Goal: Task Accomplishment & Management: Manage account settings

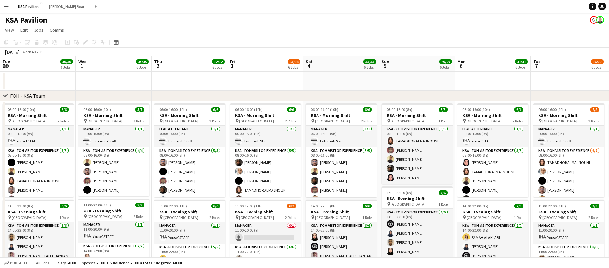
scroll to position [0, 187]
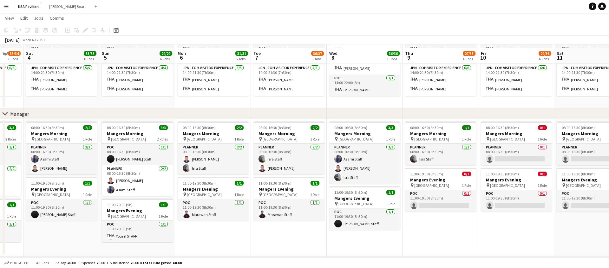
scroll to position [420, 0]
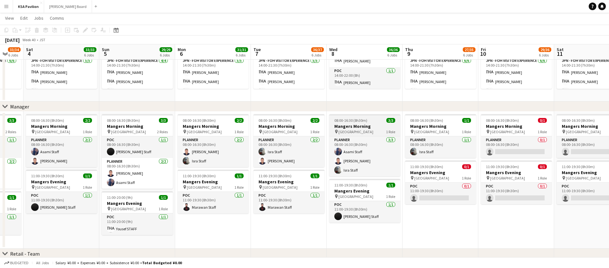
click at [371, 127] on h3 "Mangers Morning" at bounding box center [364, 126] width 71 height 6
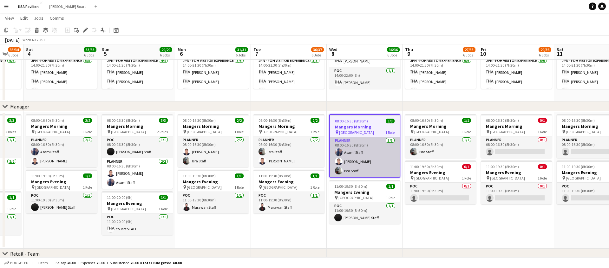
click at [370, 149] on app-card-role "Planner 3/3 08:00-16:30 (8h30m) Asami Staff Hussein Staff Isra Staff" at bounding box center [365, 157] width 70 height 40
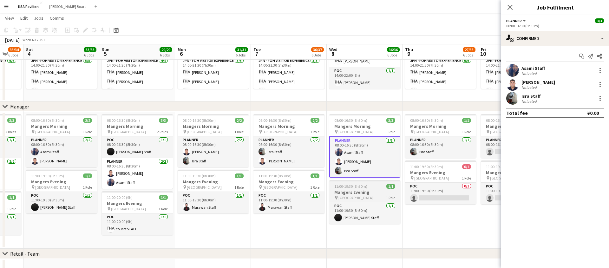
click at [361, 187] on span "11:00-19:30 (8h30m)" at bounding box center [350, 186] width 33 height 5
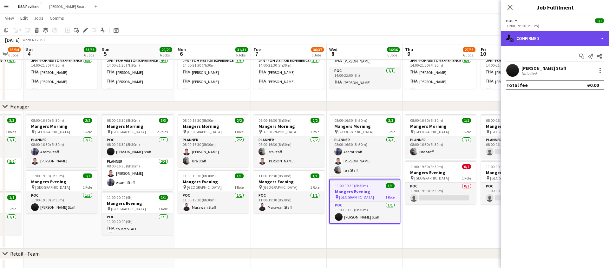
click at [602, 37] on div "single-neutral-actions-check-2 Confirmed" at bounding box center [555, 38] width 108 height 15
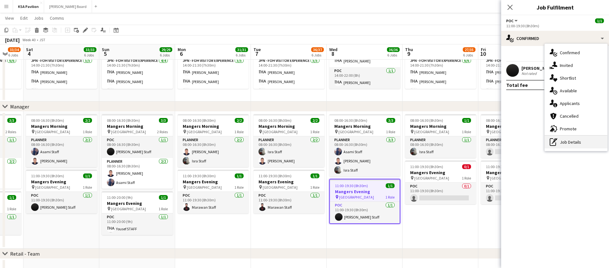
click at [565, 145] on div "pen-write Job Details" at bounding box center [575, 142] width 63 height 13
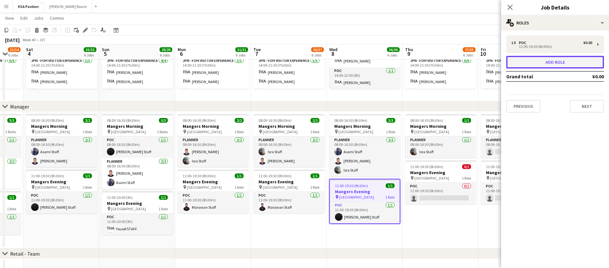
click at [564, 61] on button "Add role" at bounding box center [555, 62] width 98 height 13
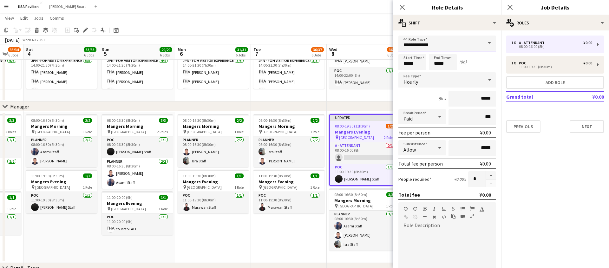
click at [429, 44] on input "**********" at bounding box center [447, 44] width 98 height 16
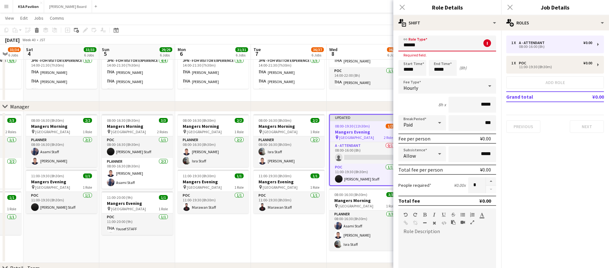
click at [401, 7] on div "Close pop-in" at bounding box center [402, 7] width 18 height 15
click at [402, 8] on div "Close pop-in" at bounding box center [402, 7] width 18 height 15
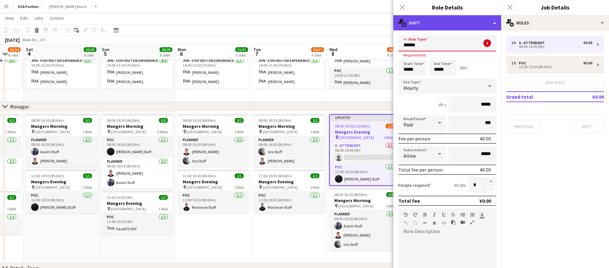
click at [492, 23] on div "multiple-actions-text Shift" at bounding box center [447, 22] width 108 height 15
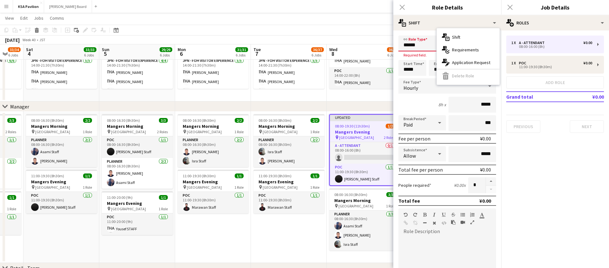
click at [423, 10] on h3 "Role Details" at bounding box center [447, 7] width 108 height 8
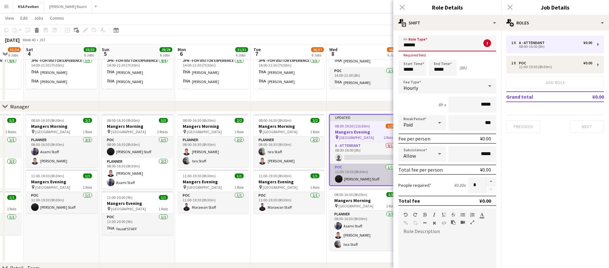
click at [361, 165] on app-card-role "POC 1/1 11:00-19:30 (8h30m) Abdulaziz Staff" at bounding box center [365, 175] width 70 height 22
click at [426, 43] on input "******" at bounding box center [447, 44] width 98 height 16
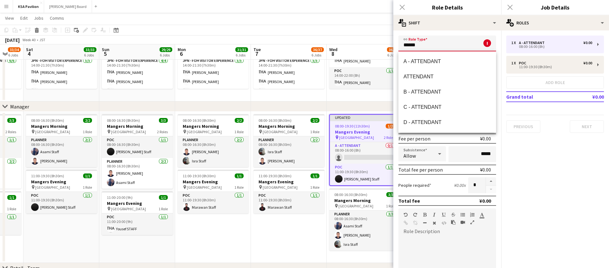
click at [426, 43] on input "******" at bounding box center [447, 44] width 98 height 16
click at [426, 56] on mat-option "A - ATTENDANT" at bounding box center [447, 61] width 98 height 15
type input "**********"
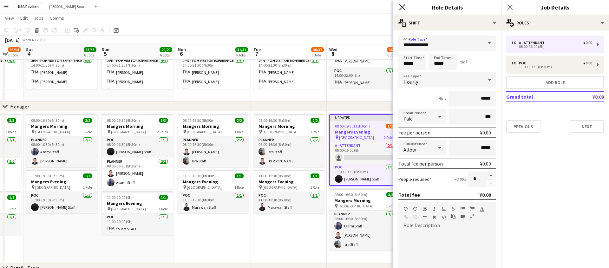
click at [404, 7] on icon "Close pop-in" at bounding box center [402, 7] width 6 height 6
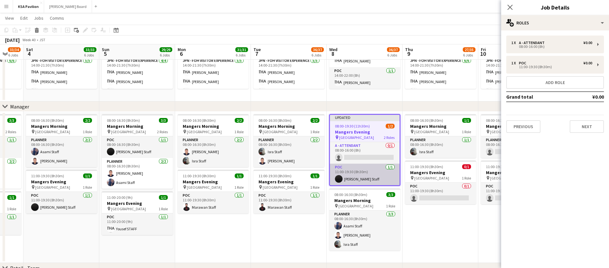
click at [368, 169] on app-card-role "POC 1/1 11:00-19:30 (8h30m) Abdulaziz Staff" at bounding box center [365, 175] width 70 height 22
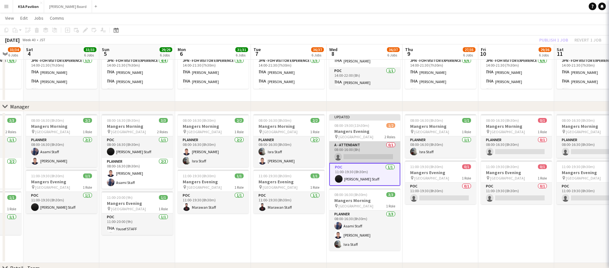
click at [369, 154] on app-card-role "A - ATTENDANT 0/1 08:00-16:00 (8h) single-neutral-actions" at bounding box center [364, 152] width 71 height 22
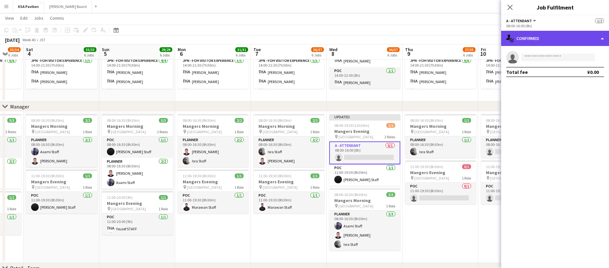
click at [600, 38] on div "single-neutral-actions-check-2 Confirmed" at bounding box center [555, 38] width 108 height 15
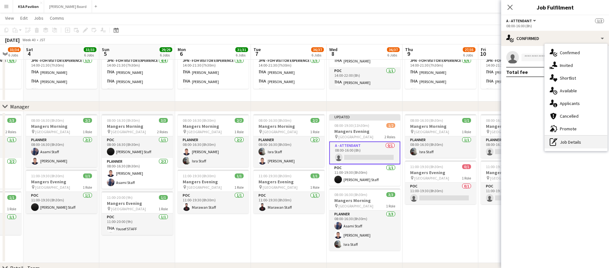
click at [572, 145] on div "pen-write Job Details" at bounding box center [575, 142] width 63 height 13
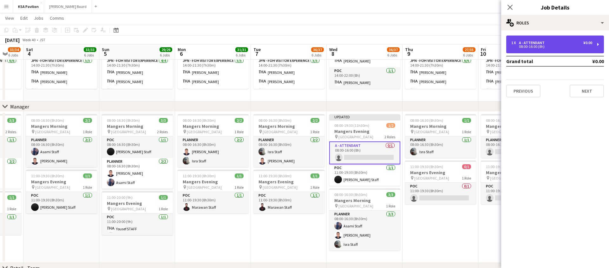
click at [598, 45] on div "1 x A - ATTENDANT ¥0.00 08:00-16:00 (8h)" at bounding box center [555, 45] width 98 height 18
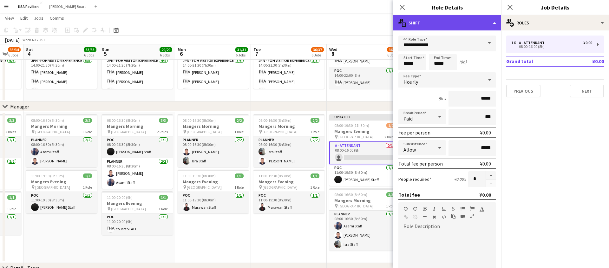
click at [497, 25] on div "multiple-actions-text Shift" at bounding box center [447, 22] width 108 height 15
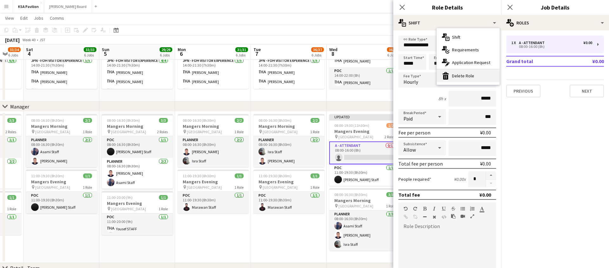
click at [471, 75] on div "bin-2 Delete Role" at bounding box center [468, 75] width 63 height 13
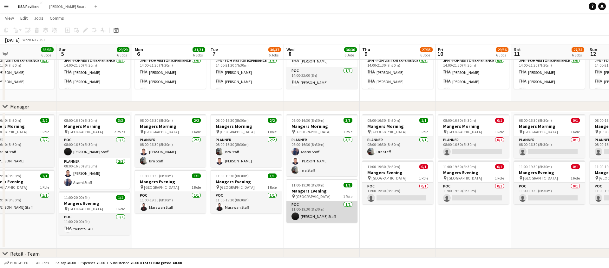
scroll to position [0, 179]
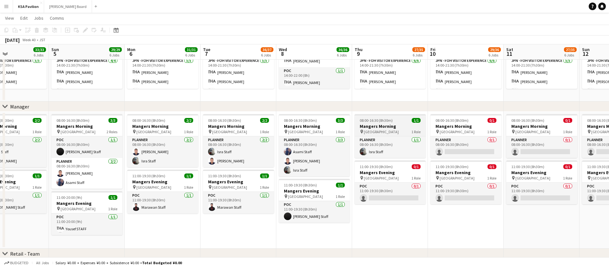
click at [395, 121] on div "08:00-16:30 (8h30m) 1/1" at bounding box center [390, 120] width 71 height 5
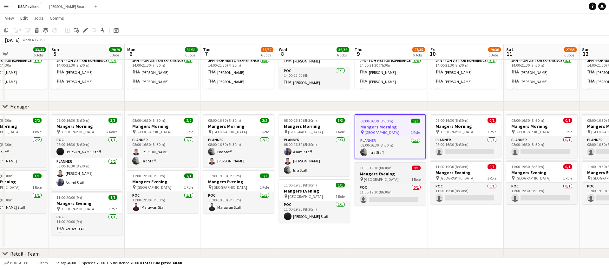
click at [395, 181] on div "pin Osaka 1 Role" at bounding box center [390, 179] width 71 height 5
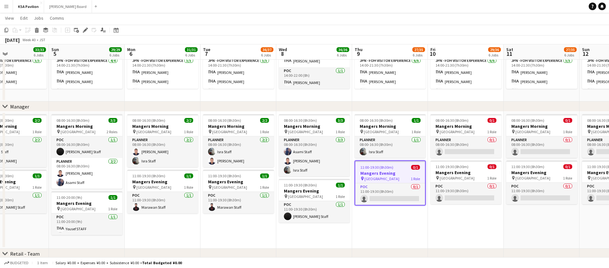
click at [395, 181] on div "pin Osaka 1 Role" at bounding box center [390, 178] width 70 height 5
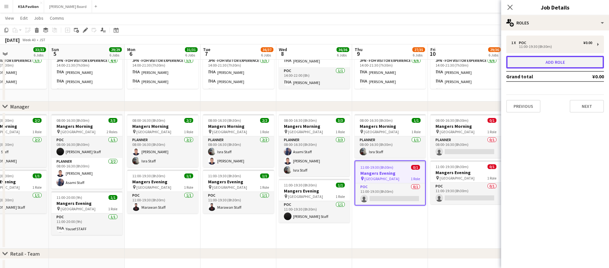
click at [568, 65] on button "Add role" at bounding box center [555, 62] width 98 height 13
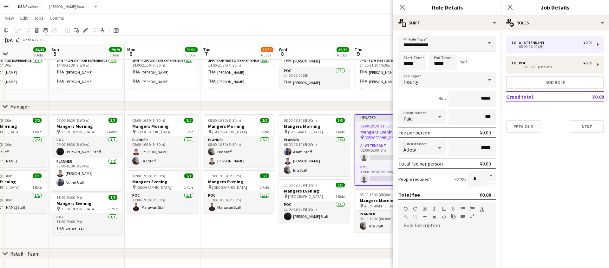
click at [451, 42] on input "**********" at bounding box center [447, 44] width 98 height 16
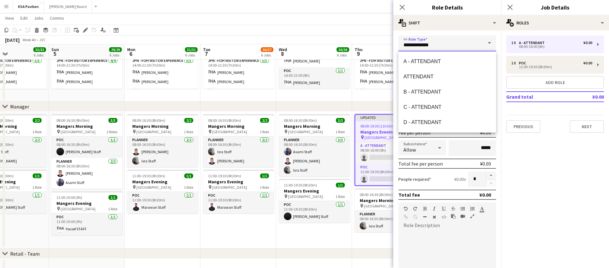
click at [451, 42] on input "**********" at bounding box center [447, 44] width 98 height 16
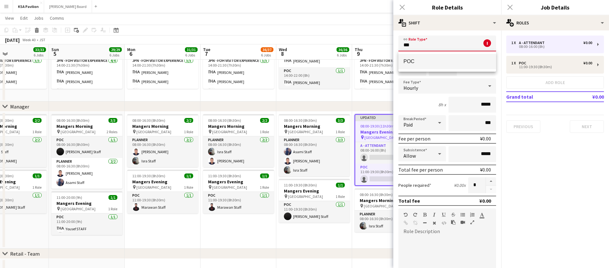
type input "***"
click at [439, 62] on span "POC" at bounding box center [447, 61] width 88 height 6
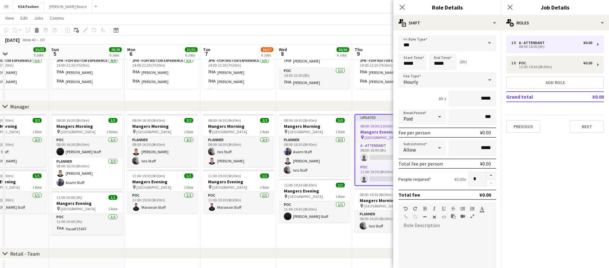
click at [371, 42] on div "October 2025 Week 40 • JST Publish 1 job Revert 1 job" at bounding box center [304, 40] width 609 height 9
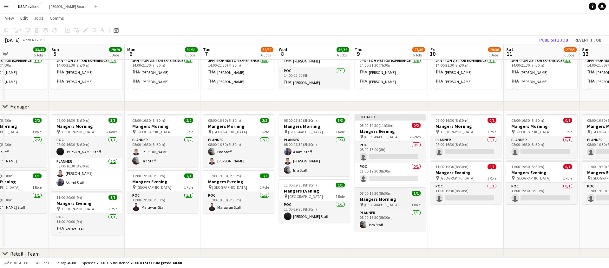
click at [394, 193] on div "08:00-16:30 (8h30m) 1/1" at bounding box center [390, 193] width 71 height 5
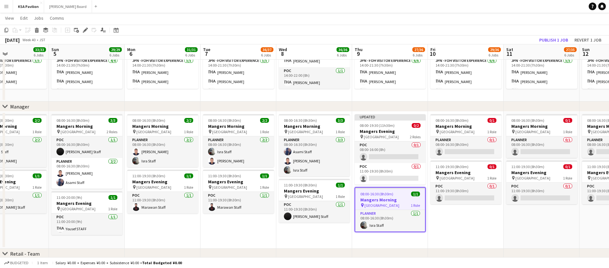
click at [398, 195] on div "08:00-16:30 (8h30m) 1/1" at bounding box center [390, 194] width 70 height 5
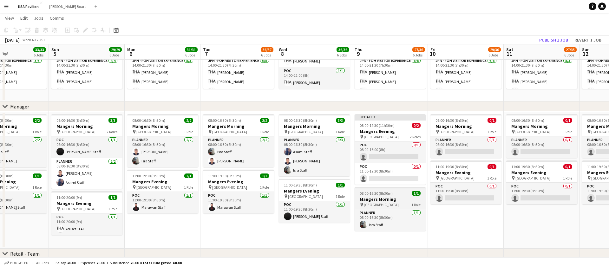
click at [398, 195] on div "08:00-16:30 (8h30m) 1/1" at bounding box center [390, 193] width 71 height 5
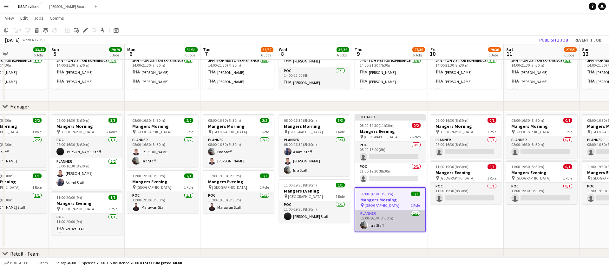
click at [394, 222] on app-card-role "Planner [DATE] 08:00-16:30 (8h30m) Isra Staff" at bounding box center [390, 221] width 70 height 22
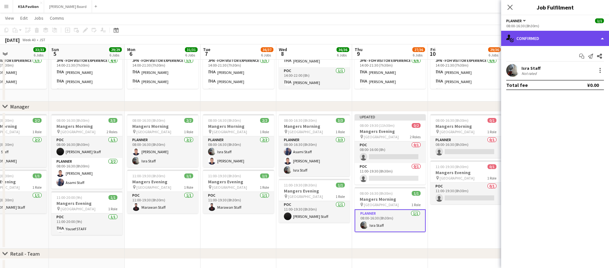
click at [606, 34] on div "single-neutral-actions-check-2 Confirmed" at bounding box center [555, 38] width 108 height 15
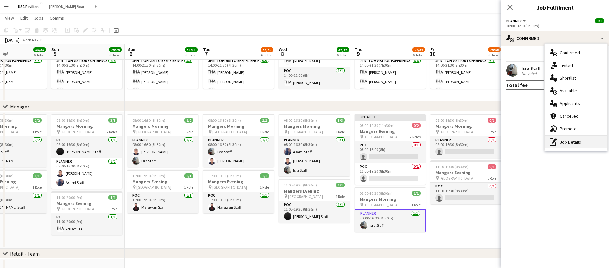
click at [560, 142] on div "pen-write Job Details" at bounding box center [575, 142] width 63 height 13
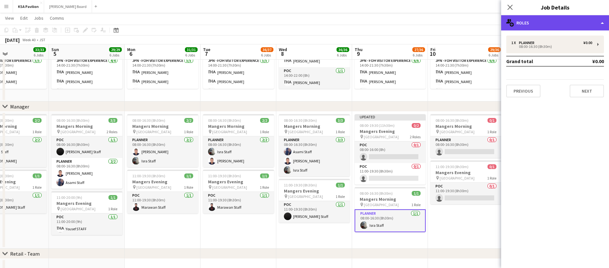
click at [555, 24] on div "multiple-users-add Roles" at bounding box center [555, 22] width 108 height 15
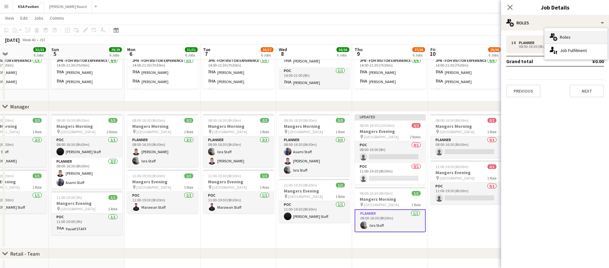
click at [558, 37] on div "multiple-users-add Roles" at bounding box center [575, 37] width 63 height 13
click at [556, 73] on div "1 x Planner ¥0.00 08:00-16:30 (8h30m) Grand total ¥0.00 Previous Next" at bounding box center [555, 67] width 108 height 62
click at [510, 8] on icon "Close pop-in" at bounding box center [510, 7] width 6 height 6
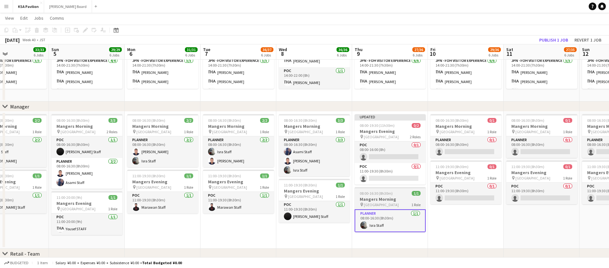
click at [387, 189] on app-job-card "08:00-16:30 (8h30m) 1/1 Mangers Morning pin Osaka 1 Role Planner 1/1 08:00-16:3…" at bounding box center [390, 209] width 71 height 45
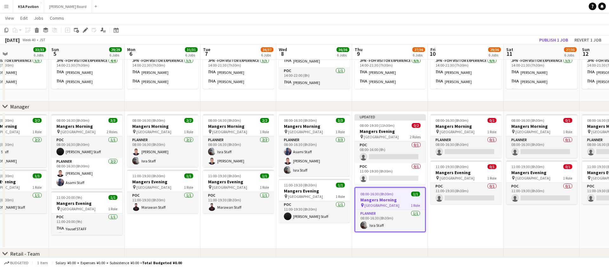
click at [393, 194] on div "08:00-16:30 (8h30m) 1/1" at bounding box center [390, 194] width 70 height 5
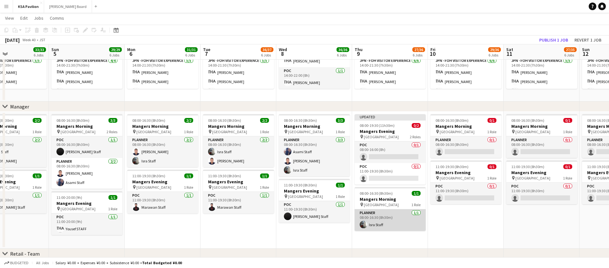
click at [386, 221] on app-card-role "Planner [DATE] 08:00-16:30 (8h30m) Isra Staff" at bounding box center [390, 220] width 71 height 22
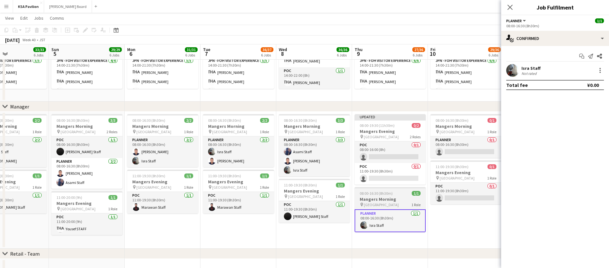
click at [393, 209] on div "Planner [DATE] 08:00-16:30 (8h30m) Isra Staff" at bounding box center [390, 220] width 71 height 23
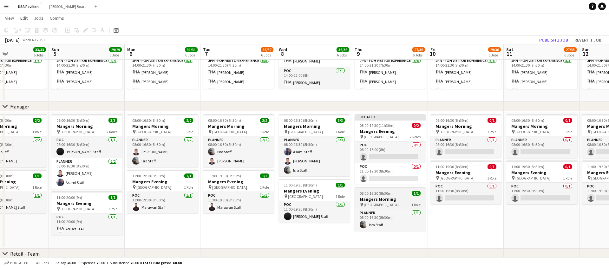
scroll to position [0, 179]
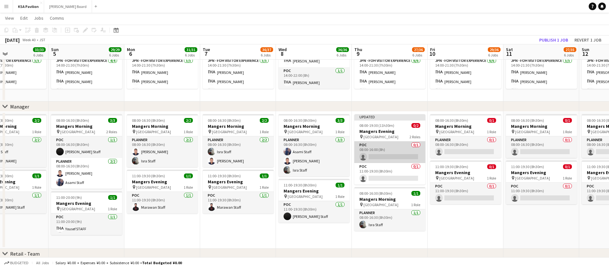
click at [387, 150] on app-card-role "POC 0/1 08:00-16:00 (8h) single-neutral-actions" at bounding box center [389, 152] width 71 height 22
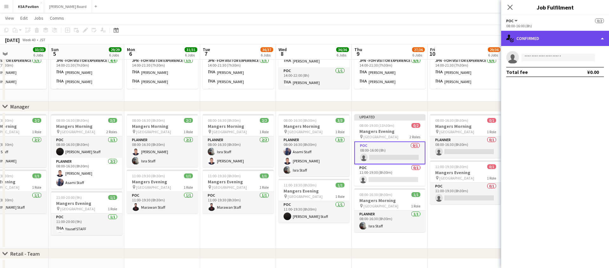
click at [605, 38] on div "single-neutral-actions-check-2 Confirmed" at bounding box center [555, 38] width 108 height 15
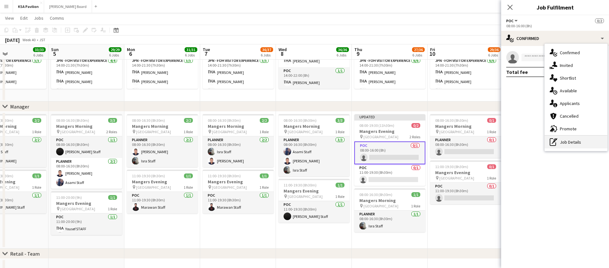
click at [568, 139] on div "pen-write Job Details" at bounding box center [575, 142] width 63 height 13
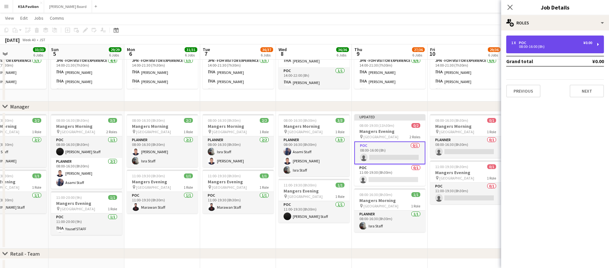
click at [545, 42] on div "1 x POC ¥0.00" at bounding box center [551, 43] width 81 height 4
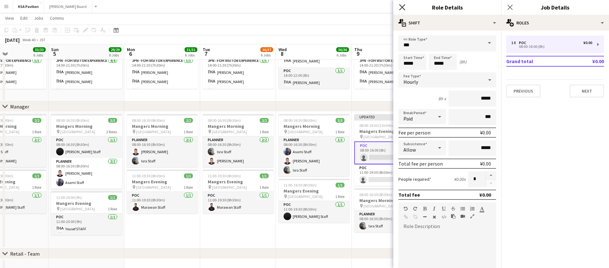
click at [404, 7] on icon "Close pop-in" at bounding box center [402, 7] width 6 height 6
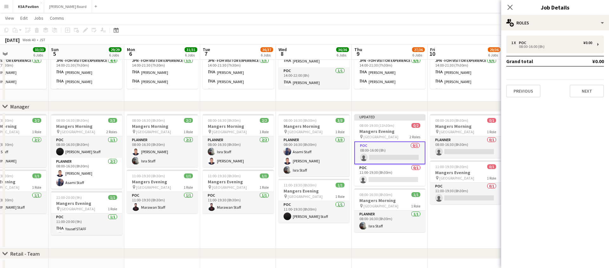
click at [393, 153] on app-card-role "POC 0/1 08:00-16:00 (8h) single-neutral-actions" at bounding box center [389, 152] width 71 height 23
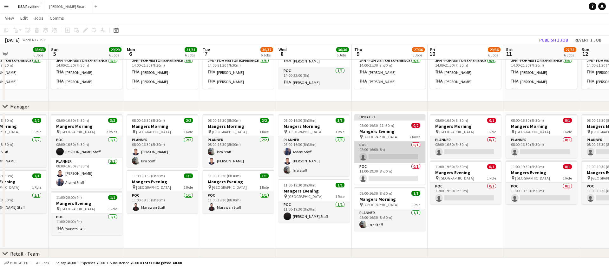
click at [393, 153] on app-card-role "POC 0/1 08:00-16:00 (8h) single-neutral-actions" at bounding box center [389, 152] width 71 height 22
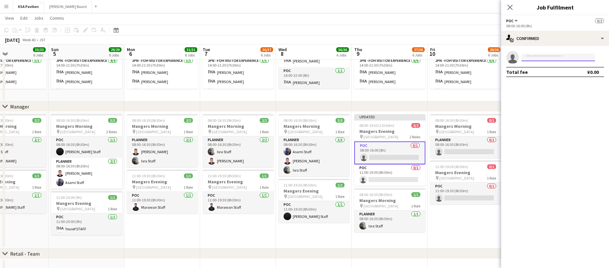
click at [552, 55] on input at bounding box center [558, 58] width 74 height 8
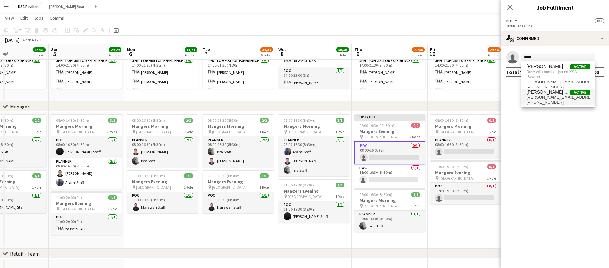
type input "*****"
click at [556, 94] on span "[PERSON_NAME] Staff" at bounding box center [548, 91] width 44 height 5
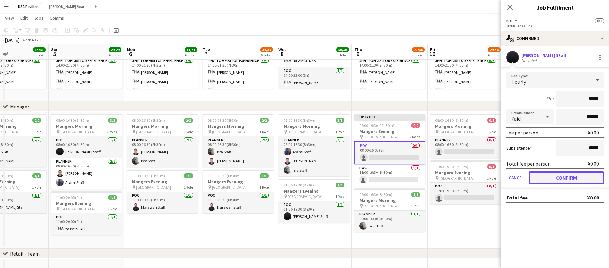
click at [569, 177] on button "Confirm" at bounding box center [566, 177] width 75 height 13
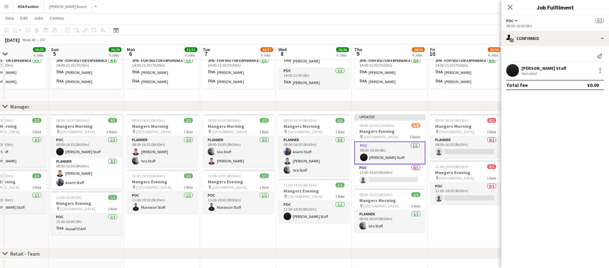
click at [600, 75] on div "[PERSON_NAME] Staff Not rated" at bounding box center [555, 70] width 108 height 13
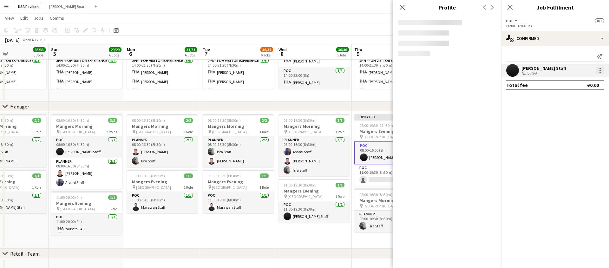
click at [600, 68] on div at bounding box center [599, 68] width 1 height 1
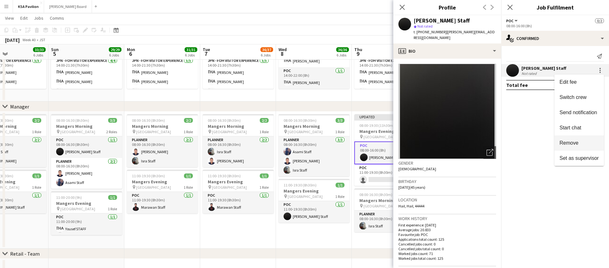
click at [579, 140] on span "Remove" at bounding box center [578, 143] width 39 height 6
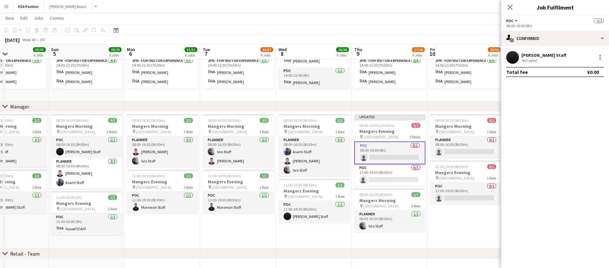
click at [380, 159] on app-card-role "POC 0/1 08:00-16:00 (8h) single-neutral-actions" at bounding box center [389, 152] width 71 height 23
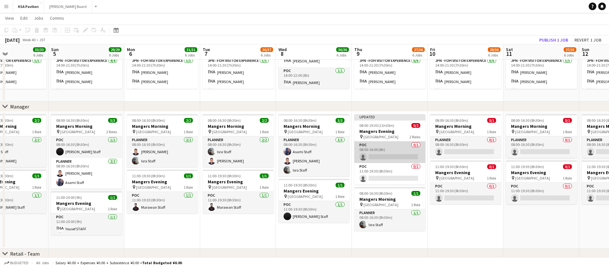
click at [380, 159] on app-card-role "POC 0/1 08:00-16:00 (8h) single-neutral-actions" at bounding box center [389, 152] width 71 height 22
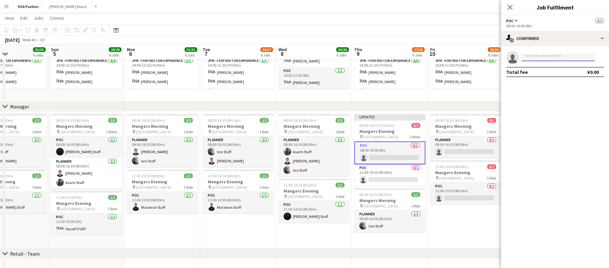
click at [531, 57] on input at bounding box center [558, 58] width 74 height 8
type input "*****"
click at [536, 69] on span "[EMAIL_ADDRESS][DOMAIN_NAME]" at bounding box center [557, 71] width 63 height 5
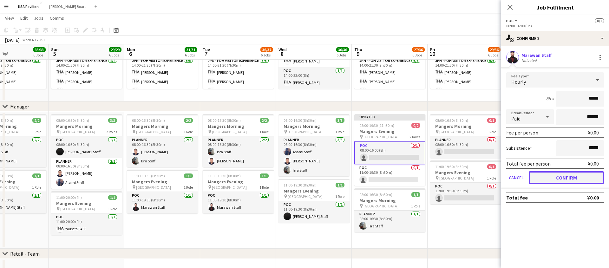
click at [545, 177] on button "Confirm" at bounding box center [566, 177] width 75 height 13
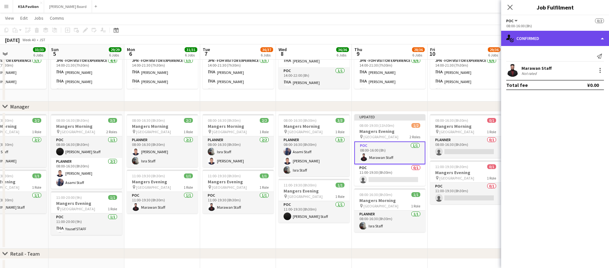
click at [602, 37] on div "single-neutral-actions-check-2 Confirmed" at bounding box center [555, 38] width 108 height 15
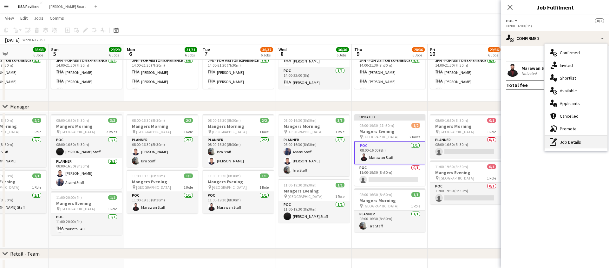
click at [576, 141] on div "pen-write Job Details" at bounding box center [575, 142] width 63 height 13
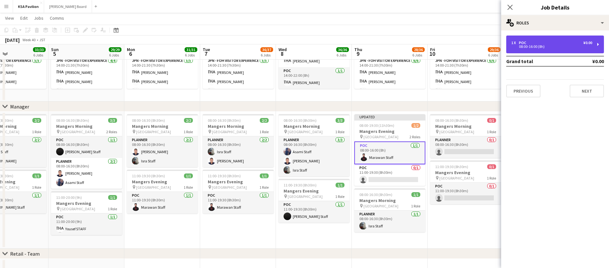
click at [598, 46] on div "1 x POC ¥0.00 08:00-16:00 (8h)" at bounding box center [555, 45] width 98 height 18
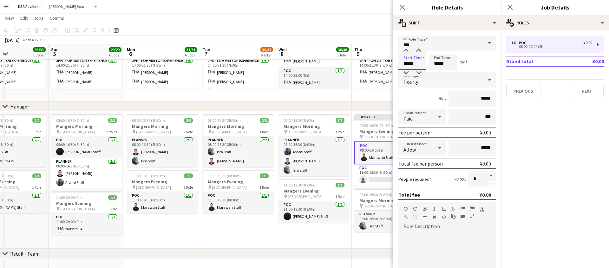
click at [405, 64] on input "*****" at bounding box center [412, 62] width 28 height 16
type input "*****"
click at [440, 65] on input "*****" at bounding box center [443, 62] width 28 height 16
click at [437, 64] on input "*****" at bounding box center [443, 62] width 28 height 16
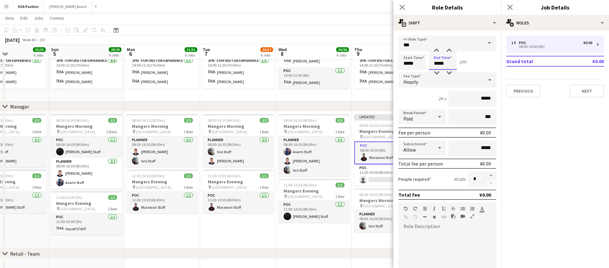
click at [437, 64] on input "*****" at bounding box center [443, 62] width 28 height 16
type input "*****"
click at [533, 137] on mat-expansion-panel "pencil3 General details 1 x POC ¥0.00 08:00-16:00 (8h) Grand total ¥0.00 Previo…" at bounding box center [555, 149] width 108 height 238
click at [402, 7] on icon at bounding box center [402, 7] width 6 height 6
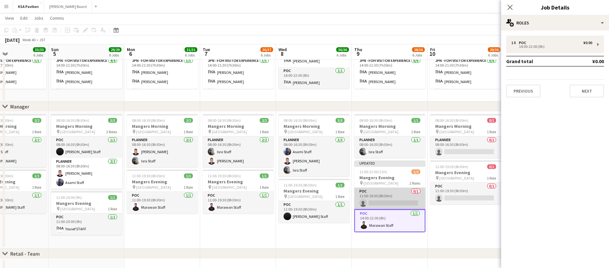
click at [392, 202] on app-card-role "POC 0/1 11:00-19:30 (8h30m) single-neutral-actions" at bounding box center [389, 199] width 71 height 22
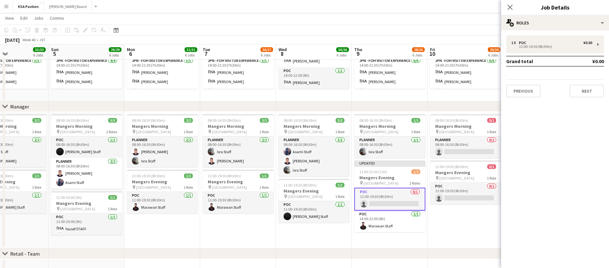
click at [396, 194] on app-card-role "POC 0/1 11:00-19:30 (8h30m) single-neutral-actions" at bounding box center [389, 199] width 71 height 23
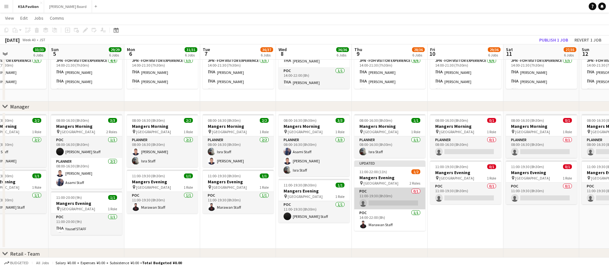
click at [396, 194] on app-card-role "POC 0/1 11:00-19:30 (8h30m) single-neutral-actions" at bounding box center [389, 199] width 71 height 22
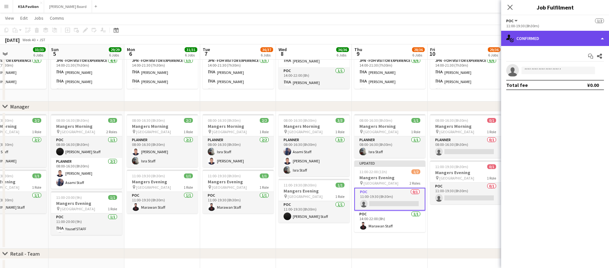
click at [600, 37] on div "single-neutral-actions-check-2 Confirmed" at bounding box center [555, 38] width 108 height 15
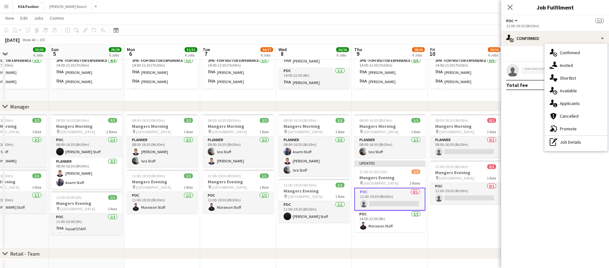
click at [545, 22] on div "POC All roles POC 1/2" at bounding box center [555, 21] width 98 height 6
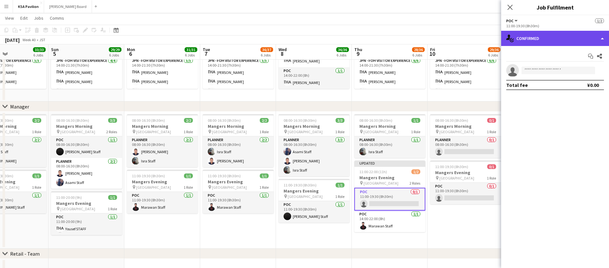
click at [605, 37] on div "single-neutral-actions-check-2 Confirmed" at bounding box center [555, 38] width 108 height 15
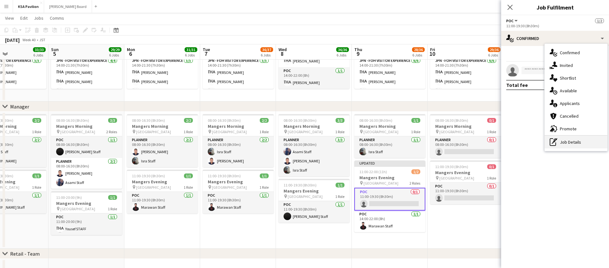
click at [570, 144] on div "pen-write Job Details" at bounding box center [575, 142] width 63 height 13
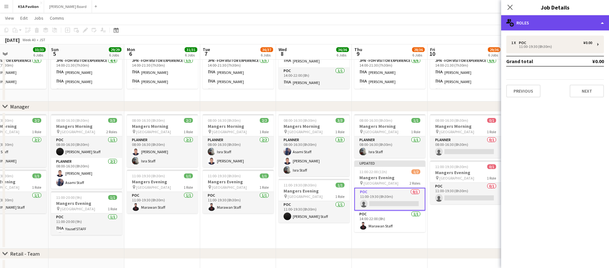
click at [556, 20] on div "multiple-users-add Roles" at bounding box center [555, 22] width 108 height 15
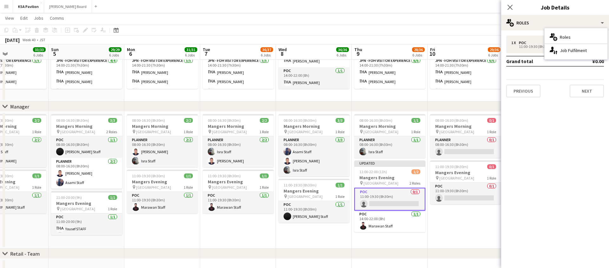
click at [531, 122] on mat-expansion-panel "pencil3 General details 1 x POC ¥0.00 11:00-19:30 (8h30m) Grand total ¥0.00 Pre…" at bounding box center [555, 149] width 108 height 238
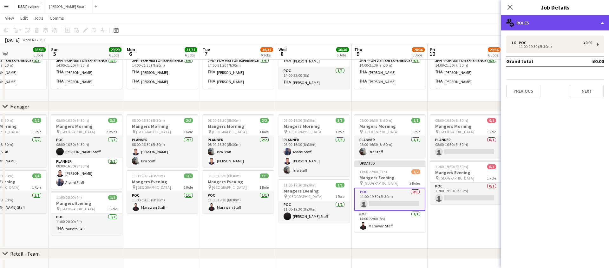
click at [598, 23] on div "multiple-users-add Roles" at bounding box center [555, 22] width 108 height 15
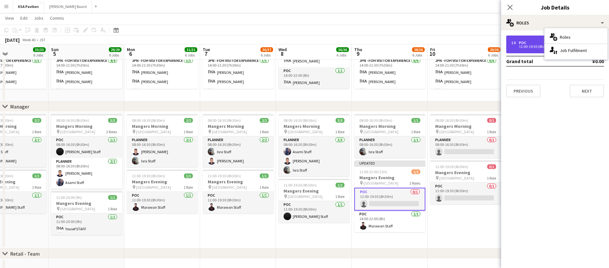
click at [518, 48] on div "11:00-19:30 (8h30m)" at bounding box center [551, 46] width 81 height 3
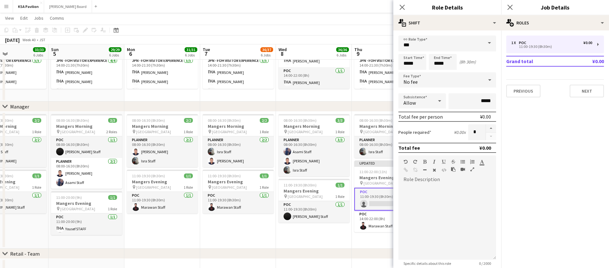
click at [494, 11] on div "Close pop-in Role Details" at bounding box center [447, 7] width 108 height 15
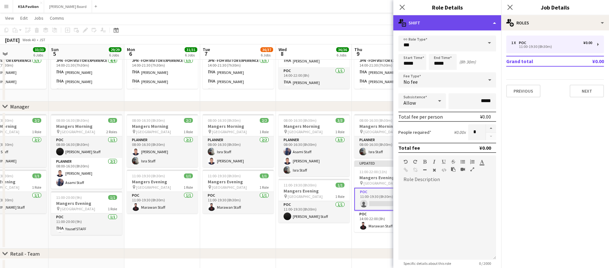
click at [495, 23] on div "multiple-actions-text Shift" at bounding box center [447, 22] width 108 height 15
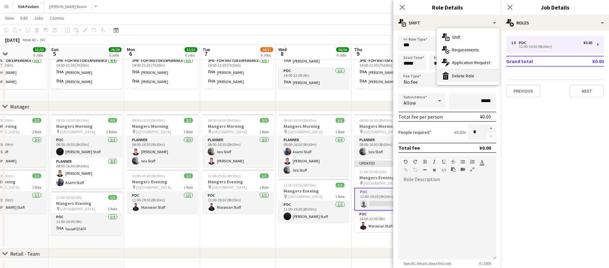
click at [465, 78] on div "bin-2 Delete Role" at bounding box center [468, 75] width 63 height 13
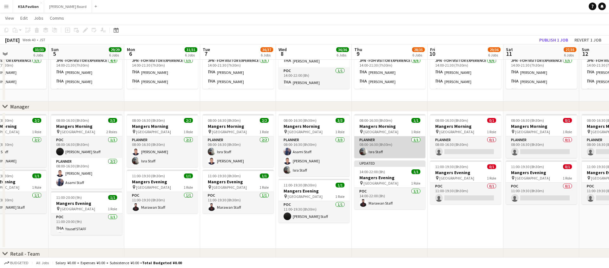
click at [392, 148] on app-card-role "Planner [DATE] 08:00-16:30 (8h30m) Isra Staff" at bounding box center [389, 147] width 71 height 22
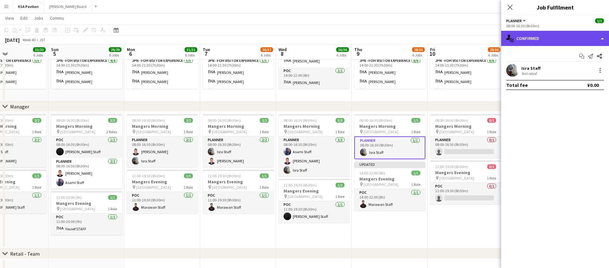
click at [601, 36] on div "single-neutral-actions-check-2 Confirmed" at bounding box center [555, 38] width 108 height 15
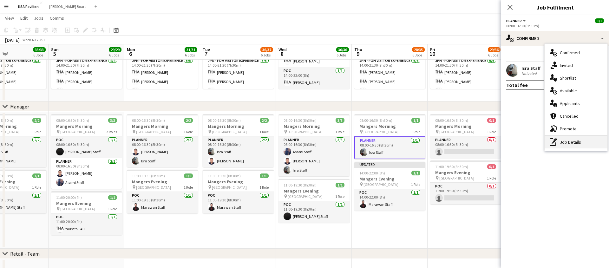
click at [574, 143] on div "pen-write Job Details" at bounding box center [575, 142] width 63 height 13
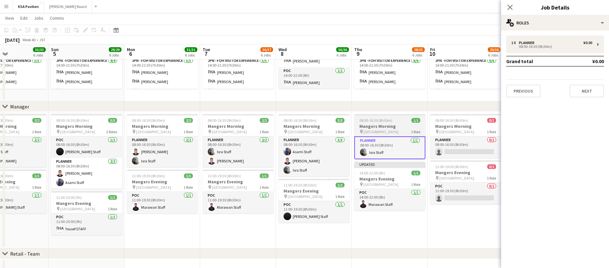
click at [399, 131] on div "pin Osaka 1 Role" at bounding box center [389, 131] width 71 height 5
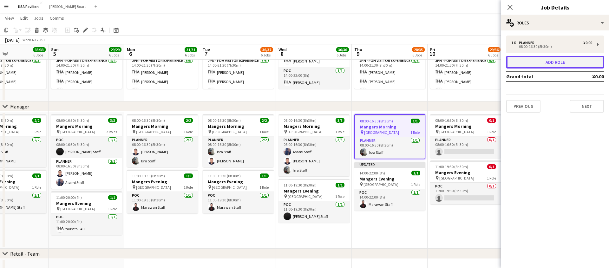
click at [550, 61] on button "Add role" at bounding box center [555, 62] width 98 height 13
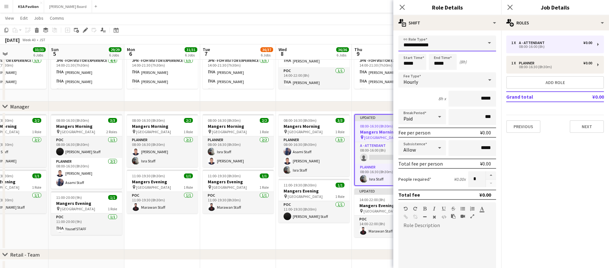
click at [424, 44] on input "**********" at bounding box center [447, 44] width 98 height 16
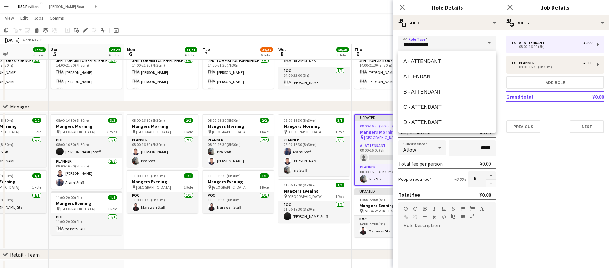
click at [424, 44] on input "**********" at bounding box center [447, 44] width 98 height 16
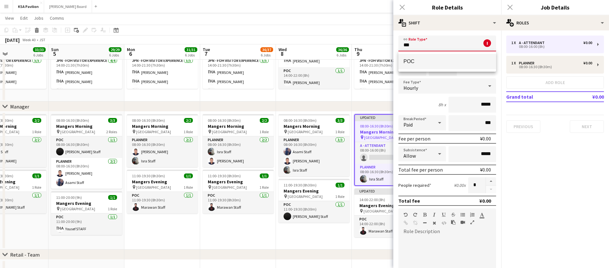
click at [410, 64] on span "POC" at bounding box center [447, 61] width 88 height 6
type input "***"
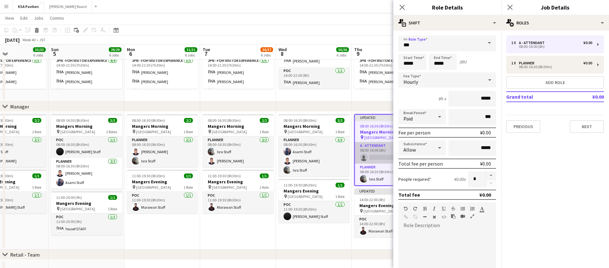
click at [378, 158] on app-card-role "A - ATTENDANT 0/1 08:00-16:00 (8h) single-neutral-actions" at bounding box center [390, 153] width 70 height 22
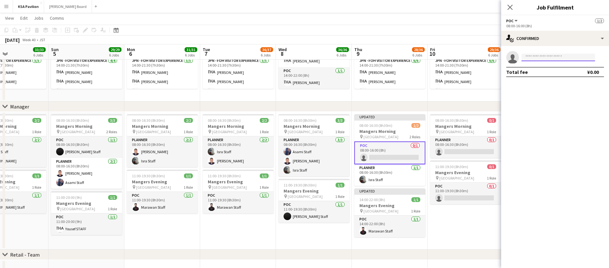
click at [554, 55] on input at bounding box center [558, 58] width 74 height 8
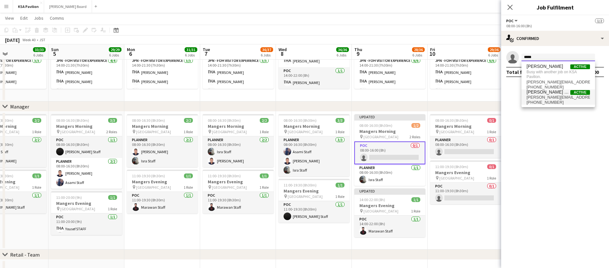
type input "*****"
click at [545, 96] on span "[PERSON_NAME][EMAIL_ADDRESS][DOMAIN_NAME]" at bounding box center [557, 97] width 63 height 5
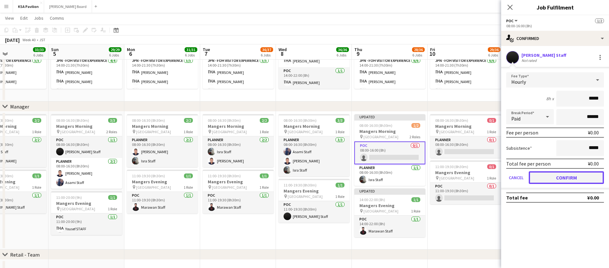
click at [547, 176] on button "Confirm" at bounding box center [566, 177] width 75 height 13
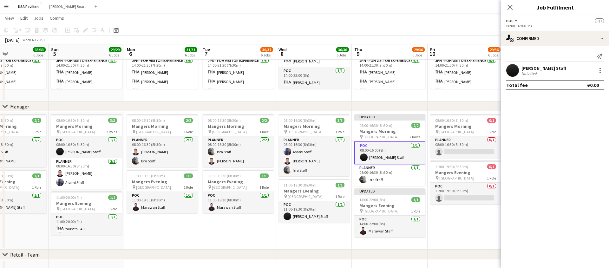
click at [387, 244] on app-date-cell "Updated 08:00-16:30 (8h30m) 2/2 Mangers Morning pin Osaka 2 Roles POC 1/1 08:00…" at bounding box center [390, 181] width 76 height 138
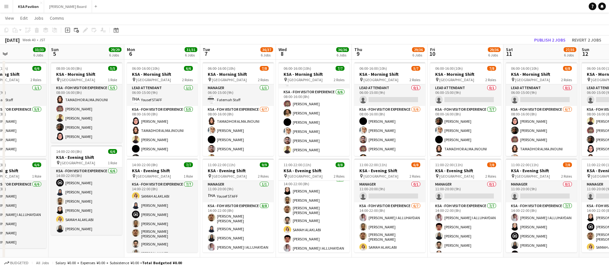
scroll to position [39, 0]
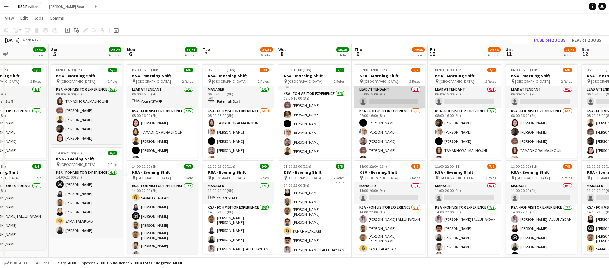
click at [388, 101] on app-card-role "LEAD ATTENDANT 0/1 06:00-15:00 (9h) single-neutral-actions" at bounding box center [389, 97] width 71 height 22
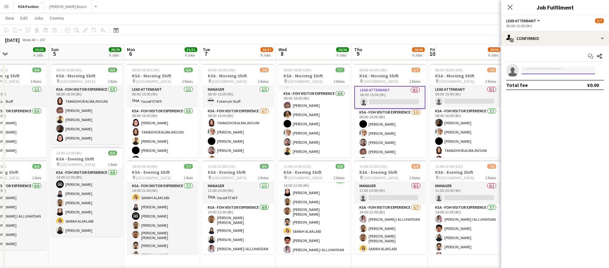
click at [558, 72] on input at bounding box center [558, 71] width 74 height 8
type input "****"
click at [552, 84] on span "f.h.j.7@hotmail.com" at bounding box center [557, 84] width 63 height 5
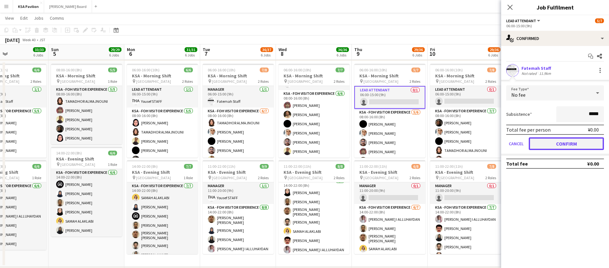
click at [564, 142] on button "Confirm" at bounding box center [566, 143] width 75 height 13
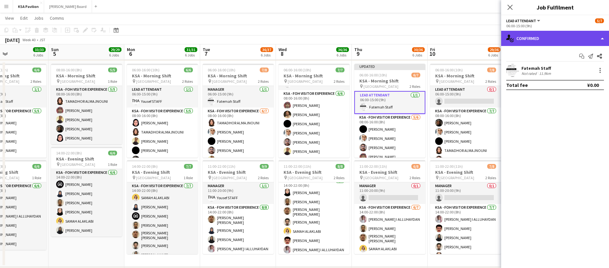
click at [603, 41] on div "single-neutral-actions-check-2 Confirmed" at bounding box center [555, 38] width 108 height 15
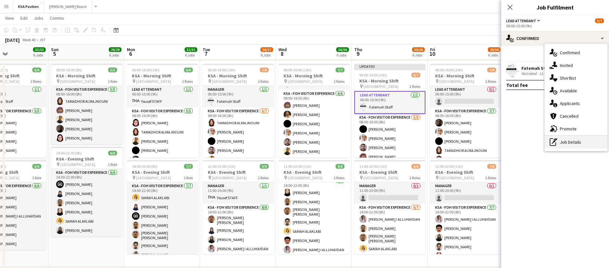
click at [578, 140] on div "pen-write Job Details" at bounding box center [575, 142] width 63 height 13
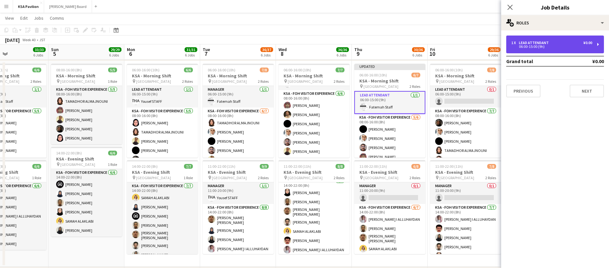
click at [535, 45] on div "06:00-15:00 (9h)" at bounding box center [551, 46] width 81 height 3
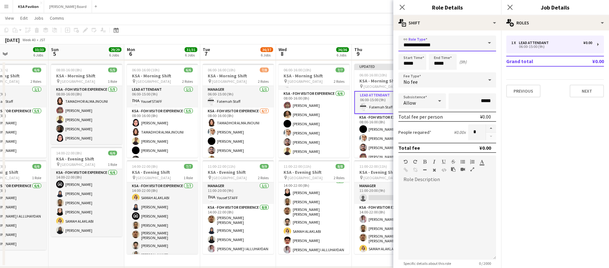
click at [451, 41] on input "**********" at bounding box center [447, 44] width 98 height 16
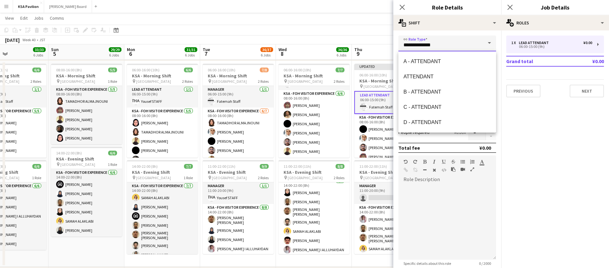
click at [451, 41] on input "**********" at bounding box center [447, 44] width 98 height 16
type input "*"
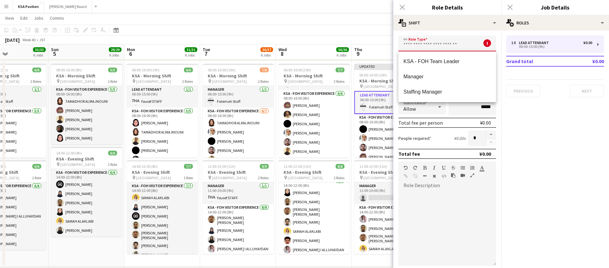
type input "*"
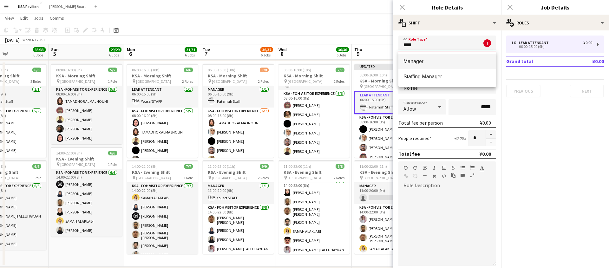
click at [435, 60] on span "Manager" at bounding box center [447, 61] width 88 height 6
type input "*******"
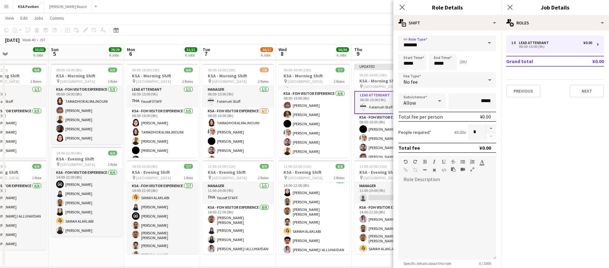
click at [540, 124] on mat-expansion-panel "pencil3 General details 1 x LEAD ATTENDANT ¥0.00 06:00-15:00 (9h) Grand total ¥…" at bounding box center [555, 149] width 108 height 238
click at [405, 8] on app-icon "Close pop-in" at bounding box center [402, 7] width 9 height 9
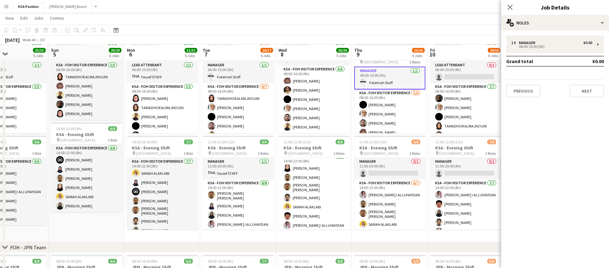
scroll to position [65, 0]
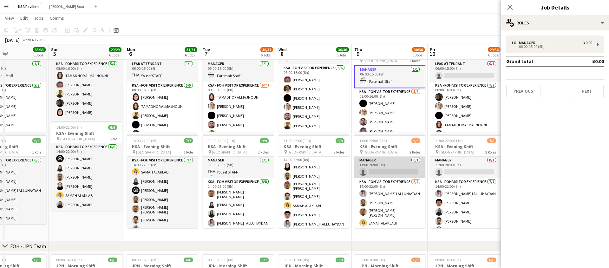
click at [381, 168] on app-card-role "Manager 0/1 11:00-20:00 (9h) single-neutral-actions" at bounding box center [389, 168] width 71 height 22
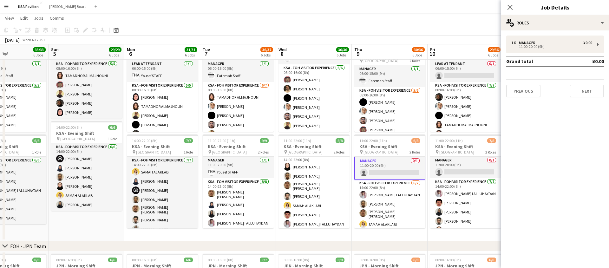
click at [397, 174] on app-card-role "Manager 0/1 11:00-20:00 (9h) single-neutral-actions" at bounding box center [389, 168] width 71 height 23
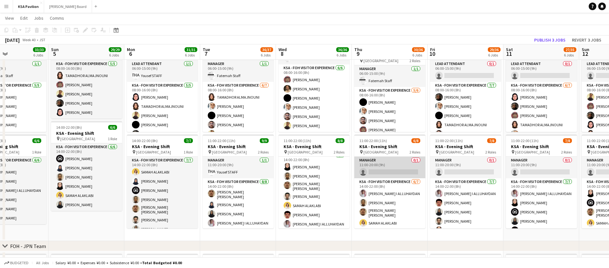
click at [397, 174] on app-card-role "Manager 0/1 11:00-20:00 (9h) single-neutral-actions" at bounding box center [389, 168] width 71 height 22
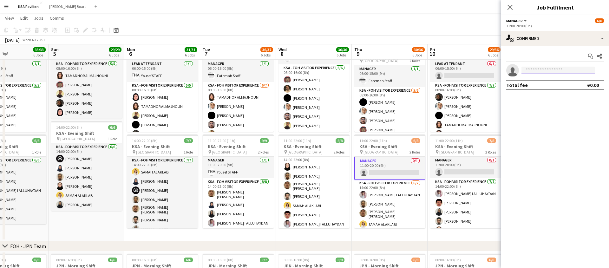
click at [534, 68] on input at bounding box center [558, 71] width 74 height 8
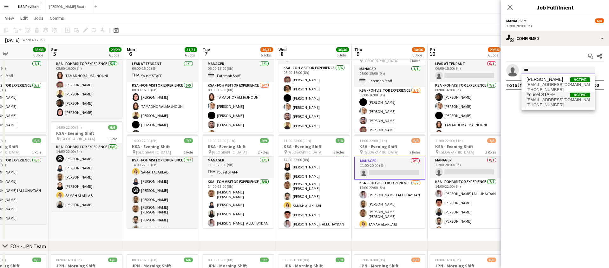
type input "***"
click at [537, 98] on span "[EMAIL_ADDRESS][DOMAIN_NAME]" at bounding box center [557, 99] width 63 height 5
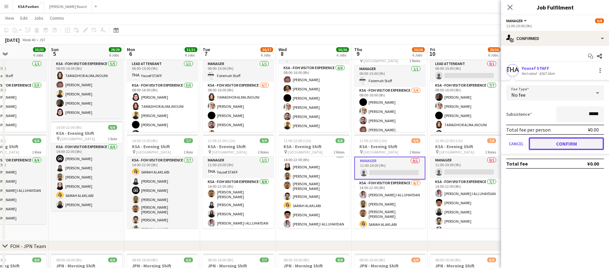
click at [569, 142] on button "Confirm" at bounding box center [566, 143] width 75 height 13
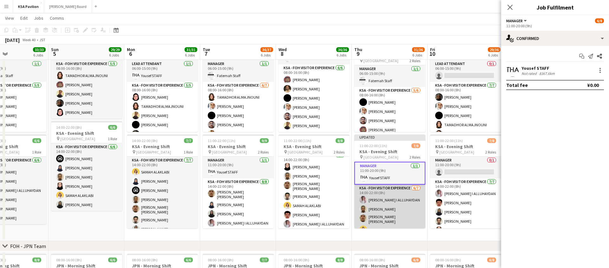
scroll to position [33, 0]
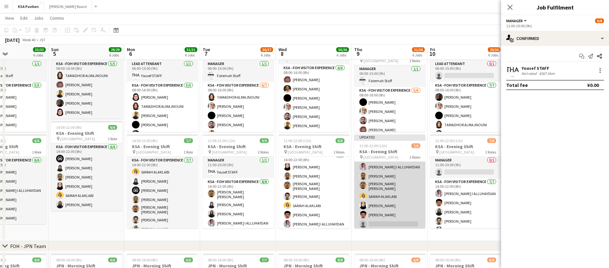
click at [395, 184] on app-card-role "KSA - FOH Visitor Experience 6/7 14:00-22:00 (8h) ANAS SULAIMAN I ALLUHAYDAN Ra…" at bounding box center [389, 191] width 71 height 79
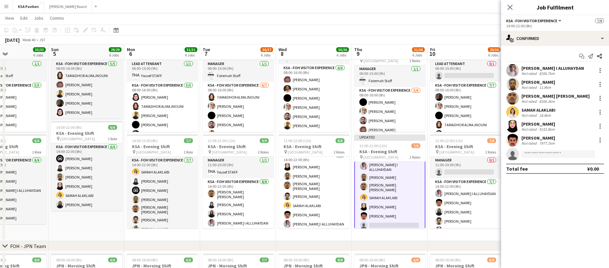
scroll to position [32, 0]
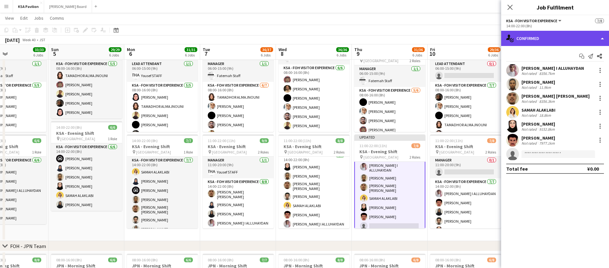
click at [602, 36] on div "single-neutral-actions-check-2 Confirmed" at bounding box center [555, 38] width 108 height 15
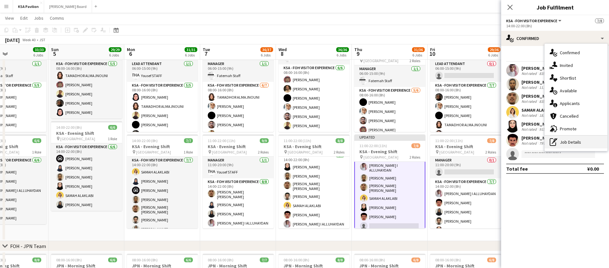
click at [568, 140] on div "pen-write Job Details" at bounding box center [575, 142] width 63 height 13
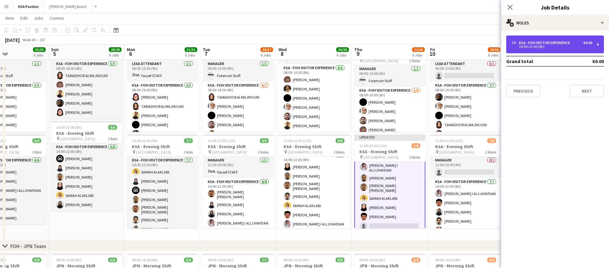
click at [599, 47] on div "7 x KSA - FOH Visitor Experience ¥0.00 14:00-22:00 (8h)" at bounding box center [555, 45] width 98 height 18
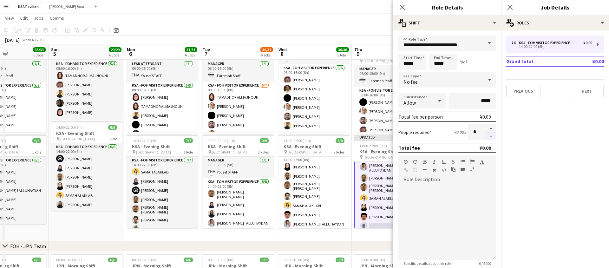
click at [493, 135] on button "button" at bounding box center [491, 137] width 10 height 8
type input "*"
click at [402, 9] on icon "Close pop-in" at bounding box center [402, 7] width 6 height 6
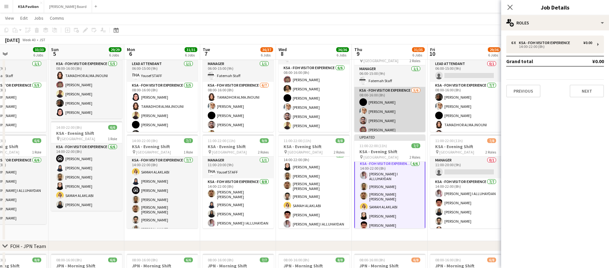
scroll to position [23, 0]
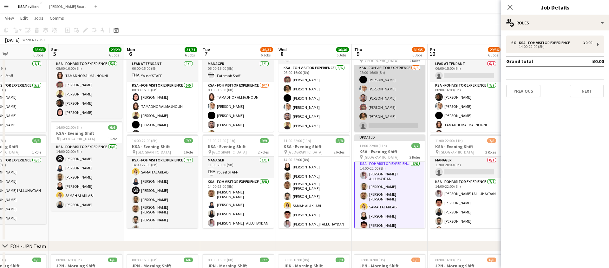
click at [388, 118] on app-card-role "KSA - FOH Visitor Experience 5/6 08:00-16:00 (8h) Sumaiya Aloshaiwy Abdullah Al…" at bounding box center [389, 98] width 71 height 68
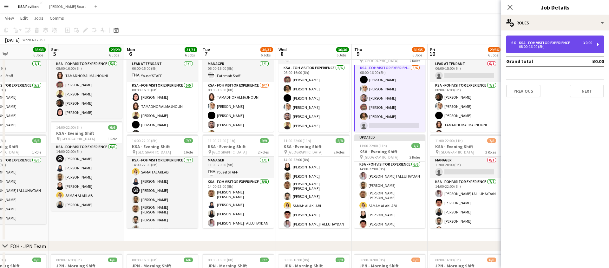
click at [595, 44] on div "6 x KSA - FOH Visitor Experience ¥0.00 08:00-16:00 (8h)" at bounding box center [555, 45] width 98 height 18
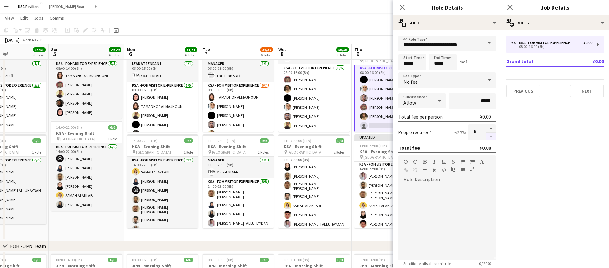
click at [491, 138] on button "button" at bounding box center [491, 137] width 10 height 8
type input "*"
click at [401, 5] on icon "Close pop-in" at bounding box center [402, 7] width 6 height 6
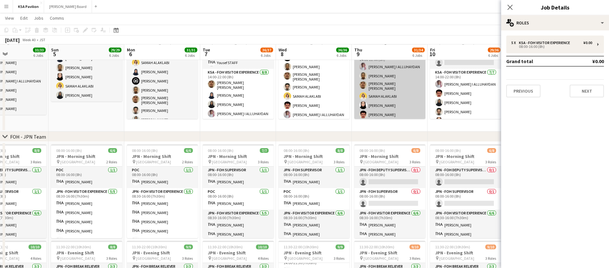
scroll to position [174, 0]
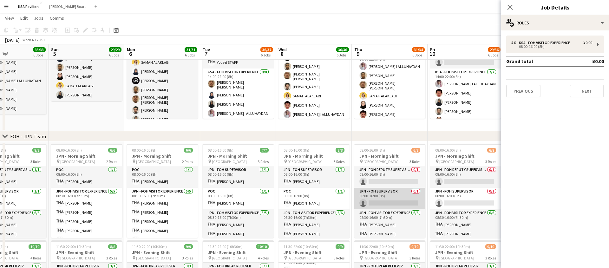
click at [404, 197] on app-card-role "JPN - FOH Supervisor 0/1 08:00-16:00 (8h) single-neutral-actions" at bounding box center [389, 199] width 71 height 22
click at [385, 197] on app-card-role "JPN - FOH Supervisor 0/1 08:00-16:00 (8h) single-neutral-actions" at bounding box center [389, 199] width 71 height 23
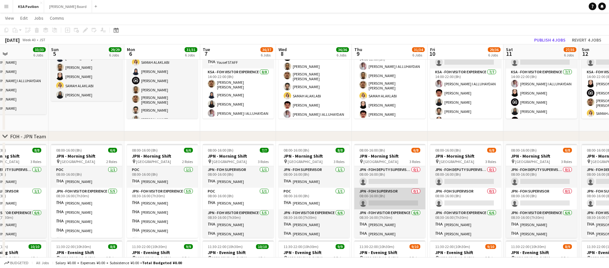
click at [385, 197] on app-card-role "JPN - FOH Supervisor 0/1 08:00-16:00 (8h) single-neutral-actions" at bounding box center [389, 199] width 71 height 22
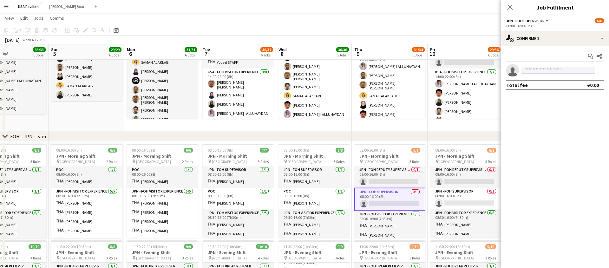
click at [551, 70] on input at bounding box center [558, 71] width 74 height 8
type input "****"
click at [543, 86] on span "fohksaosaka+21@gmail.com" at bounding box center [557, 84] width 63 height 5
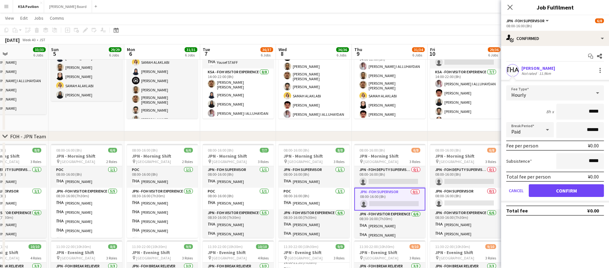
click at [556, 182] on form "Fee Type Hourly 8h x ***** Break Period Paid ****** Fee per person ¥0.00 Subsis…" at bounding box center [555, 143] width 108 height 117
click at [553, 190] on button "Confirm" at bounding box center [566, 190] width 75 height 13
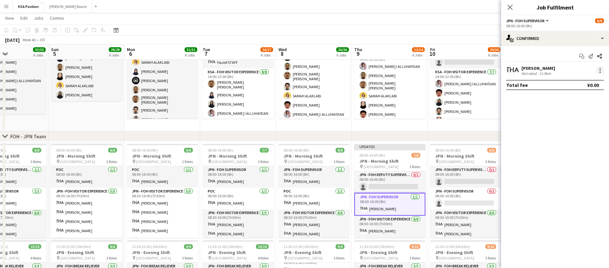
click at [602, 73] on div at bounding box center [600, 71] width 8 height 8
click at [579, 157] on span "Set as supervisor" at bounding box center [578, 157] width 39 height 5
click at [598, 79] on div at bounding box center [600, 78] width 8 height 8
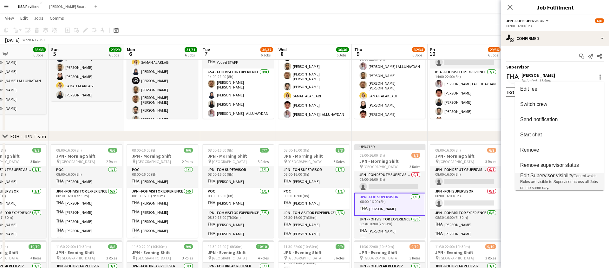
click at [565, 173] on span "Edit Supervisor visibility" at bounding box center [546, 175] width 53 height 5
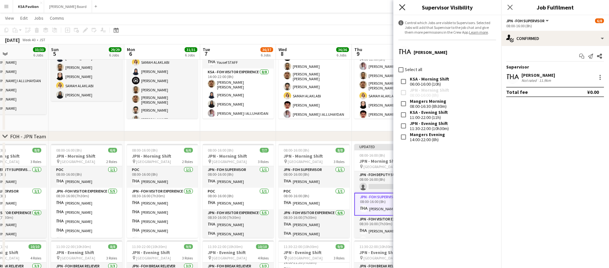
click at [400, 6] on icon "Close pop-in" at bounding box center [402, 7] width 6 height 6
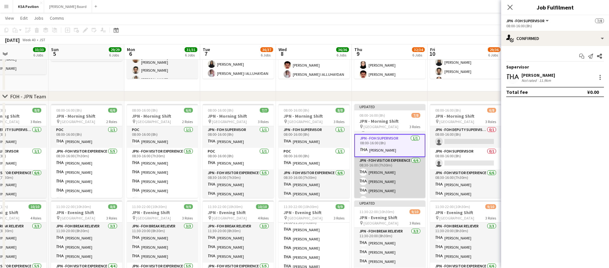
scroll to position [0, 0]
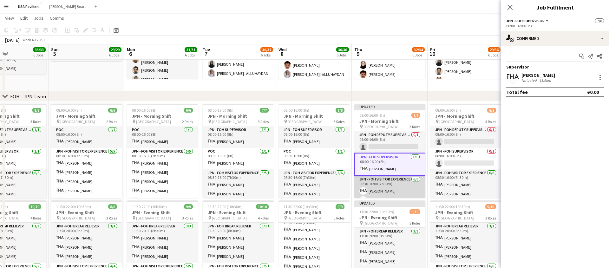
click at [387, 146] on app-card-role "JPN - FOH Deputy Supervisor 0/1 08:00-16:00 (8h) single-neutral-actions" at bounding box center [389, 142] width 71 height 22
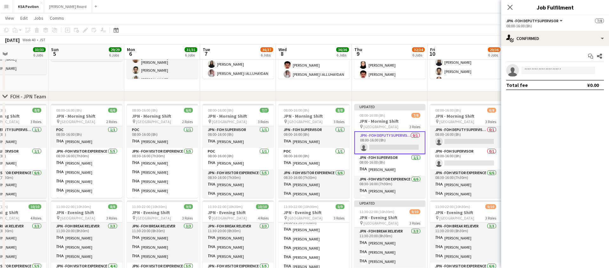
click at [393, 141] on app-card-role "JPN - FOH Deputy Supervisor 0/1 08:00-16:00 (8h) single-neutral-actions" at bounding box center [389, 142] width 71 height 23
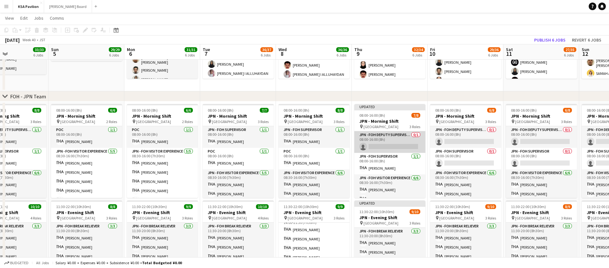
click at [393, 141] on app-card-role "JPN - FOH Deputy Supervisor 0/1 08:00-16:00 (8h) single-neutral-actions" at bounding box center [389, 142] width 71 height 22
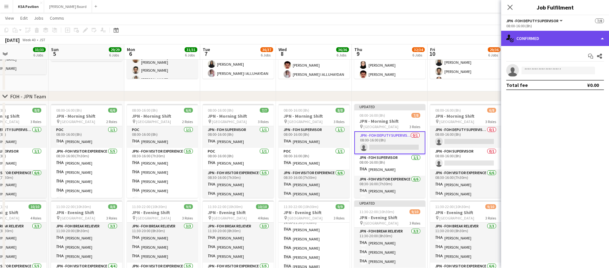
click at [597, 40] on div "single-neutral-actions-check-2 Confirmed" at bounding box center [555, 38] width 108 height 15
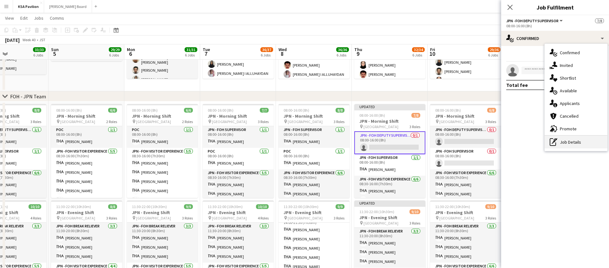
click at [573, 142] on div "pen-write Job Details" at bounding box center [575, 142] width 63 height 13
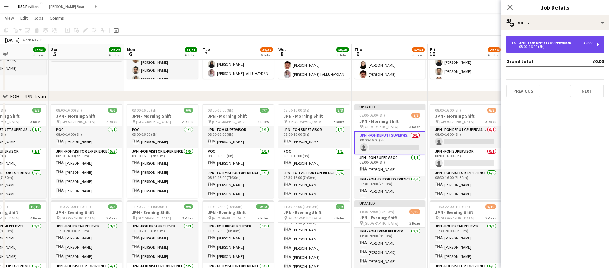
click at [596, 42] on div "1 x JPN - FOH Deputy Supervisor ¥0.00 08:00-16:00 (8h)" at bounding box center [555, 45] width 98 height 18
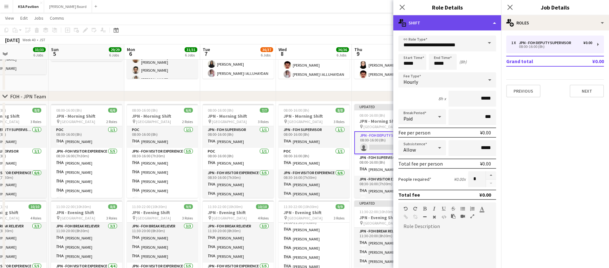
click at [495, 25] on div "multiple-actions-text Shift" at bounding box center [447, 22] width 108 height 15
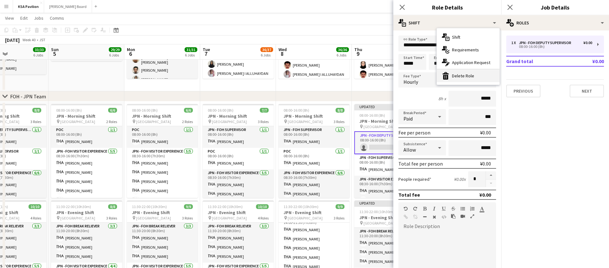
click at [460, 75] on div "bin-2 Delete Role" at bounding box center [468, 75] width 63 height 13
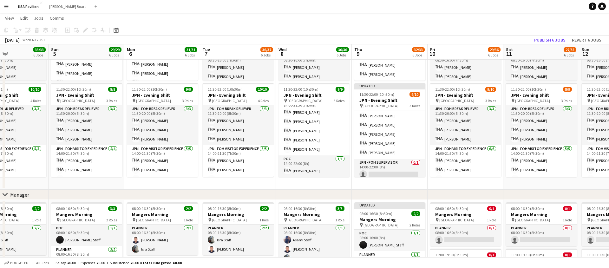
scroll to position [62, 0]
click at [381, 166] on app-card-role "JPN - FOH Supervisor 0/1 14:00-22:00 (8h) single-neutral-actions" at bounding box center [389, 166] width 71 height 22
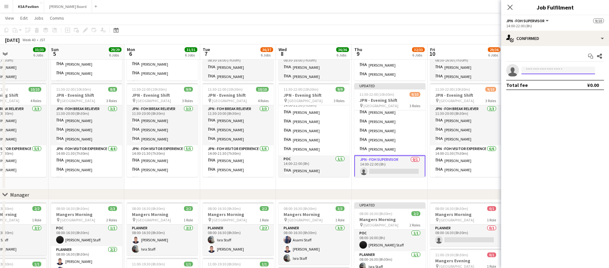
click at [541, 72] on input at bounding box center [558, 71] width 74 height 8
type input "****"
click at [538, 87] on span "[PHONE_NUMBER]" at bounding box center [557, 89] width 63 height 5
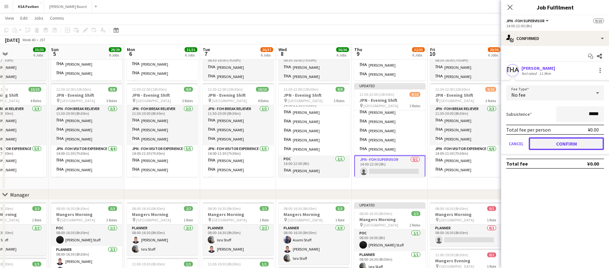
click at [570, 146] on button "Confirm" at bounding box center [566, 143] width 75 height 13
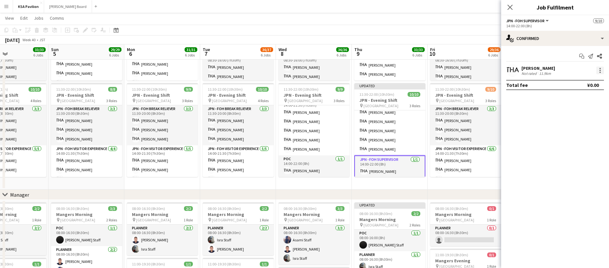
click at [602, 71] on div at bounding box center [600, 71] width 8 height 8
click at [570, 157] on span "Set as supervisor" at bounding box center [578, 157] width 39 height 5
click at [508, 7] on icon "Close pop-in" at bounding box center [510, 7] width 6 height 6
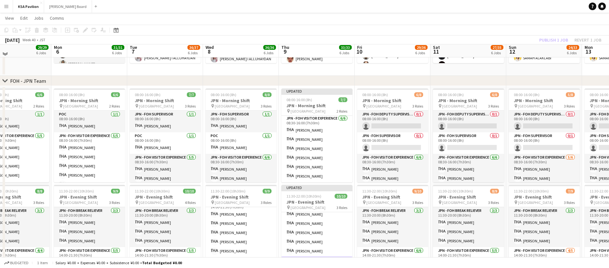
scroll to position [228, 0]
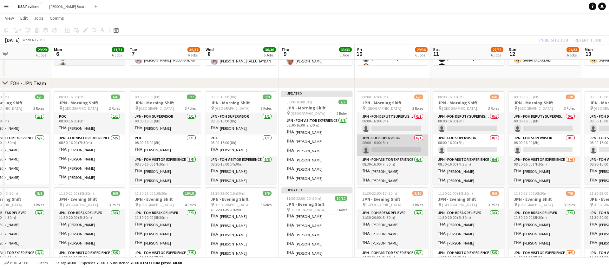
click at [385, 138] on app-card-role "JPN - FOH Supervisor 0/1 08:00-16:00 (8h) single-neutral-actions" at bounding box center [392, 145] width 71 height 22
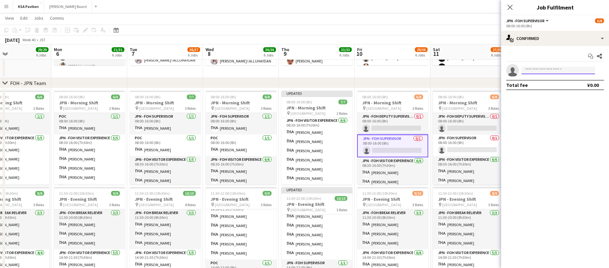
click at [534, 72] on input at bounding box center [558, 71] width 74 height 8
type input "****"
click at [528, 83] on span "fohksaosaka+21@gmail.com" at bounding box center [557, 84] width 63 height 5
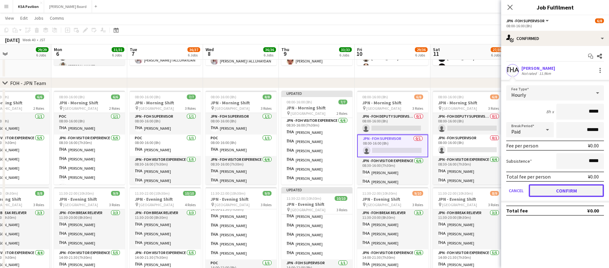
click at [559, 190] on button "Confirm" at bounding box center [566, 190] width 75 height 13
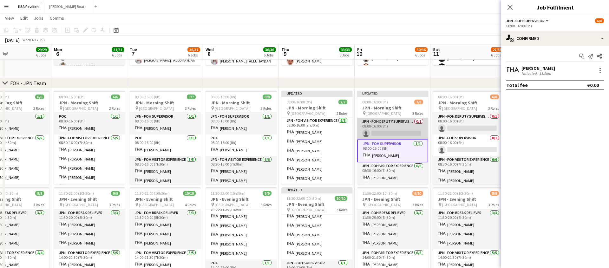
click at [394, 132] on app-card-role "JPN - FOH Deputy Supervisor 0/1 08:00-16:00 (8h) single-neutral-actions" at bounding box center [392, 129] width 71 height 22
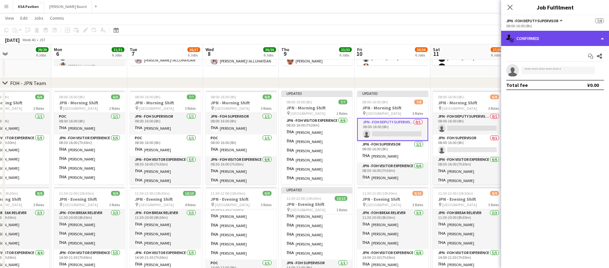
click at [603, 39] on div "single-neutral-actions-check-2 Confirmed" at bounding box center [555, 38] width 108 height 15
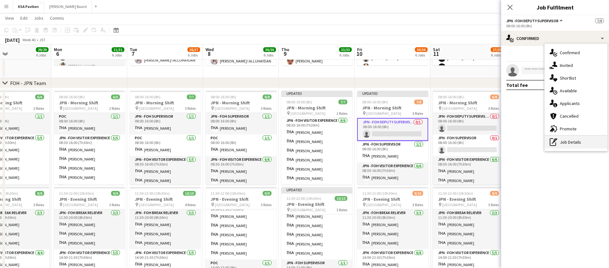
click at [563, 142] on div "pen-write Job Details" at bounding box center [575, 142] width 63 height 13
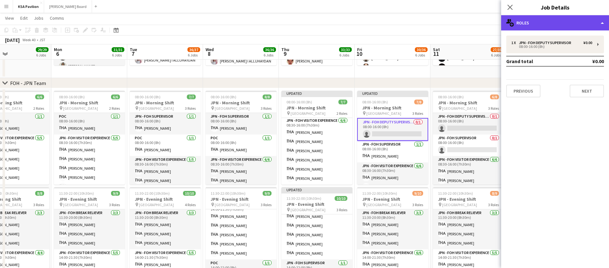
click at [563, 25] on div "multiple-users-add Roles" at bounding box center [555, 22] width 108 height 15
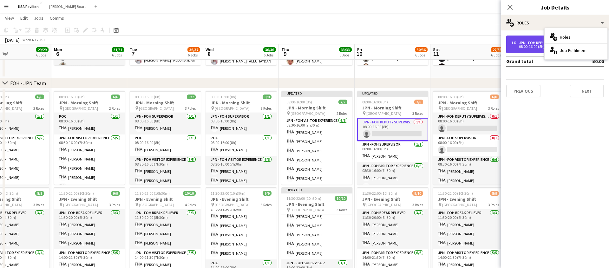
click at [541, 40] on div "1 x JPN - FOH Deputy Supervisor ¥0.00 08:00-16:00 (8h)" at bounding box center [555, 45] width 98 height 18
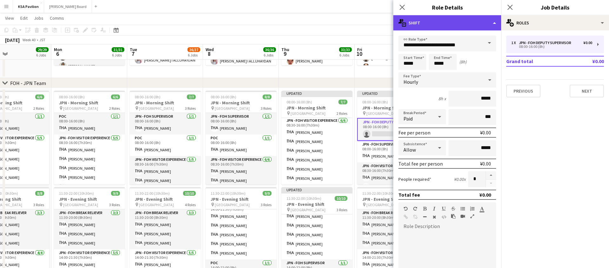
click at [489, 25] on div "multiple-actions-text Shift" at bounding box center [447, 22] width 108 height 15
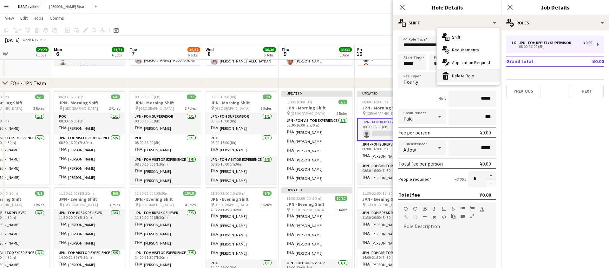
click at [464, 71] on div "bin-2 Delete Role" at bounding box center [468, 75] width 63 height 13
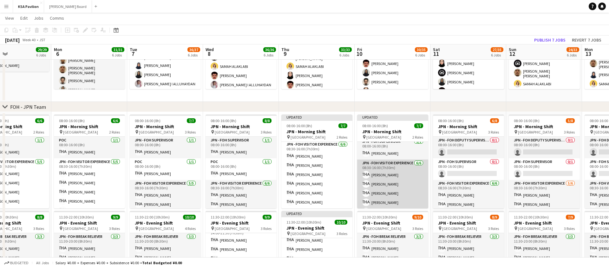
scroll to position [0, 0]
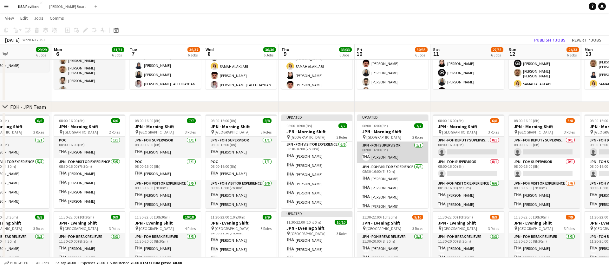
click at [390, 159] on app-card-role "JPN - FOH Supervisor 1/1 08:00-16:00 (8h) Taeko IKEGAWA" at bounding box center [392, 153] width 71 height 22
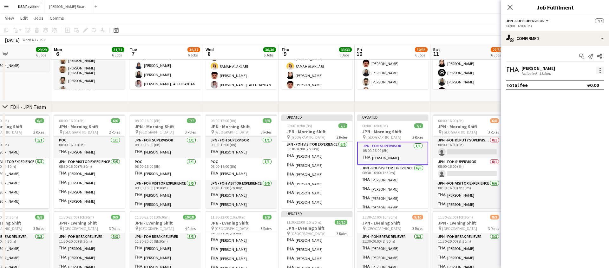
click at [600, 69] on div at bounding box center [600, 71] width 8 height 8
click at [573, 162] on button "Set as supervisor" at bounding box center [578, 158] width 49 height 15
click at [602, 76] on div at bounding box center [600, 78] width 8 height 8
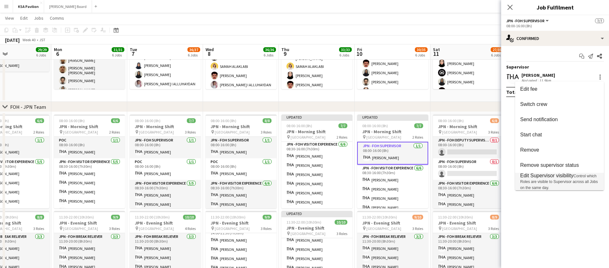
click at [566, 176] on span "Edit Supervisor visibility" at bounding box center [546, 175] width 53 height 5
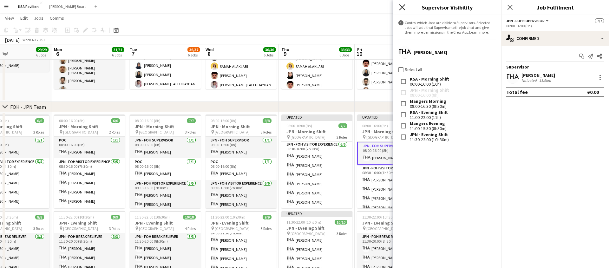
click at [401, 7] on icon at bounding box center [402, 7] width 6 height 6
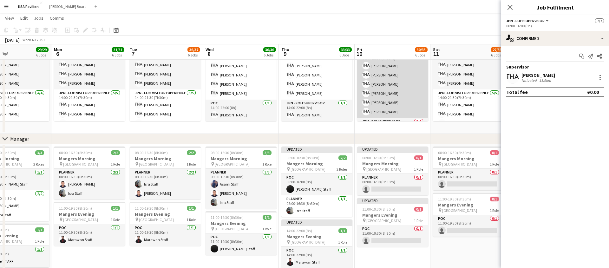
scroll to position [62, 0]
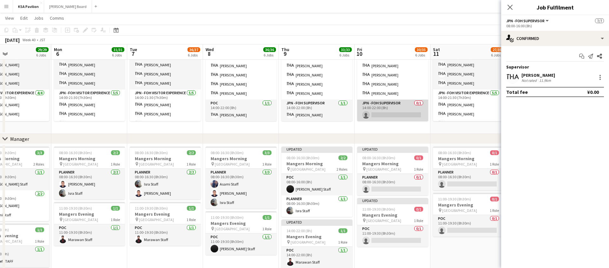
click at [391, 113] on app-card-role "JPN - FOH Supervisor 0/1 14:00-22:00 (8h) single-neutral-actions" at bounding box center [392, 111] width 71 height 22
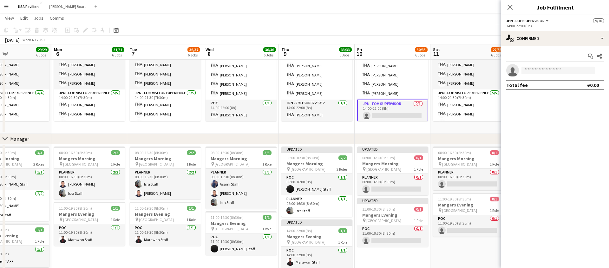
scroll to position [23, 0]
click at [533, 66] on app-invite-slot "single-neutral-actions" at bounding box center [555, 70] width 108 height 13
click at [533, 69] on input at bounding box center [558, 71] width 74 height 8
type input "***"
click at [531, 83] on span "fohksaosaka+25@gmail.com" at bounding box center [557, 84] width 63 height 5
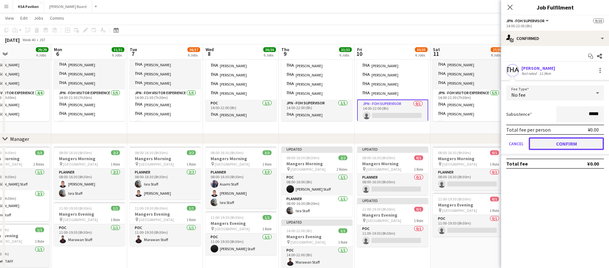
click at [561, 141] on button "Confirm" at bounding box center [566, 143] width 75 height 13
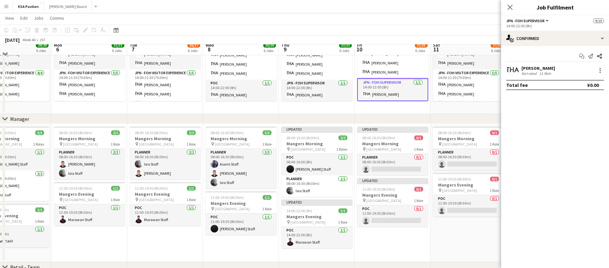
scroll to position [411, 0]
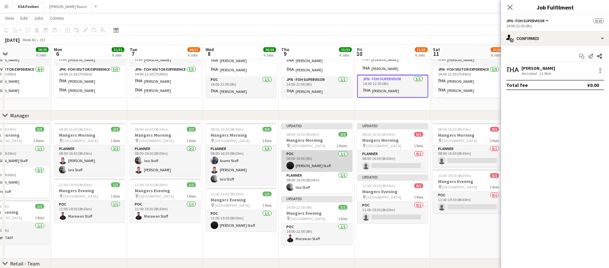
click at [326, 162] on app-card-role "POC [DATE] 08:00-16:00 (8h) [PERSON_NAME]" at bounding box center [316, 161] width 71 height 22
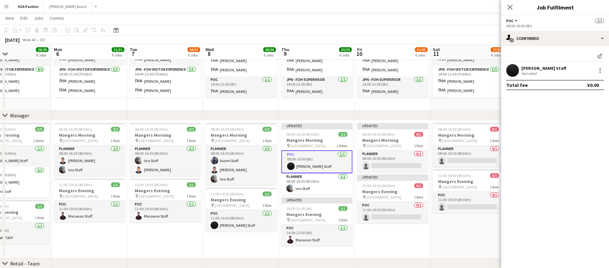
scroll to position [62, 0]
click at [315, 189] on app-card-role "Planner [DATE] 08:00-16:30 (8h30m) Isra Staff" at bounding box center [316, 184] width 71 height 22
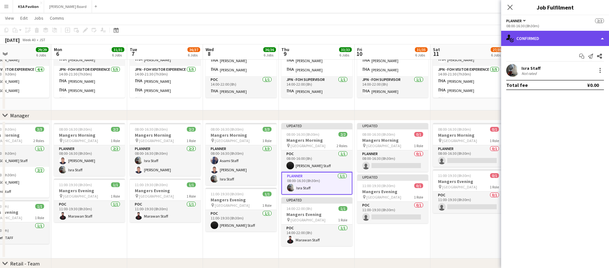
click at [602, 41] on div "single-neutral-actions-check-2 Confirmed" at bounding box center [555, 38] width 108 height 15
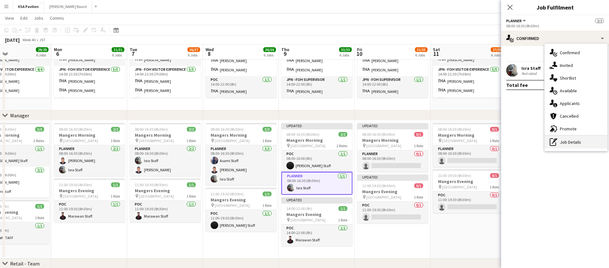
click at [574, 142] on div "pen-write Job Details" at bounding box center [575, 142] width 63 height 13
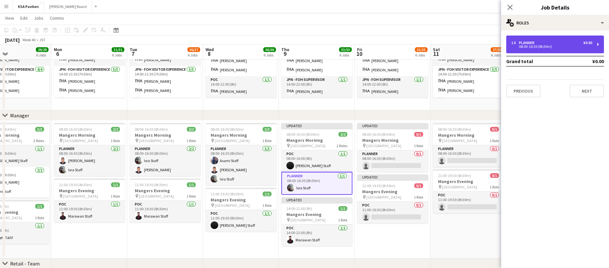
click at [545, 49] on div "1 x Planner ¥0.00 08:00-16:30 (8h30m)" at bounding box center [555, 45] width 98 height 18
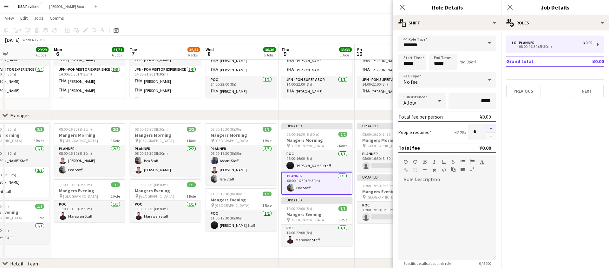
click at [492, 127] on button "button" at bounding box center [491, 128] width 10 height 8
type input "*"
click at [406, 9] on div "Close pop-in" at bounding box center [402, 7] width 18 height 15
click at [402, 7] on icon at bounding box center [402, 7] width 6 height 6
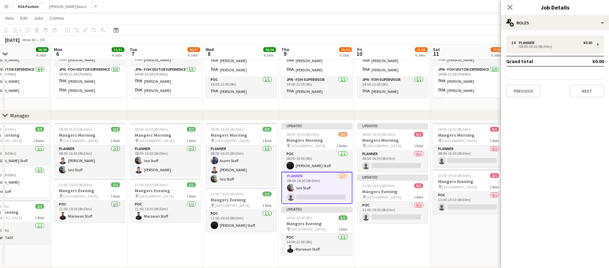
click at [324, 198] on app-card-role "Planner [DATE] 08:00-16:30 (8h30m) Isra Staff single-neutral-actions" at bounding box center [316, 188] width 71 height 32
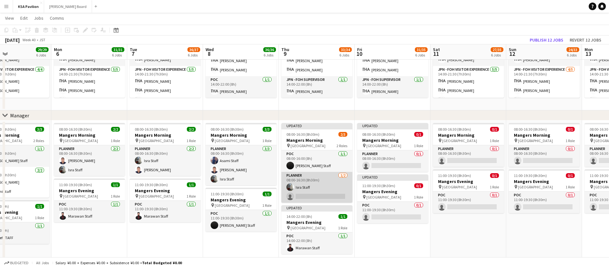
click at [324, 198] on app-card-role "Planner [DATE] 08:00-16:30 (8h30m) Isra Staff single-neutral-actions" at bounding box center [316, 187] width 71 height 31
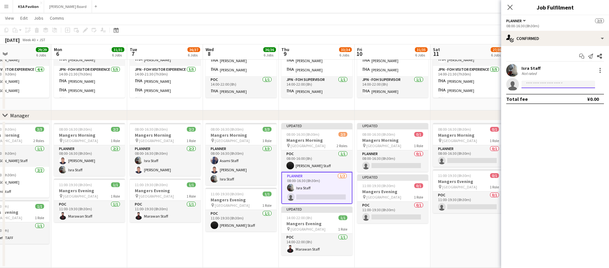
click at [543, 86] on input at bounding box center [558, 85] width 74 height 8
type input "***"
click at [541, 97] on span "[EMAIL_ADDRESS][DOMAIN_NAME]" at bounding box center [557, 98] width 63 height 5
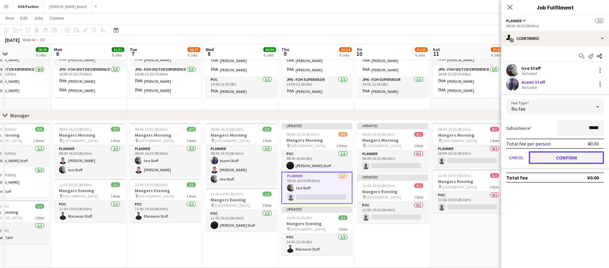
click at [568, 157] on button "Confirm" at bounding box center [566, 157] width 75 height 13
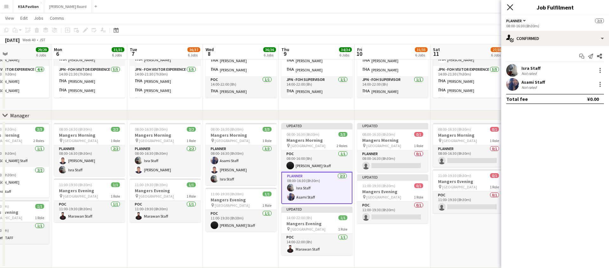
click at [512, 8] on icon "Close pop-in" at bounding box center [510, 7] width 6 height 6
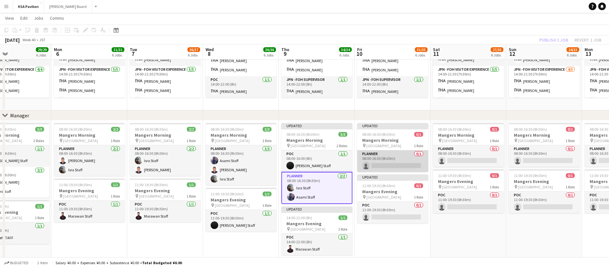
click at [392, 160] on app-card-role "Planner 0/1 08:00-16:30 (8h30m) single-neutral-actions" at bounding box center [392, 161] width 71 height 22
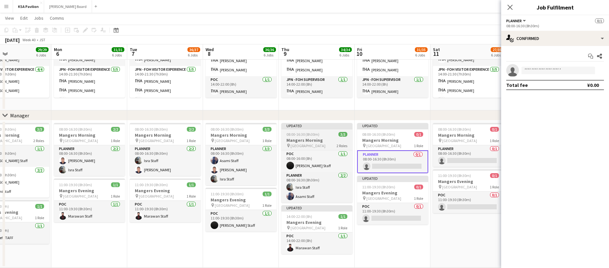
click at [322, 126] on div "Updated" at bounding box center [316, 125] width 71 height 5
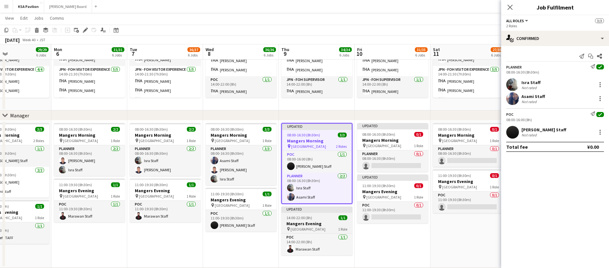
click at [313, 225] on h3 "Mangers Evening" at bounding box center [316, 224] width 71 height 6
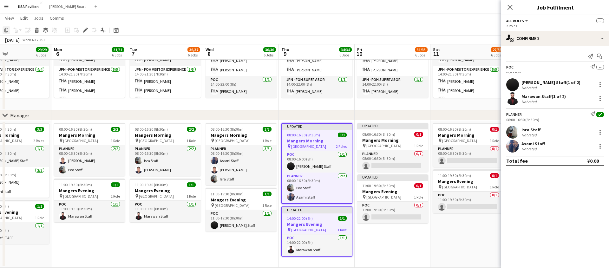
click at [5, 30] on icon at bounding box center [6, 30] width 4 height 4
click at [369, 230] on app-date-cell "Updated 08:00-16:30 (8h30m) 0/1 Mangers Morning pin Osaka 1 Role Planner 0/1 08…" at bounding box center [393, 193] width 76 height 147
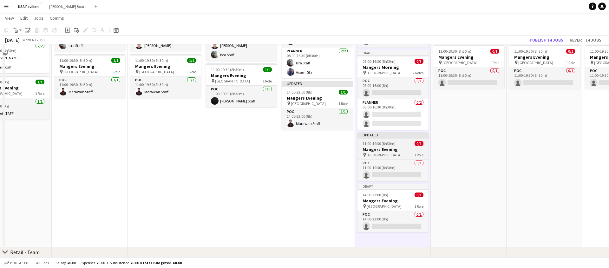
scroll to position [554, 0]
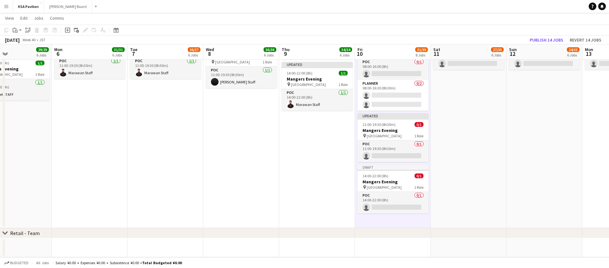
click at [381, 219] on app-date-cell "Updated 08:00-16:30 (8h30m) 0/1 Mangers Morning pin Osaka 1 Role Planner 0/1 08…" at bounding box center [393, 102] width 76 height 251
click at [375, 218] on app-date-cell "Updated 08:00-16:30 (8h30m) 0/1 Mangers Morning pin Osaka 1 Role Planner 0/1 08…" at bounding box center [393, 102] width 76 height 251
click at [17, 32] on icon "Paste" at bounding box center [15, 30] width 5 height 5
click at [26, 53] on link "Paste with crew Command Shift V" at bounding box center [42, 53] width 50 height 6
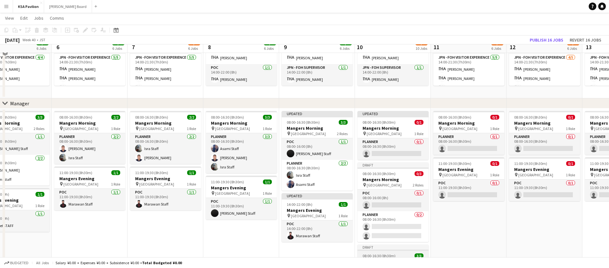
scroll to position [411, 0]
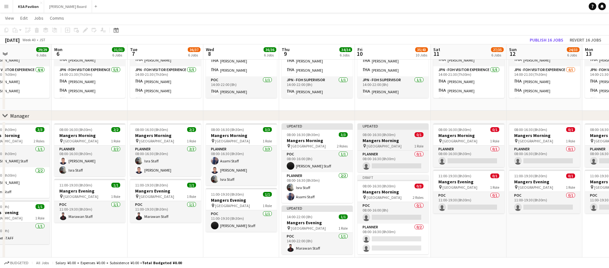
click at [390, 130] on app-job-card "Updated 08:00-16:30 (8h30m) 0/1 Mangers Morning pin Osaka 1 Role Planner 0/1 08…" at bounding box center [392, 147] width 71 height 49
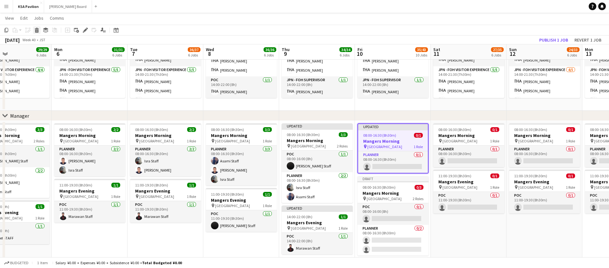
click at [37, 31] on icon at bounding box center [36, 30] width 3 height 3
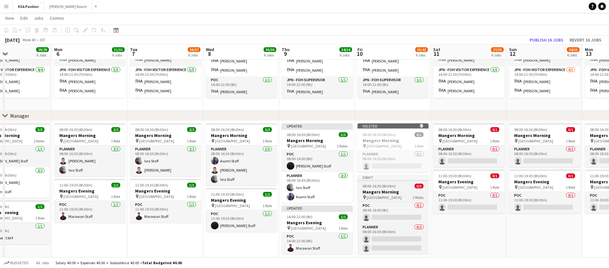
click at [399, 179] on div "Draft" at bounding box center [392, 177] width 71 height 5
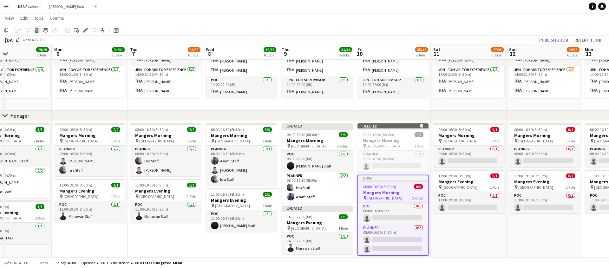
click at [38, 31] on icon at bounding box center [36, 30] width 3 height 3
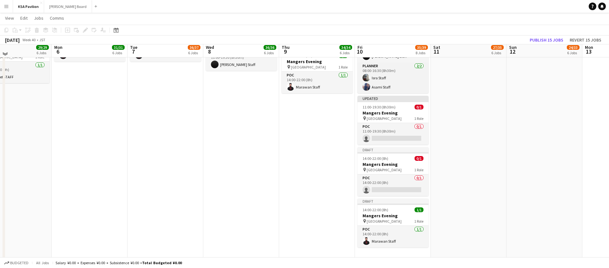
scroll to position [569, 0]
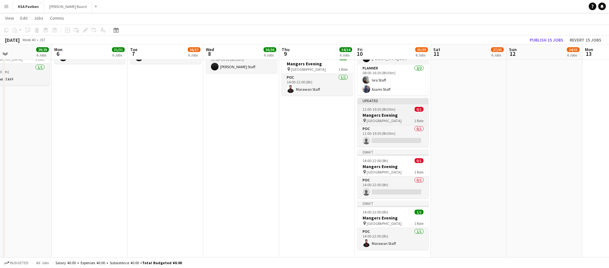
click at [389, 106] on app-job-card "Updated 11:00-19:30 (8h30m) 0/1 Mangers Evening pin Osaka 1 Role POC 0/1 11:00-…" at bounding box center [392, 122] width 71 height 49
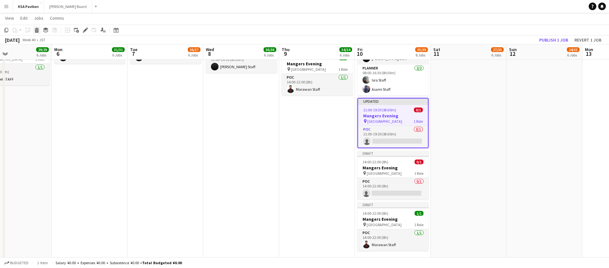
click at [37, 30] on icon at bounding box center [36, 30] width 3 height 3
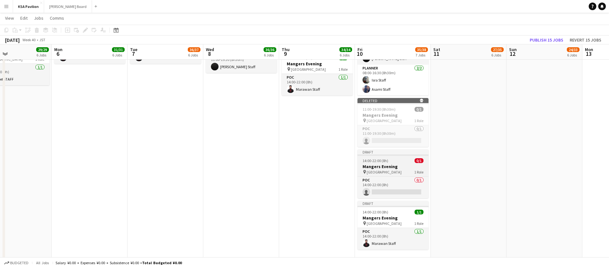
click at [381, 155] on div at bounding box center [392, 154] width 71 height 1
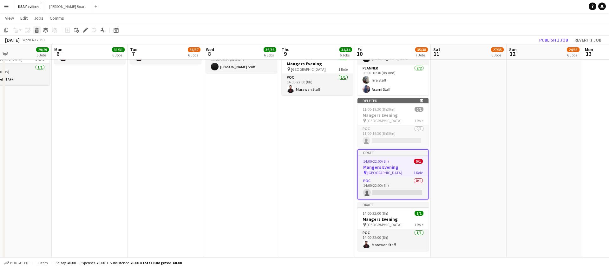
click at [38, 32] on icon at bounding box center [36, 30] width 3 height 3
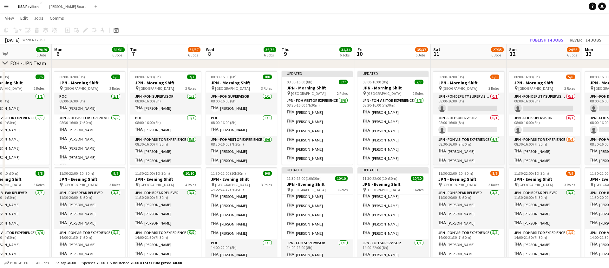
scroll to position [0, 0]
click at [400, 114] on app-card-role "JPN - FOH Supervisor 1/1 08:00-16:00 (8h) Taeko IKEGAWA" at bounding box center [392, 109] width 71 height 22
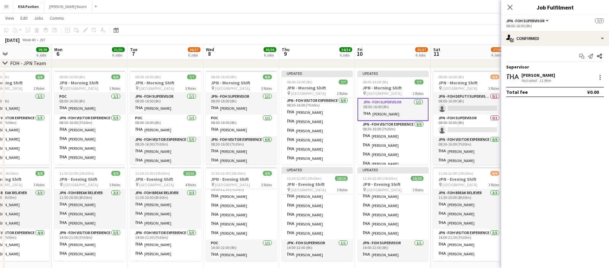
click at [604, 76] on div "Taeko IKEGAWA Not rated 11.9km" at bounding box center [555, 77] width 108 height 13
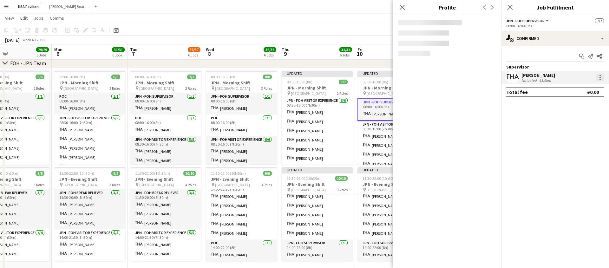
click at [600, 76] on div at bounding box center [600, 78] width 8 height 8
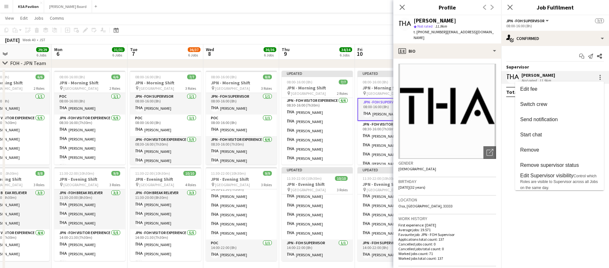
click at [403, 6] on div at bounding box center [304, 134] width 609 height 268
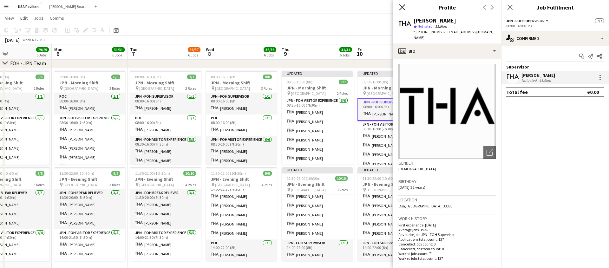
click at [400, 9] on icon at bounding box center [402, 7] width 6 height 6
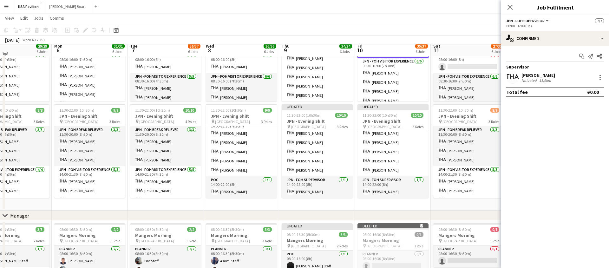
scroll to position [310, 0]
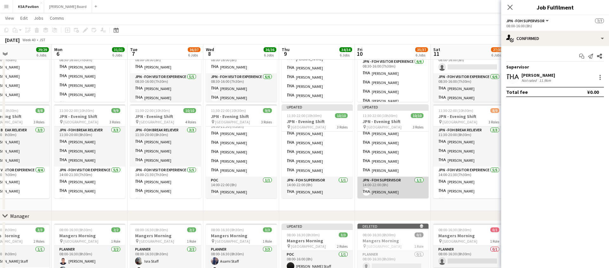
click at [384, 184] on app-card-role "JPN - FOH Supervisor [DATE] 14:00-22:00 (8h) [PERSON_NAME]" at bounding box center [392, 188] width 71 height 22
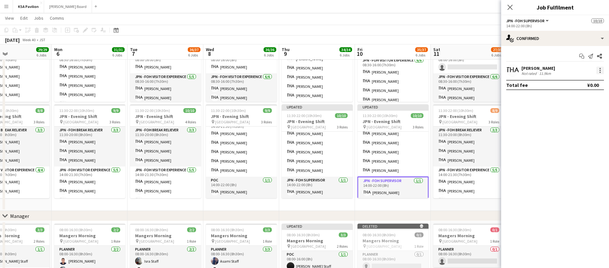
click at [599, 68] on div at bounding box center [599, 68] width 1 height 1
click at [566, 160] on span "Set as supervisor" at bounding box center [578, 157] width 39 height 5
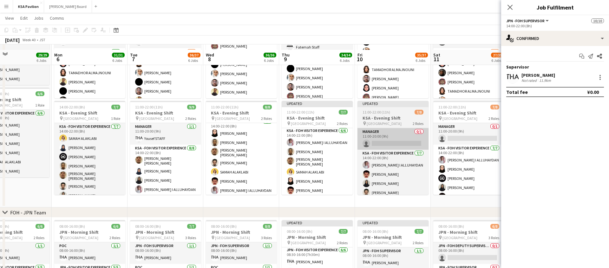
scroll to position [95, 0]
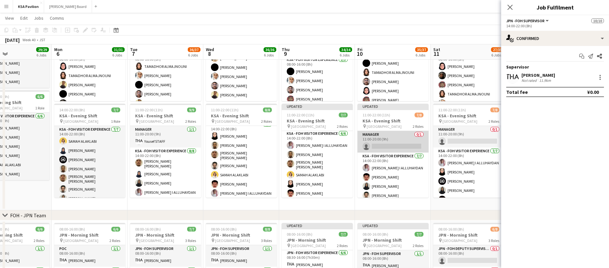
click at [389, 138] on app-card-role "Manager 0/1 11:00-20:00 (9h) single-neutral-actions" at bounding box center [392, 142] width 71 height 22
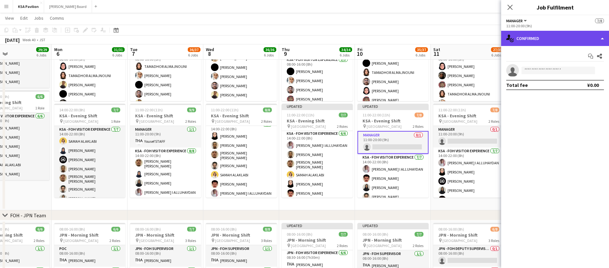
click at [604, 36] on div "single-neutral-actions-check-2 Confirmed" at bounding box center [555, 38] width 108 height 15
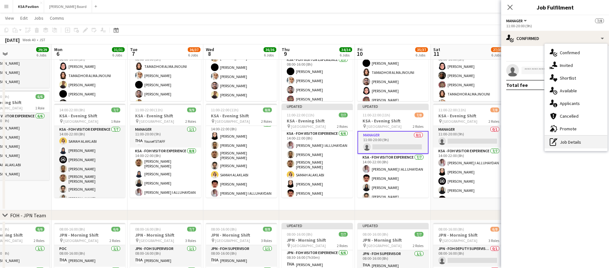
click at [563, 138] on div "pen-write Job Details" at bounding box center [575, 142] width 63 height 13
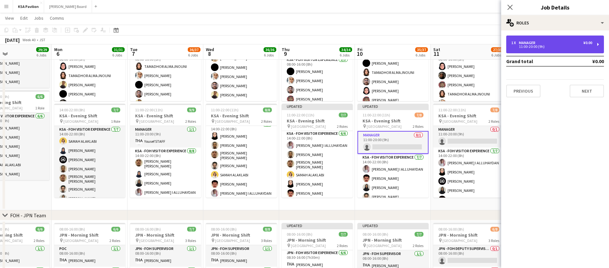
click at [596, 38] on div "1 x Manager ¥0.00 11:00-20:00 (9h)" at bounding box center [555, 45] width 98 height 18
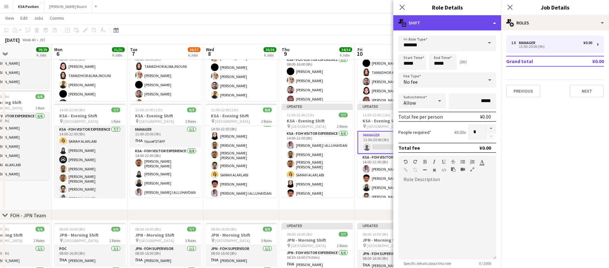
click at [491, 27] on div "multiple-actions-text Shift" at bounding box center [447, 22] width 108 height 15
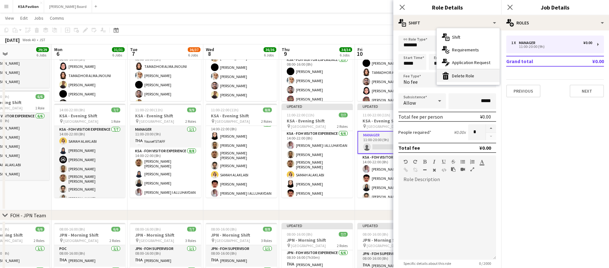
click at [463, 77] on div "bin-2 Delete Role" at bounding box center [468, 75] width 63 height 13
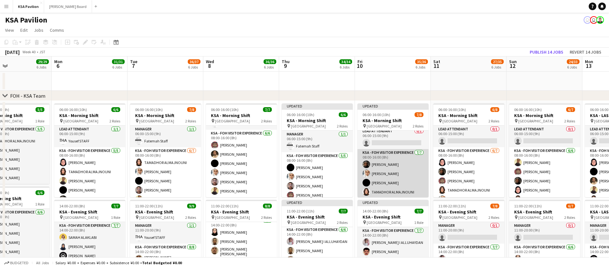
scroll to position [0, 0]
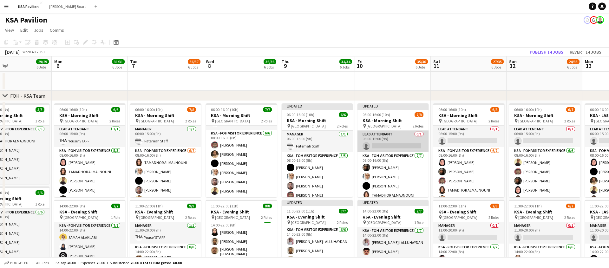
click at [386, 145] on app-card-role "LEAD ATTENDANT 0/1 06:00-15:00 (9h) single-neutral-actions" at bounding box center [392, 142] width 71 height 22
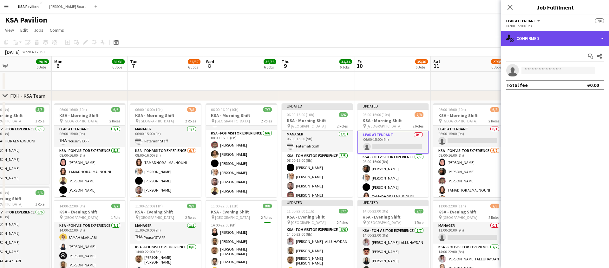
click at [606, 42] on div "single-neutral-actions-check-2 Confirmed" at bounding box center [555, 38] width 108 height 15
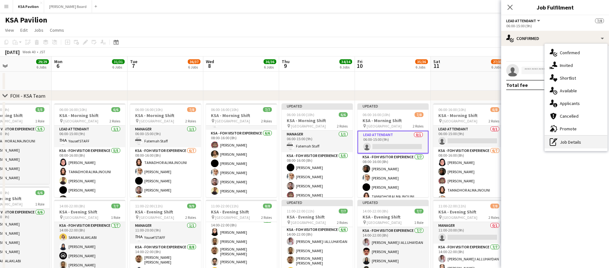
click at [572, 145] on div "pen-write Job Details" at bounding box center [575, 142] width 63 height 13
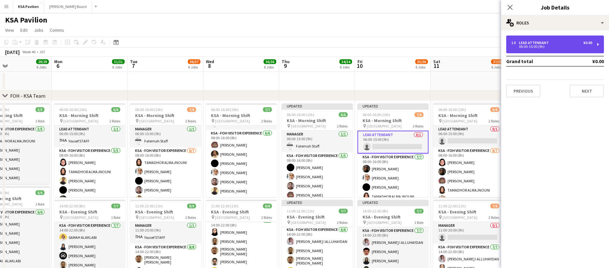
click at [543, 43] on div "LEAD ATTENDANT" at bounding box center [535, 43] width 32 height 4
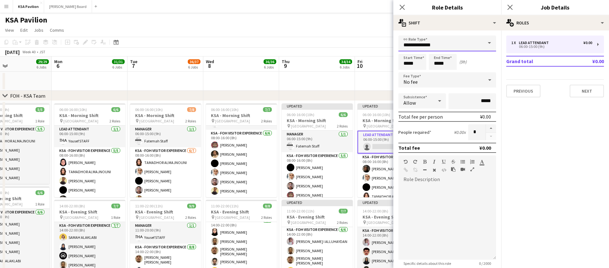
click at [440, 44] on input "**********" at bounding box center [447, 44] width 98 height 16
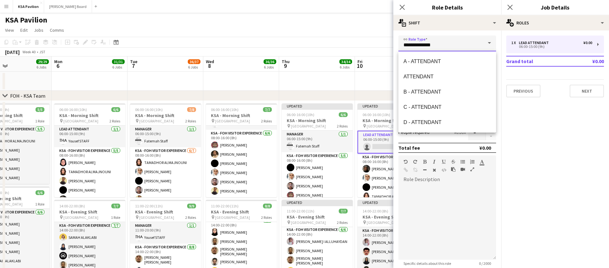
click at [440, 44] on input "**********" at bounding box center [447, 44] width 98 height 16
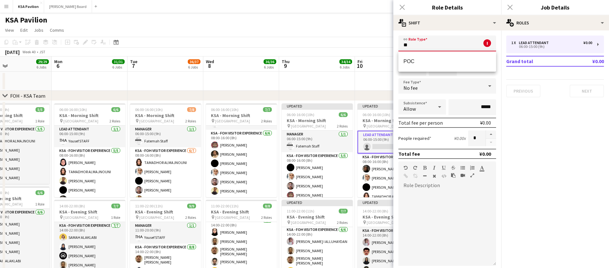
click at [420, 46] on input "**" at bounding box center [447, 44] width 98 height 16
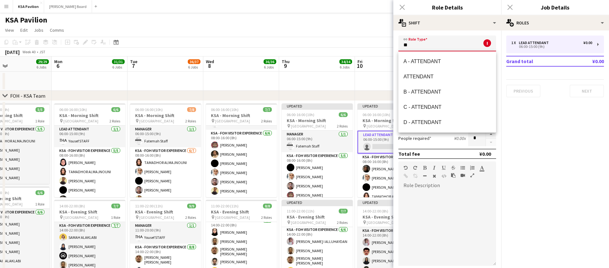
click at [420, 46] on input "**" at bounding box center [447, 44] width 98 height 16
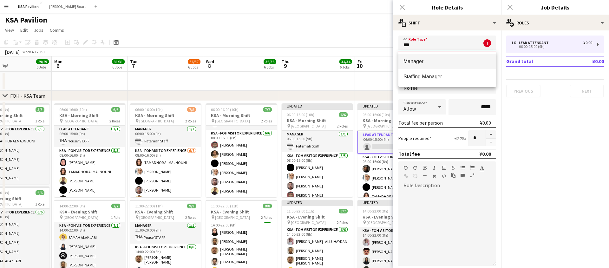
click at [418, 58] on mat-option "Manager" at bounding box center [447, 61] width 98 height 15
type input "*******"
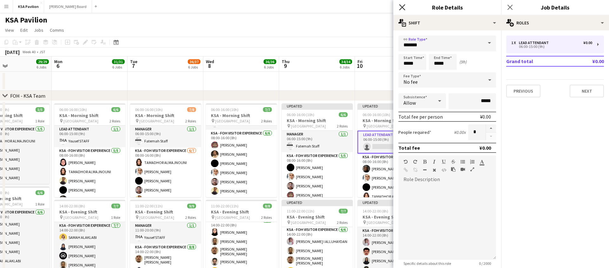
click at [399, 7] on icon "Close pop-in" at bounding box center [402, 7] width 6 height 6
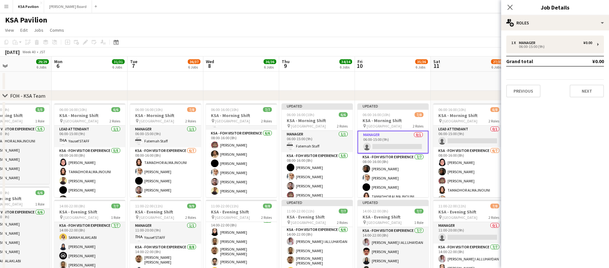
click at [393, 143] on app-card-role "Manager 0/1 06:00-15:00 (9h) single-neutral-actions" at bounding box center [392, 142] width 71 height 23
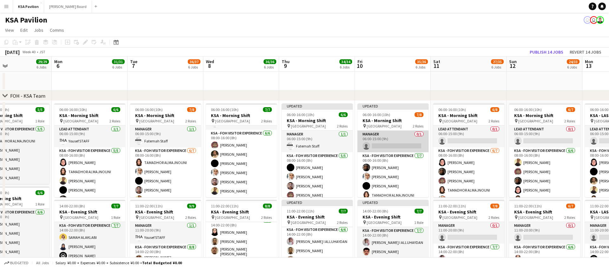
click at [393, 143] on app-card-role "Manager 0/1 06:00-15:00 (9h) single-neutral-actions" at bounding box center [392, 142] width 71 height 22
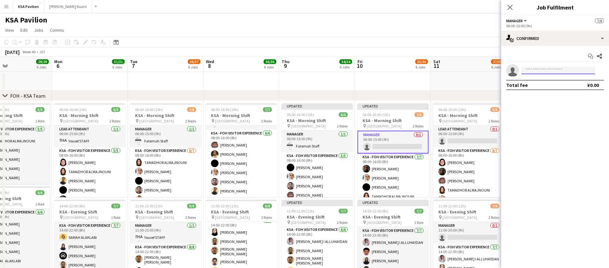
click at [549, 70] on input at bounding box center [558, 71] width 74 height 8
type input "****"
click at [541, 79] on span "Fatemah Staff" at bounding box center [540, 79] width 28 height 5
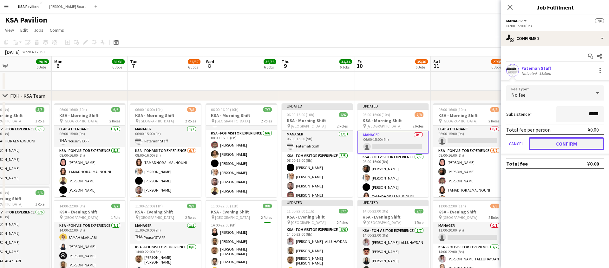
click at [565, 145] on button "Confirm" at bounding box center [566, 143] width 75 height 13
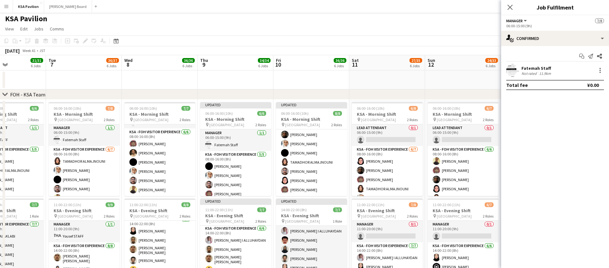
scroll to position [1, 0]
click at [365, 140] on app-card-role "LEAD ATTENDANT 0/1 06:00-15:00 (9h) single-neutral-actions" at bounding box center [387, 136] width 71 height 22
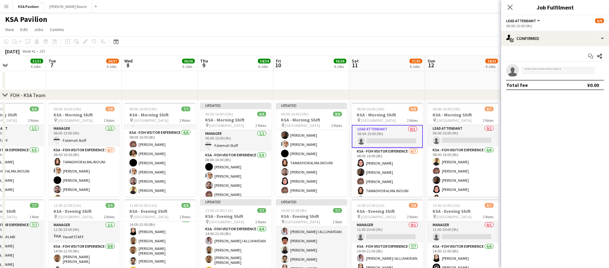
scroll to position [32, 0]
click at [543, 68] on input at bounding box center [558, 71] width 74 height 8
type input "****"
click at [538, 82] on span "f.h.j.7@hotmail.com" at bounding box center [557, 84] width 63 height 5
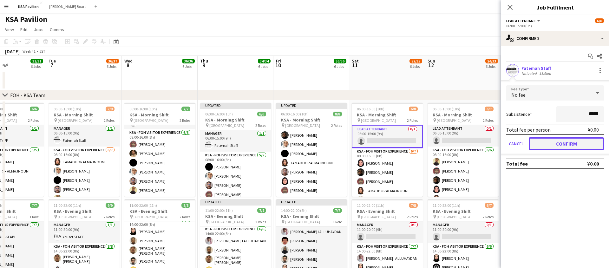
click at [558, 144] on button "Confirm" at bounding box center [566, 143] width 75 height 13
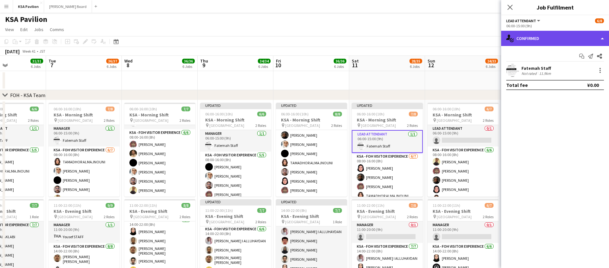
click at [571, 40] on div "single-neutral-actions-check-2 Confirmed" at bounding box center [555, 38] width 108 height 15
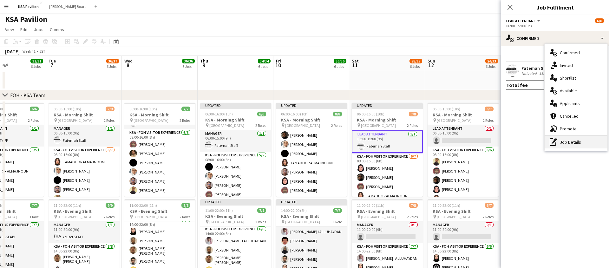
click at [567, 138] on div "pen-write Job Details" at bounding box center [575, 142] width 63 height 13
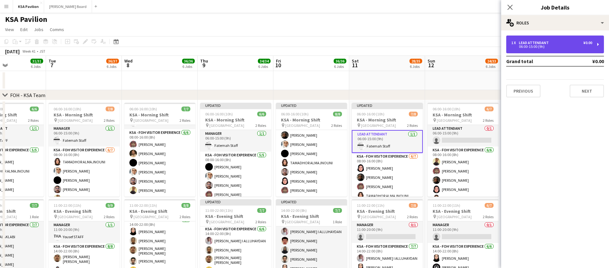
click at [526, 41] on div "LEAD ATTENDANT" at bounding box center [535, 43] width 32 height 4
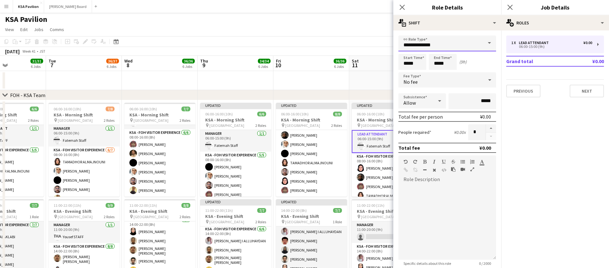
click at [452, 42] on input "**********" at bounding box center [447, 44] width 98 height 16
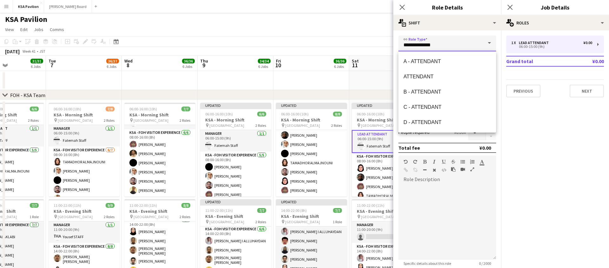
click at [452, 42] on input "**********" at bounding box center [447, 44] width 98 height 16
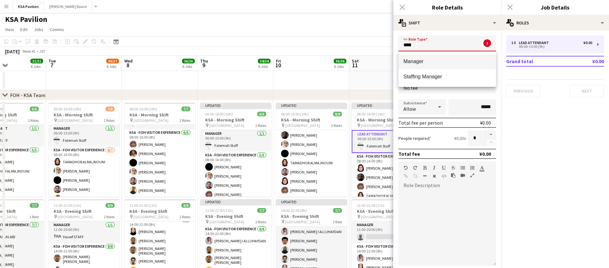
click at [440, 61] on span "Manager" at bounding box center [447, 61] width 88 height 6
type input "*******"
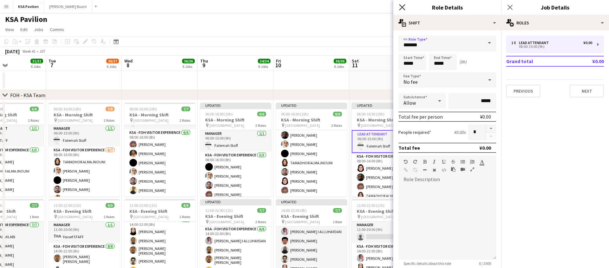
click at [400, 9] on icon at bounding box center [402, 7] width 6 height 6
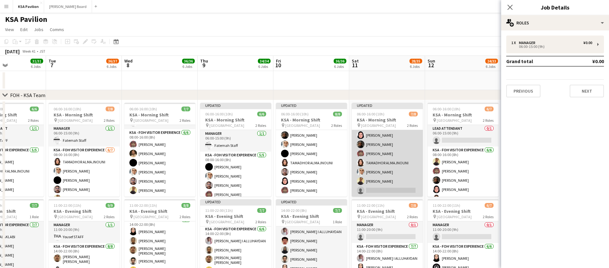
click at [379, 165] on app-card-role "KSA - FOH Visitor Experience 6/7 08:00-16:00 (8h) Dur Murad salman alharbi Osai…" at bounding box center [387, 158] width 71 height 77
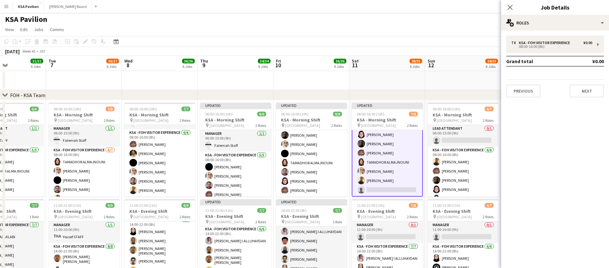
scroll to position [32, 0]
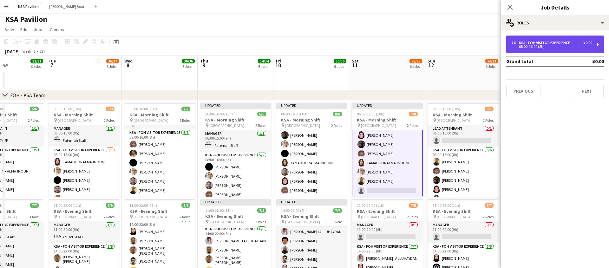
click at [597, 46] on div "7 x KSA - FOH Visitor Experience ¥0.00 08:00-16:00 (8h)" at bounding box center [555, 45] width 98 height 18
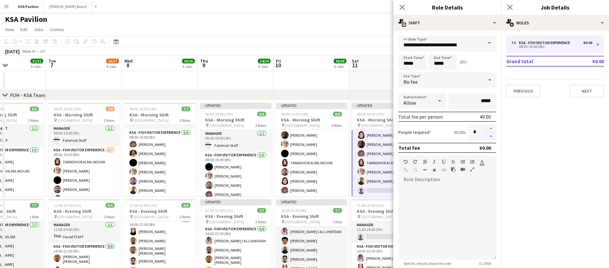
click at [492, 137] on button "button" at bounding box center [491, 137] width 10 height 8
type input "*"
click at [403, 7] on icon "Close pop-in" at bounding box center [402, 7] width 6 height 6
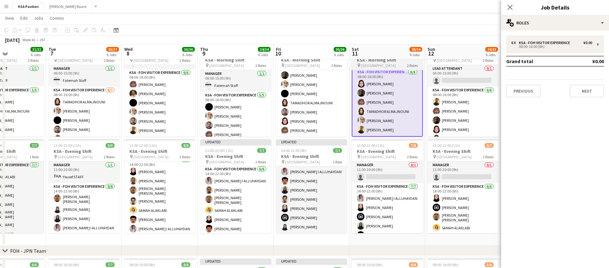
scroll to position [60, 0]
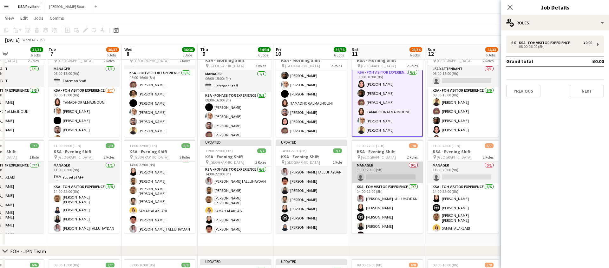
click at [383, 170] on app-card-role "Manager 0/1 11:00-20:00 (9h) single-neutral-actions" at bounding box center [387, 173] width 71 height 22
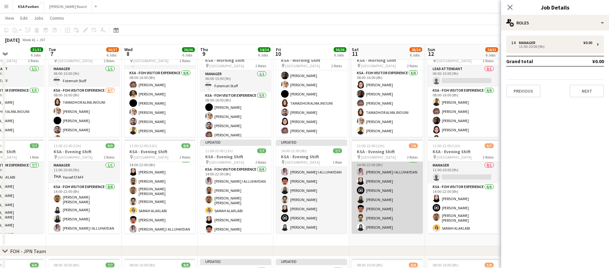
scroll to position [0, 0]
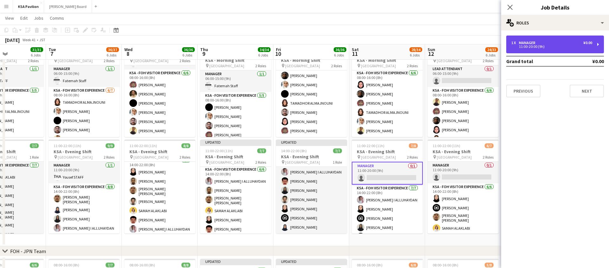
click at [597, 43] on div "1 x Manager ¥0.00 11:00-20:00 (9h)" at bounding box center [555, 45] width 98 height 18
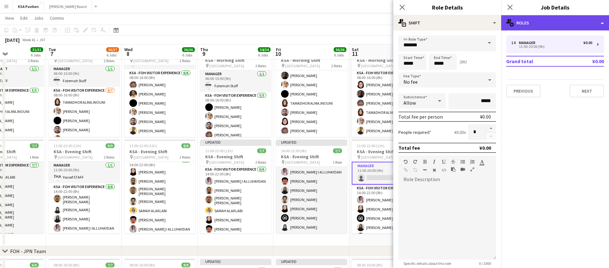
click at [589, 24] on div "multiple-users-add Roles" at bounding box center [555, 22] width 108 height 15
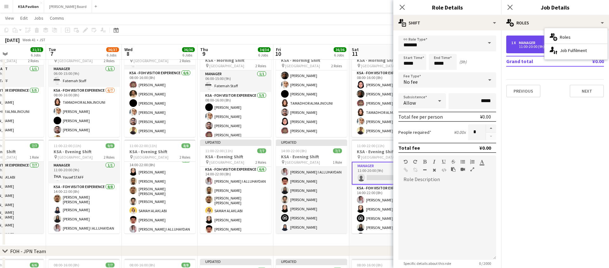
click at [527, 45] on div "11:00-20:00 (9h)" at bounding box center [551, 46] width 81 height 3
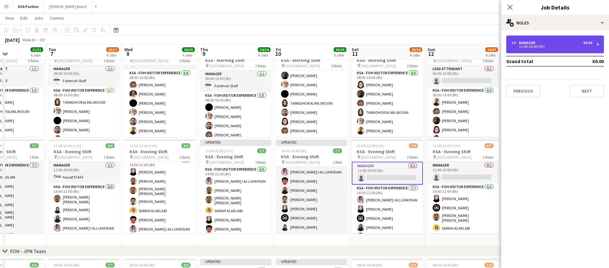
click at [524, 48] on div "11:00-20:00 (9h)" at bounding box center [551, 46] width 81 height 3
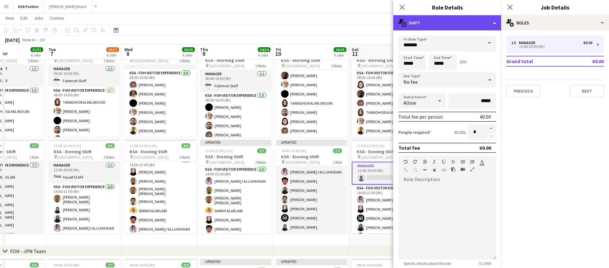
click at [495, 18] on div "multiple-actions-text Shift" at bounding box center [447, 22] width 108 height 15
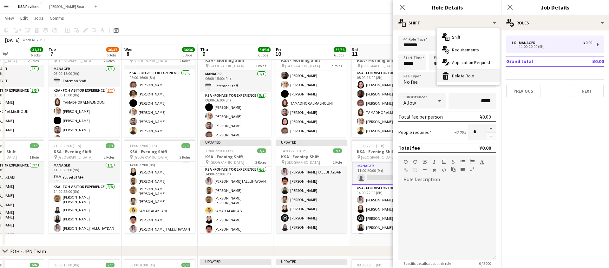
click at [465, 78] on div "bin-2 Delete Role" at bounding box center [468, 75] width 63 height 13
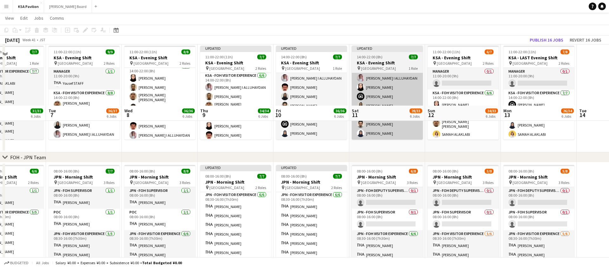
scroll to position [242, 0]
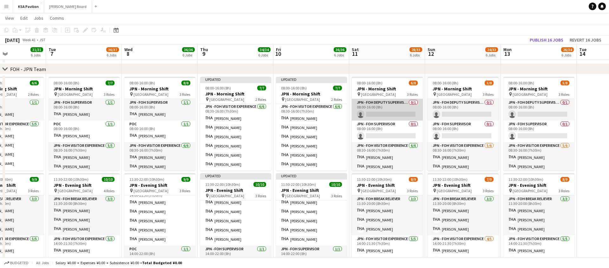
click at [386, 109] on app-card-role "JPN - FOH Deputy Supervisor 0/1 08:00-16:00 (8h) single-neutral-actions" at bounding box center [387, 110] width 71 height 22
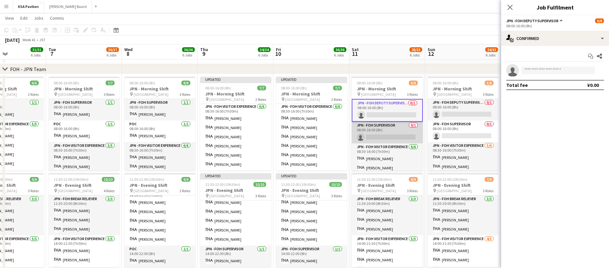
click at [385, 133] on app-card-role "JPN - FOH Supervisor 0/1 08:00-16:00 (8h) single-neutral-actions" at bounding box center [387, 133] width 71 height 22
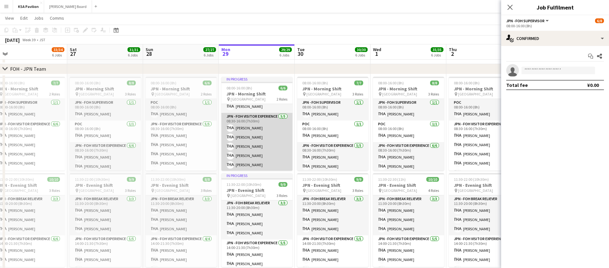
scroll to position [13, 0]
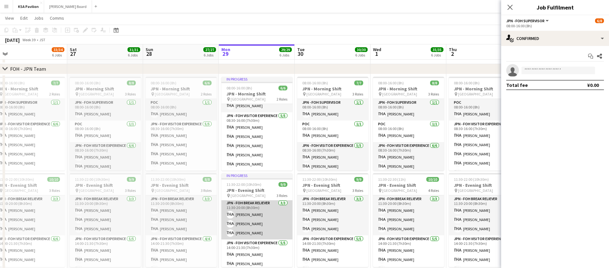
click at [248, 225] on app-card-role "JPN - FOH Break Reliever 3/3 11:30-20:00 (8h30m) Shiori Fujii Hisae Yuasa Sachi…" at bounding box center [256, 219] width 71 height 40
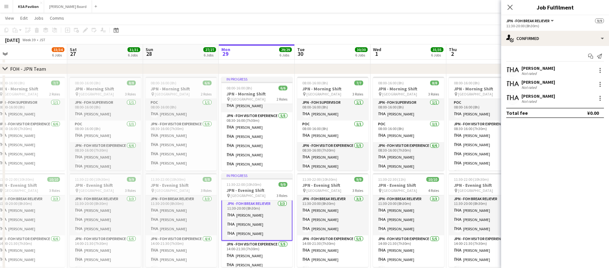
scroll to position [2, 0]
click at [599, 84] on div at bounding box center [600, 85] width 8 height 8
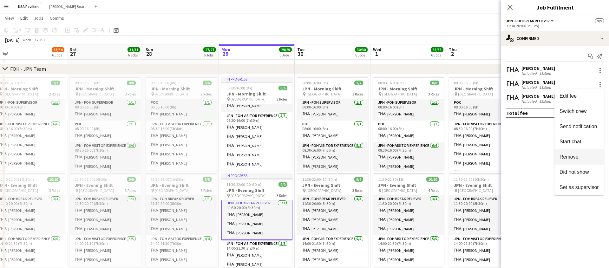
click at [576, 155] on span "Remove" at bounding box center [568, 156] width 19 height 5
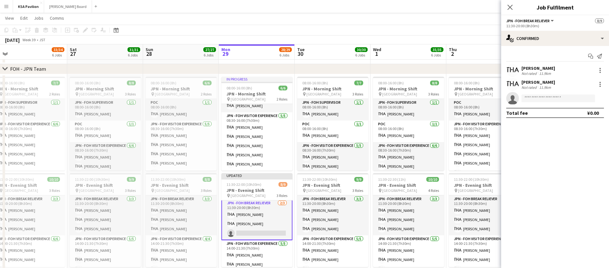
click at [546, 93] on app-invite-slot "single-neutral-actions" at bounding box center [555, 98] width 108 height 13
click at [542, 99] on input at bounding box center [558, 98] width 74 height 8
type input "*****"
click at [542, 110] on span "fohksaosaka+28@gmail.com" at bounding box center [557, 112] width 63 height 5
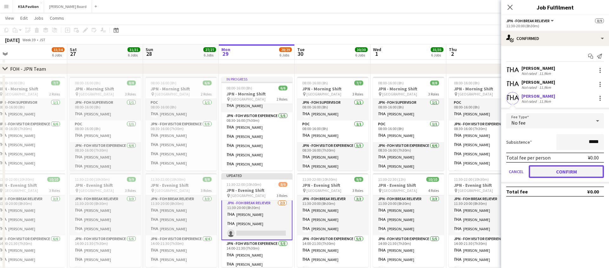
click at [561, 172] on button "Confirm" at bounding box center [566, 171] width 75 height 13
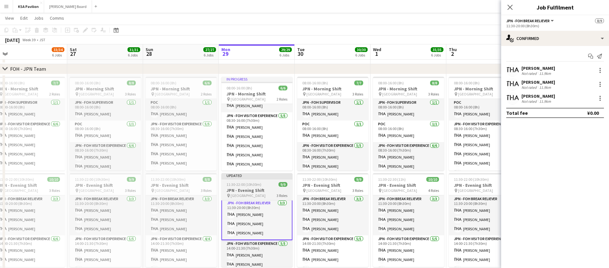
click at [260, 179] on div at bounding box center [256, 178] width 71 height 1
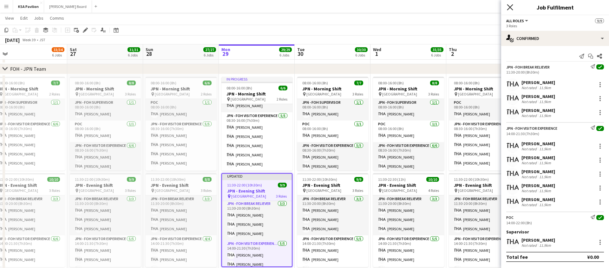
click at [508, 6] on icon at bounding box center [510, 7] width 6 height 6
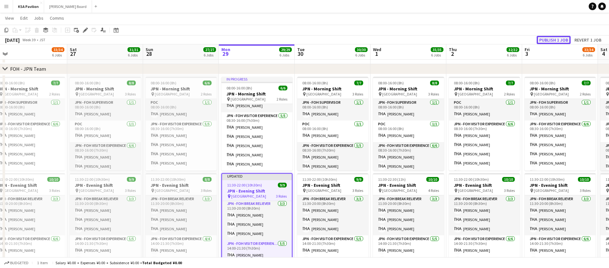
click at [553, 40] on button "Publish 1 job" at bounding box center [554, 40] width 34 height 8
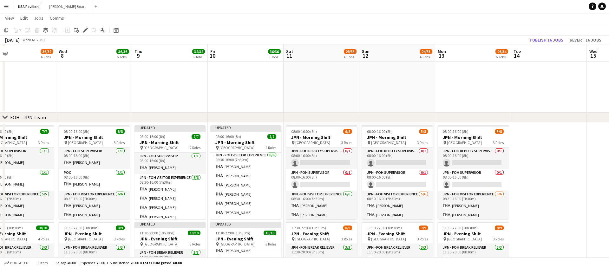
scroll to position [283, 0]
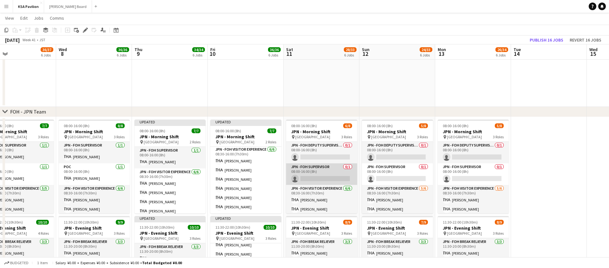
click at [324, 178] on app-card-role "JPN - FOH Supervisor 0/1 08:00-16:00 (8h) single-neutral-actions" at bounding box center [321, 174] width 71 height 22
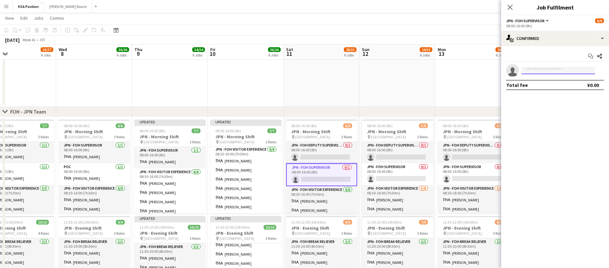
click at [541, 70] on input at bounding box center [558, 71] width 74 height 8
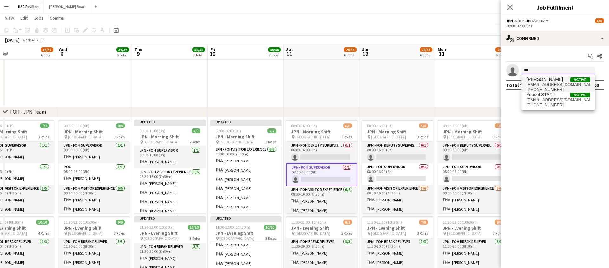
type input "***"
click at [541, 85] on span "[EMAIL_ADDRESS][DOMAIN_NAME]" at bounding box center [557, 84] width 63 height 5
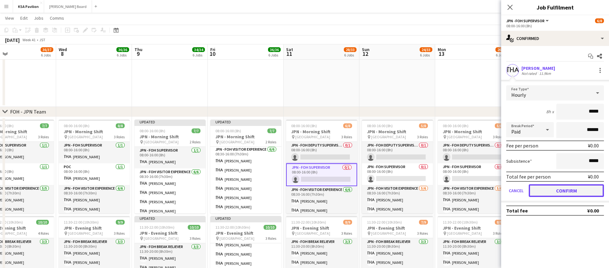
click at [546, 191] on button "Confirm" at bounding box center [566, 190] width 75 height 13
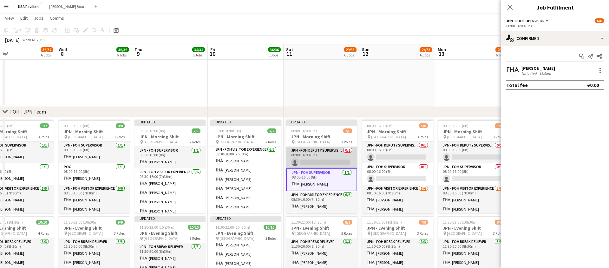
click at [332, 162] on app-card-role "JPN - FOH Deputy Supervisor 0/1 08:00-16:00 (8h) single-neutral-actions" at bounding box center [321, 158] width 71 height 22
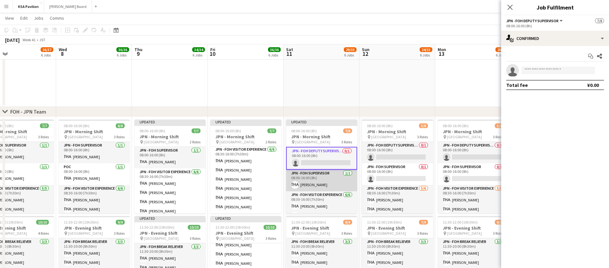
click at [322, 179] on app-card-role "JPN - FOH Supervisor [DATE] 08:00-16:00 (8h) [PERSON_NAME]" at bounding box center [321, 181] width 71 height 22
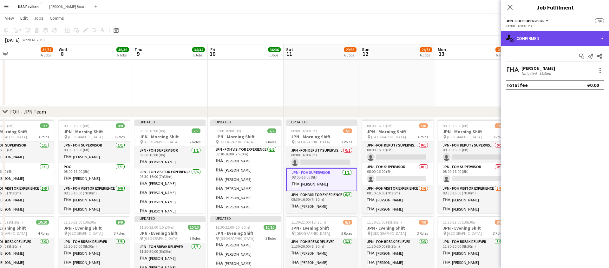
click at [600, 41] on div "single-neutral-actions-check-2 Confirmed" at bounding box center [555, 38] width 108 height 15
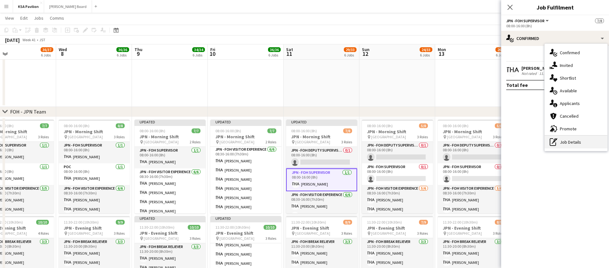
click at [563, 144] on div "pen-write Job Details" at bounding box center [575, 142] width 63 height 13
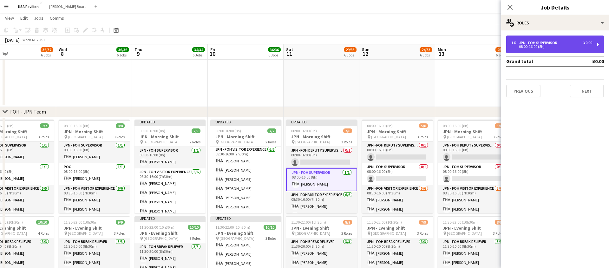
click at [551, 47] on div "08:00-16:00 (8h)" at bounding box center [551, 46] width 81 height 3
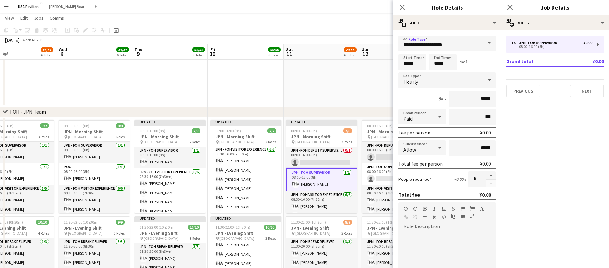
click at [421, 45] on input "**********" at bounding box center [447, 44] width 98 height 16
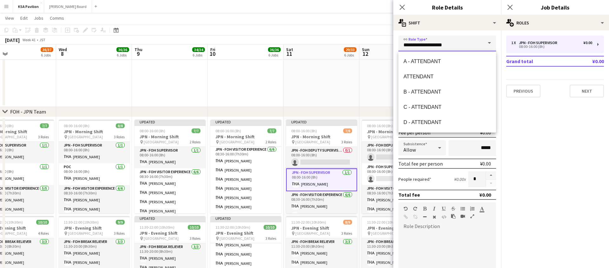
click at [421, 45] on input "**********" at bounding box center [447, 44] width 98 height 16
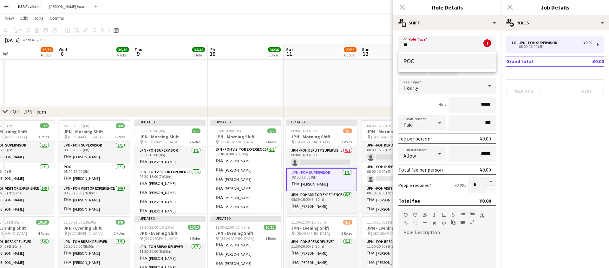
click at [409, 61] on span "POC" at bounding box center [447, 61] width 88 height 6
type input "***"
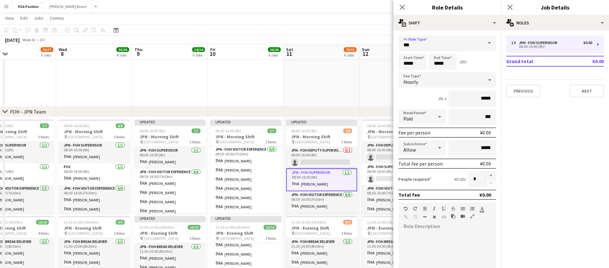
click at [401, 11] on div "Close pop-in" at bounding box center [402, 7] width 18 height 15
click at [400, 7] on icon "Close pop-in" at bounding box center [402, 7] width 6 height 6
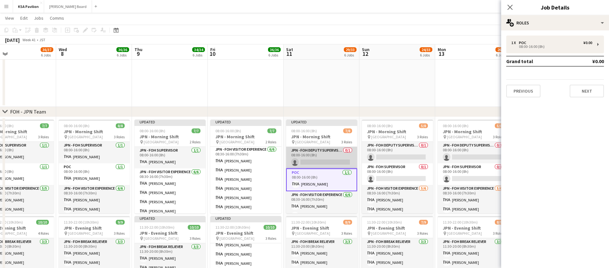
click at [318, 159] on app-card-role "JPN - FOH Deputy Supervisor 0/1 08:00-16:00 (8h) single-neutral-actions" at bounding box center [321, 158] width 71 height 22
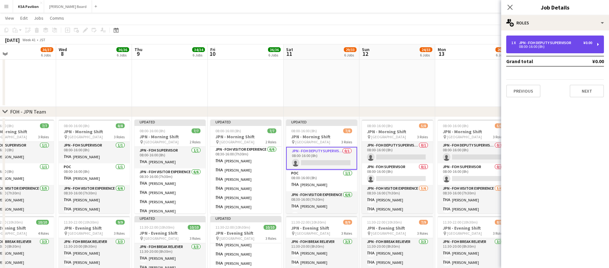
click at [600, 44] on div "1 x JPN - FOH Deputy Supervisor ¥0.00 08:00-16:00 (8h)" at bounding box center [555, 45] width 98 height 18
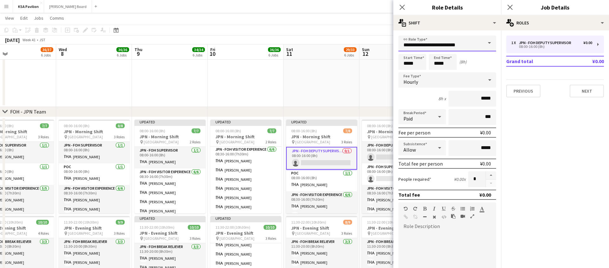
click at [442, 44] on input "**********" at bounding box center [447, 44] width 98 height 16
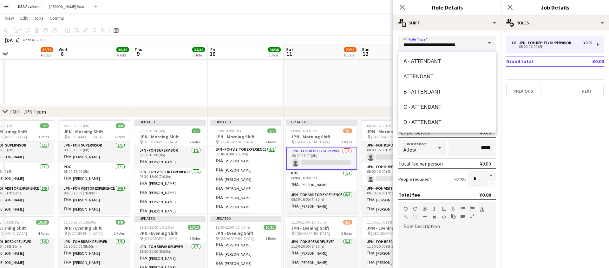
click at [442, 44] on input "**********" at bounding box center [447, 44] width 98 height 16
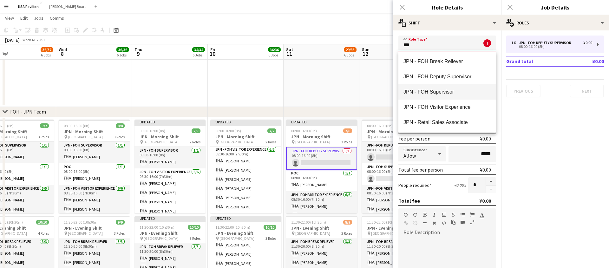
click at [463, 94] on span "JPN - FOH Supervisor" at bounding box center [447, 92] width 88 height 6
type input "**********"
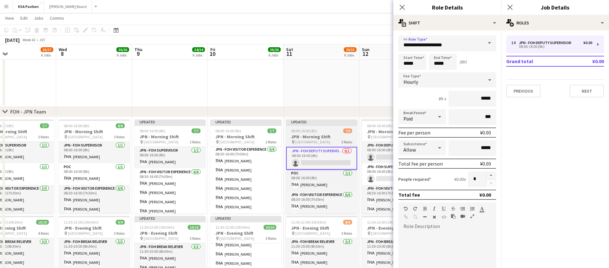
click at [334, 149] on app-card-role "JPN - FOH Deputy Supervisor 0/1 08:00-16:00 (8h) single-neutral-actions" at bounding box center [321, 158] width 71 height 23
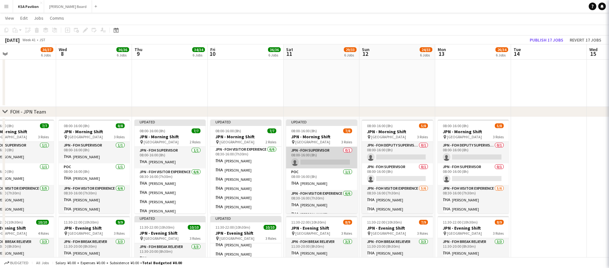
click at [321, 166] on app-card-role "JPN - FOH Supervisor 0/1 08:00-16:00 (8h) single-neutral-actions" at bounding box center [321, 158] width 71 height 22
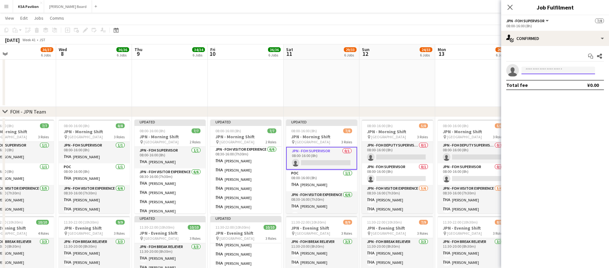
click at [575, 69] on input at bounding box center [558, 71] width 74 height 8
type input "*****"
click at [563, 84] on span "fohksaosaka+21@gmail.com" at bounding box center [557, 84] width 63 height 5
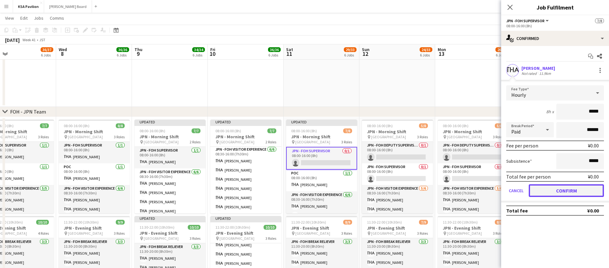
click at [570, 191] on button "Confirm" at bounding box center [566, 190] width 75 height 13
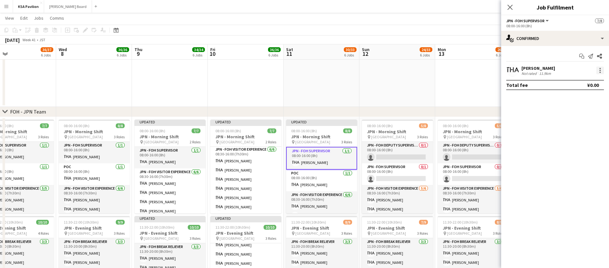
click at [601, 71] on div at bounding box center [600, 71] width 8 height 8
click at [575, 159] on span "Set as supervisor" at bounding box center [578, 157] width 39 height 5
click at [601, 78] on div at bounding box center [600, 78] width 8 height 8
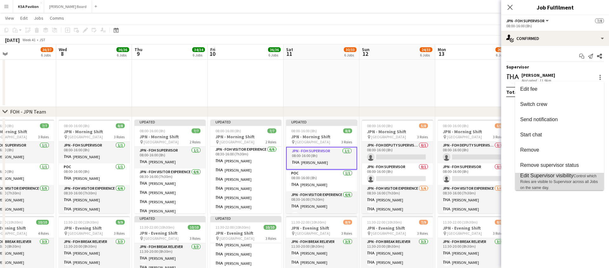
click at [540, 183] on span "Control which Roles are visible to Supervisor across all Jobs on the same day." at bounding box center [559, 182] width 78 height 16
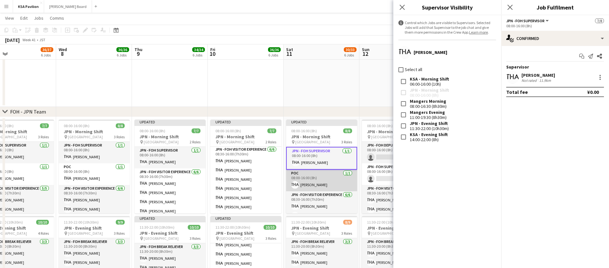
click at [319, 183] on app-card-role "POC [DATE] 08:00-16:00 (8h) [PERSON_NAME]" at bounding box center [321, 181] width 71 height 22
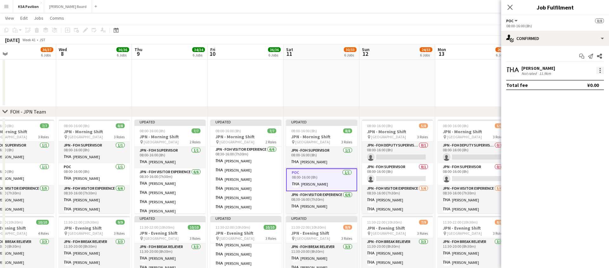
click at [601, 71] on div at bounding box center [600, 71] width 8 height 8
click at [575, 159] on span "Set as supervisor" at bounding box center [578, 157] width 39 height 5
click at [604, 71] on div "Yousef BARNAWI Not rated 11.9km" at bounding box center [555, 77] width 108 height 13
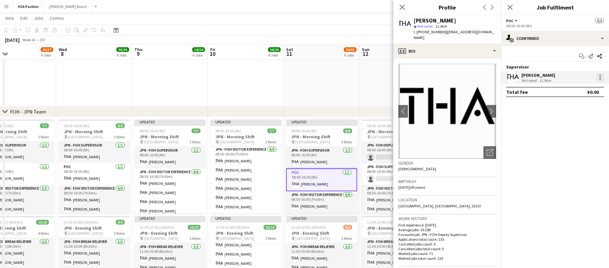
click at [600, 81] on div at bounding box center [600, 78] width 8 height 8
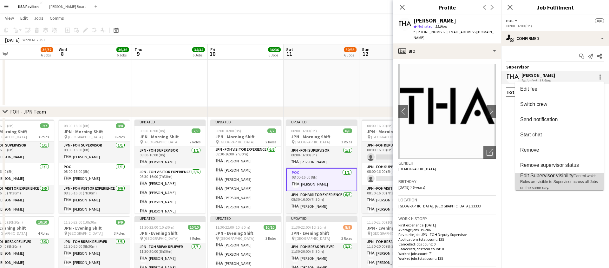
click at [546, 183] on span "Control which Roles are visible to Supervisor across all Jobs on the same day." at bounding box center [559, 182] width 78 height 16
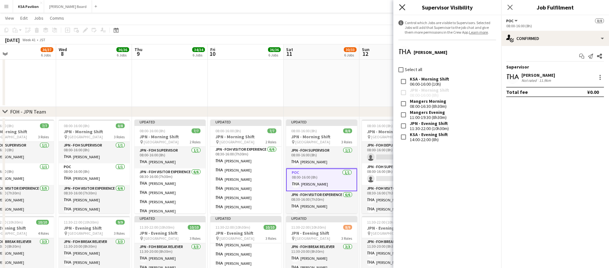
click at [403, 7] on icon "Close pop-in" at bounding box center [402, 7] width 6 height 6
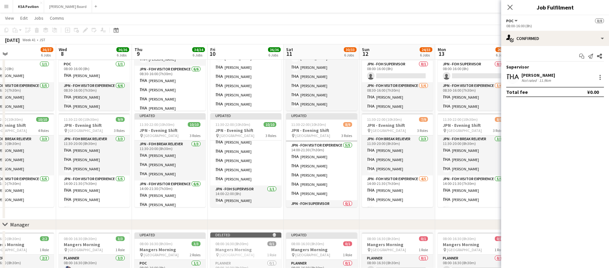
scroll to position [53, 0]
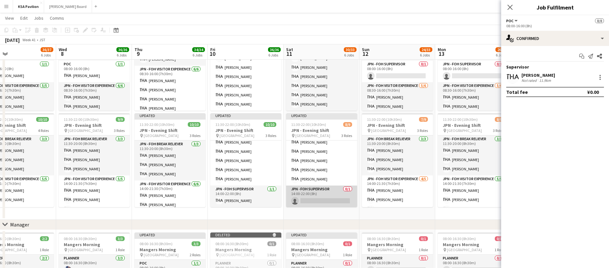
click at [311, 198] on app-card-role "JPN - FOH Supervisor 0/1 14:00-22:00 (8h) single-neutral-actions" at bounding box center [321, 196] width 71 height 22
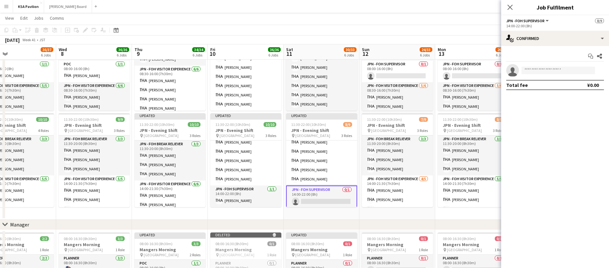
scroll to position [44, 0]
click at [550, 73] on input at bounding box center [558, 71] width 74 height 8
type input "***"
click at [553, 85] on span "fohksaosaka+25@gmail.com" at bounding box center [557, 84] width 63 height 5
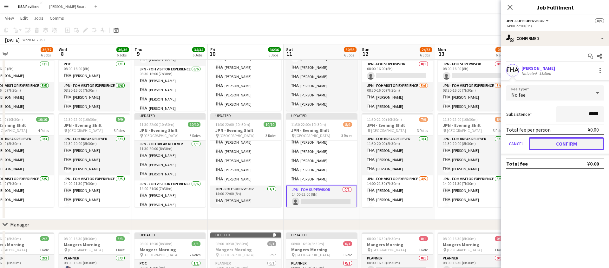
click at [565, 146] on button "Confirm" at bounding box center [566, 143] width 75 height 13
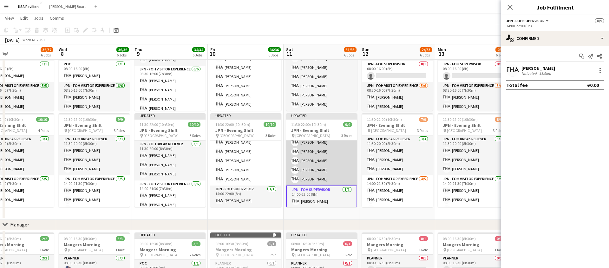
scroll to position [55, 0]
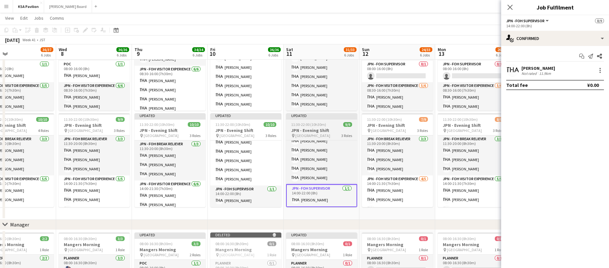
click at [316, 129] on h3 "JPN - Evening Shift" at bounding box center [321, 130] width 71 height 6
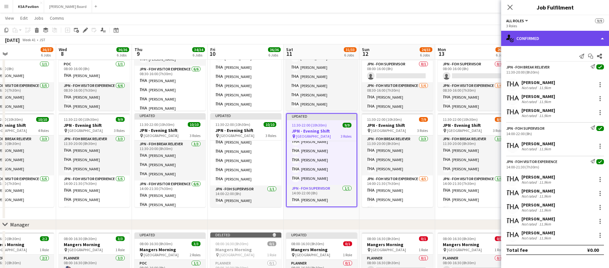
click at [606, 37] on div "single-neutral-actions-check-2 Confirmed" at bounding box center [555, 38] width 108 height 15
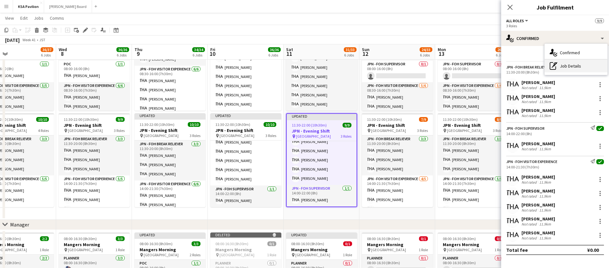
click at [578, 66] on div "pen-write Job Details" at bounding box center [575, 66] width 63 height 13
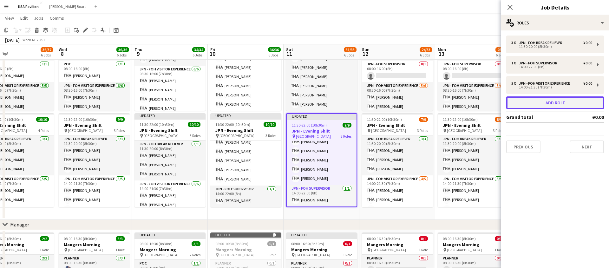
click at [545, 101] on button "Add role" at bounding box center [555, 102] width 98 height 13
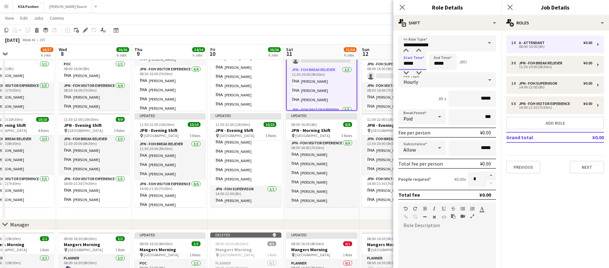
click at [404, 62] on input "*****" at bounding box center [412, 62] width 28 height 16
click at [406, 64] on input "*****" at bounding box center [412, 62] width 28 height 16
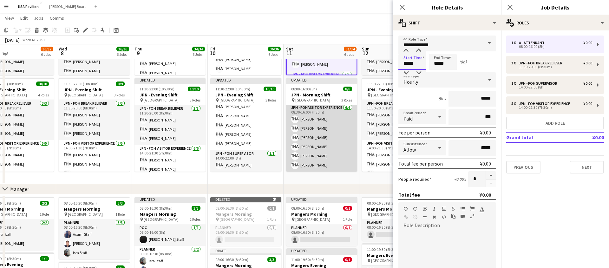
scroll to position [420, 0]
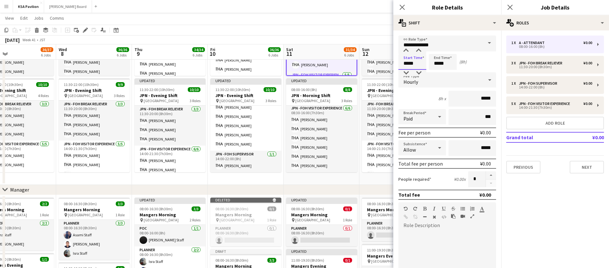
type input "*****"
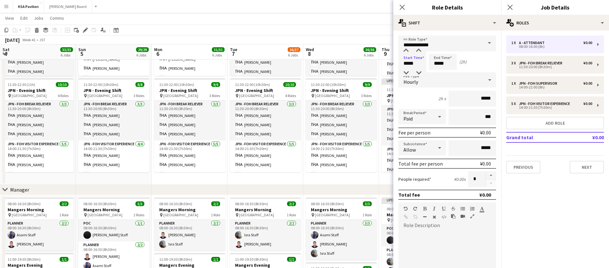
scroll to position [44, 0]
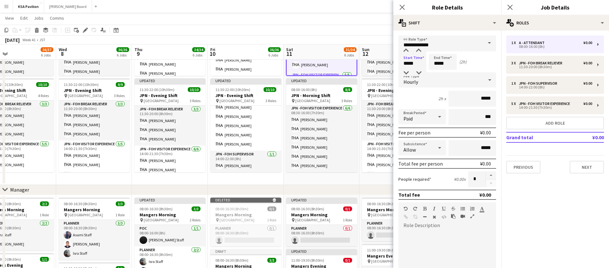
type input "*****"
click at [436, 65] on input "*****" at bounding box center [443, 62] width 28 height 16
type input "*****"
click at [482, 62] on div "Start Time ***** End Time ***** (8h)" at bounding box center [447, 62] width 98 height 16
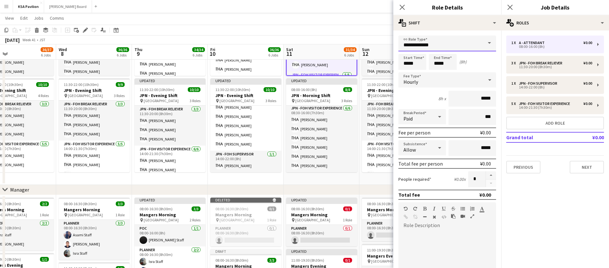
click at [427, 43] on input "**********" at bounding box center [447, 44] width 98 height 16
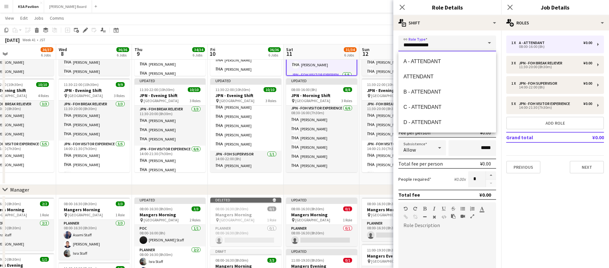
click at [427, 43] on input "**********" at bounding box center [447, 44] width 98 height 16
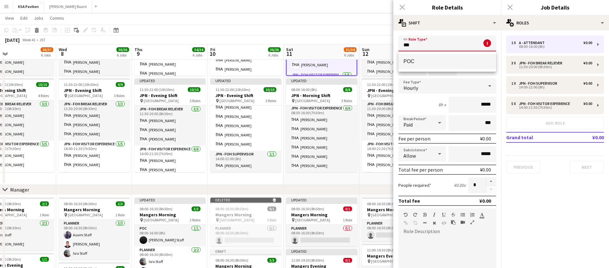
click at [419, 58] on span "POC" at bounding box center [447, 61] width 88 height 6
type input "***"
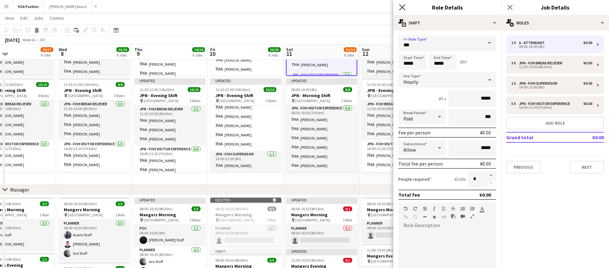
click at [403, 10] on icon "Close pop-in" at bounding box center [402, 7] width 6 height 6
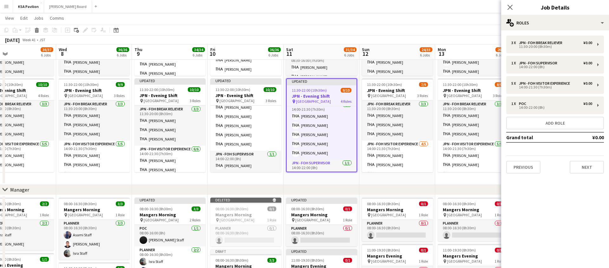
scroll to position [76, 0]
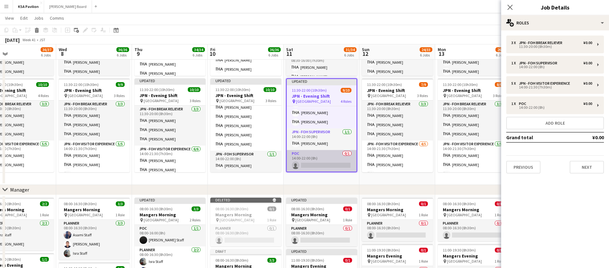
click at [310, 163] on app-card-role "POC 0/1 14:00-22:00 (8h) single-neutral-actions" at bounding box center [322, 161] width 70 height 22
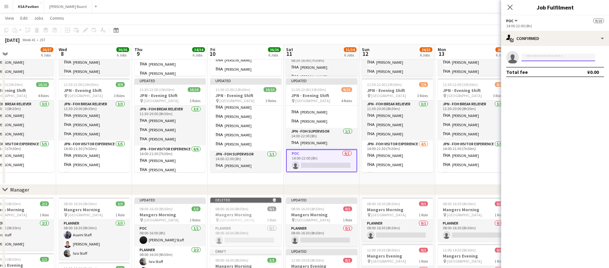
click at [544, 58] on input at bounding box center [558, 58] width 74 height 8
type input "*****"
click at [536, 75] on span "[PHONE_NUMBER]" at bounding box center [557, 76] width 63 height 5
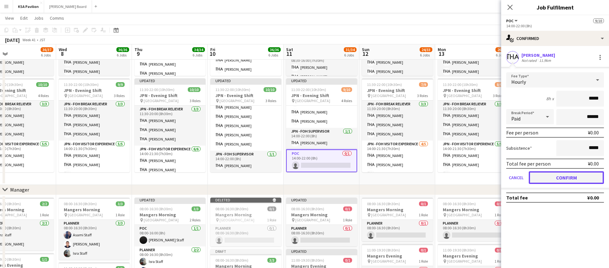
click at [542, 180] on button "Confirm" at bounding box center [566, 177] width 75 height 13
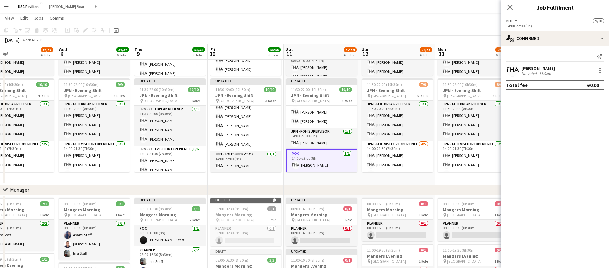
click at [337, 162] on app-card-role "POC [DATE] 14:00-22:00 (8h) [PERSON_NAME]" at bounding box center [321, 160] width 71 height 23
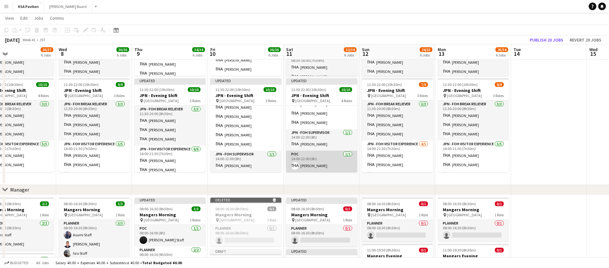
click at [320, 163] on app-card-role "POC [DATE] 14:00-22:00 (8h) [PERSON_NAME]" at bounding box center [321, 162] width 71 height 22
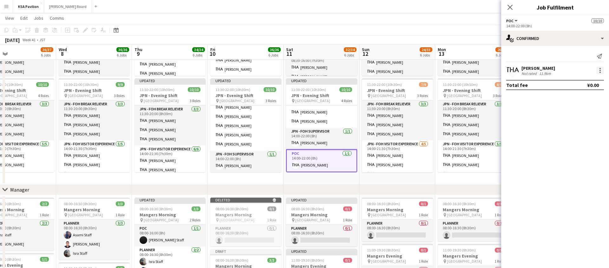
click at [599, 72] on div at bounding box center [599, 72] width 1 height 1
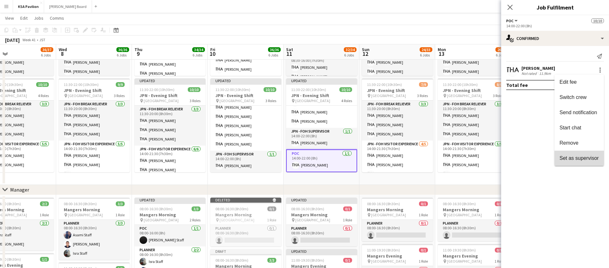
click at [570, 156] on span "Set as supervisor" at bounding box center [578, 157] width 39 height 5
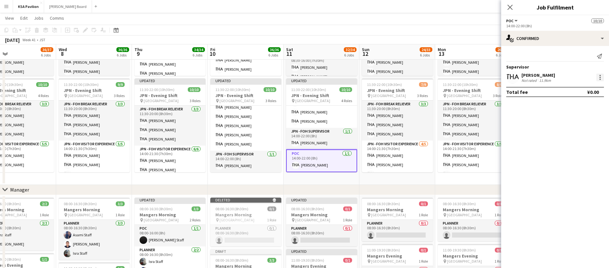
click at [598, 78] on div at bounding box center [600, 78] width 8 height 8
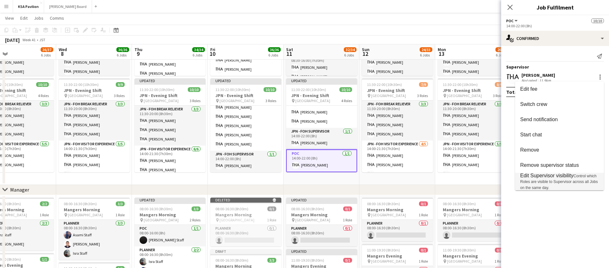
click at [544, 181] on span "Control which Roles are visible to Supervisor across all Jobs on the same day." at bounding box center [559, 182] width 78 height 16
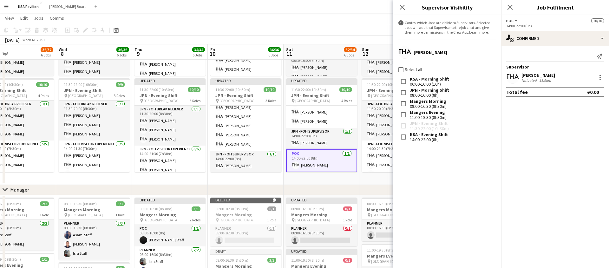
click at [403, 69] on label "Select all" at bounding box center [412, 70] width 19 height 6
click at [403, 9] on icon "Close pop-in" at bounding box center [402, 7] width 6 height 6
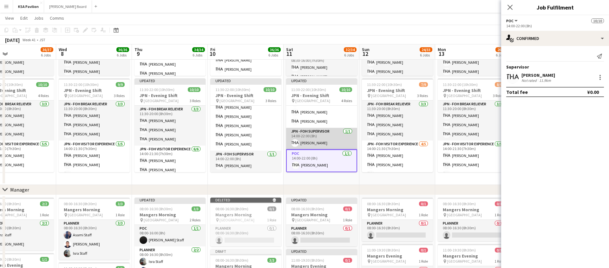
click at [322, 132] on app-card-role "JPN - FOH Supervisor [DATE] 14:00-22:00 (8h) [PERSON_NAME]" at bounding box center [321, 139] width 71 height 22
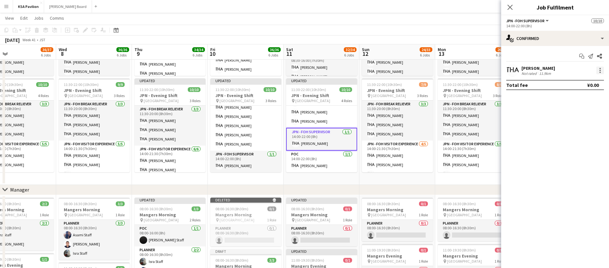
click at [602, 68] on div at bounding box center [600, 71] width 8 height 8
click at [572, 155] on button "Set as supervisor" at bounding box center [578, 158] width 49 height 15
click at [600, 79] on div at bounding box center [599, 79] width 1 height 1
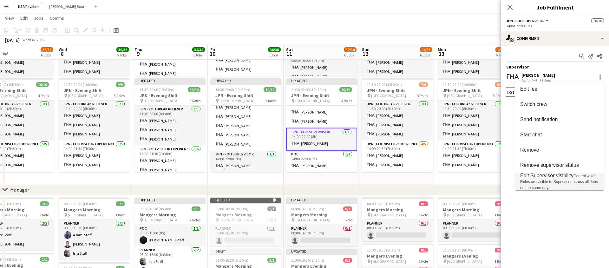
click at [550, 181] on span "Control which Roles are visible to Supervisor across all Jobs on the same day." at bounding box center [559, 182] width 78 height 16
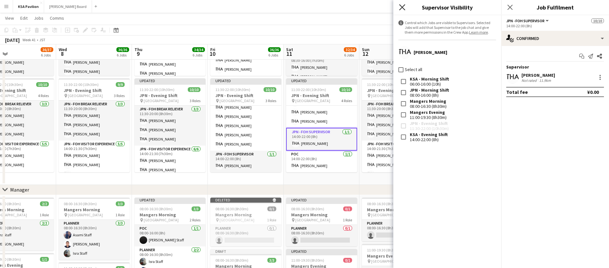
click at [402, 6] on icon "Close pop-in" at bounding box center [402, 7] width 6 height 6
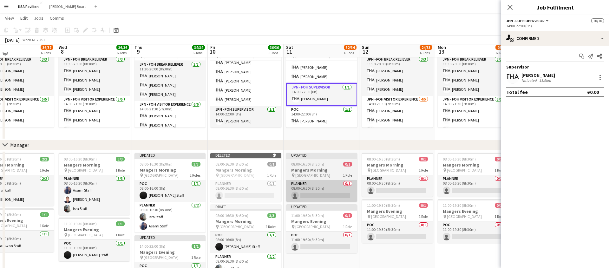
scroll to position [467, 0]
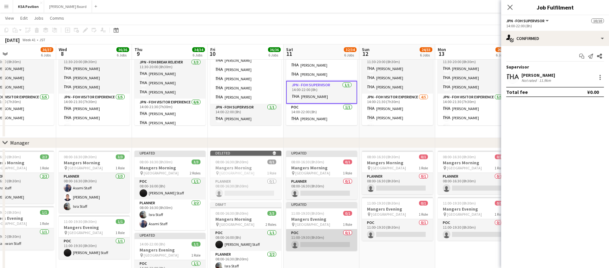
click at [312, 245] on app-card-role "POC 0/1 11:00-19:30 (8h30m) single-neutral-actions" at bounding box center [321, 240] width 71 height 22
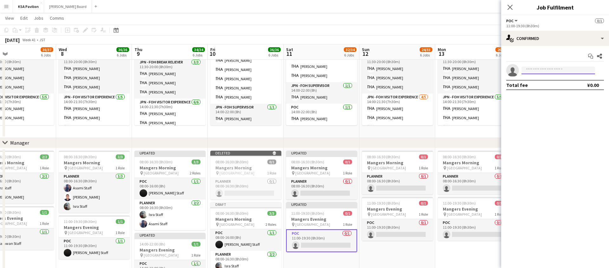
type input "******"
click at [550, 85] on span "[EMAIL_ADDRESS][DOMAIN_NAME]" at bounding box center [557, 84] width 63 height 5
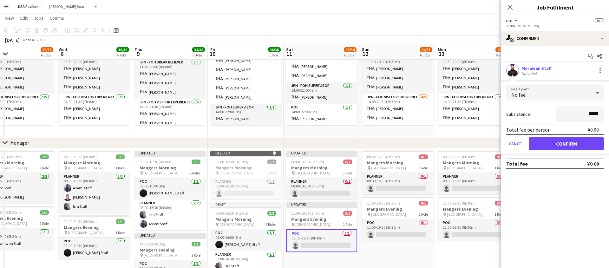
click at [535, 193] on mat-expansion-panel "check Confirmed Start chat Share Marawan Staff Not rated Fee Type No fee Subsis…" at bounding box center [555, 157] width 108 height 222
click at [557, 149] on button "Confirm" at bounding box center [566, 143] width 75 height 13
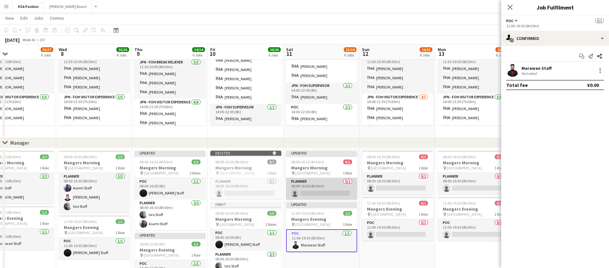
click at [324, 191] on app-card-role "Planner 0/1 08:00-16:30 (8h30m) single-neutral-actions" at bounding box center [321, 189] width 71 height 22
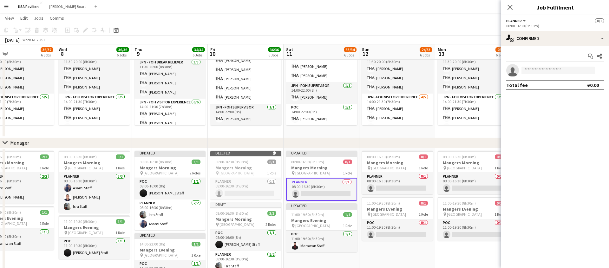
click at [312, 198] on app-card-role "Planner 0/1 08:00-16:30 (8h30m) single-neutral-actions" at bounding box center [321, 189] width 71 height 23
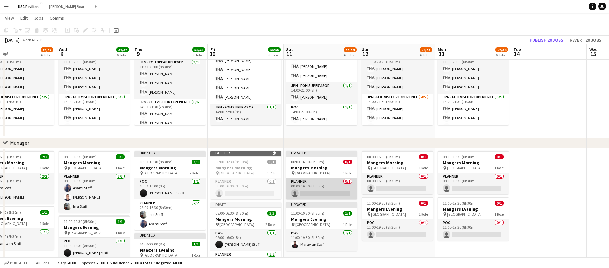
click at [315, 193] on app-card-role "Planner 0/1 08:00-16:30 (8h30m) single-neutral-actions" at bounding box center [321, 189] width 71 height 22
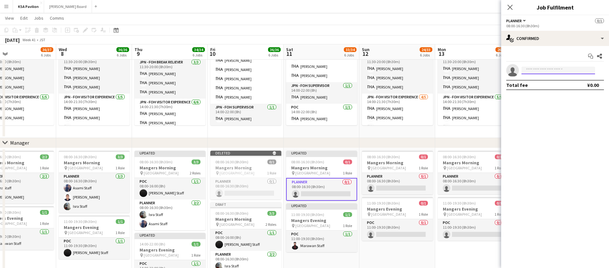
click at [554, 71] on input at bounding box center [558, 71] width 74 height 8
type input "*****"
click at [547, 80] on span "Asami Staff" at bounding box center [537, 79] width 23 height 5
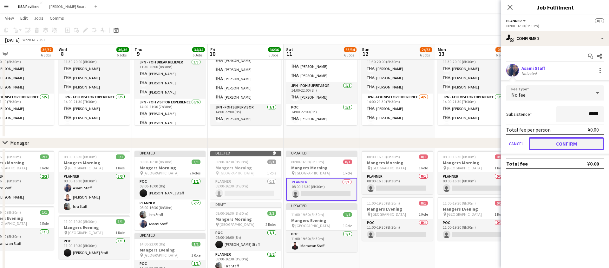
click at [568, 143] on button "Confirm" at bounding box center [566, 143] width 75 height 13
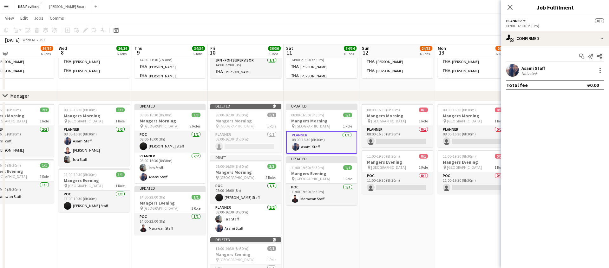
scroll to position [515, 0]
click at [327, 141] on app-card-role "Planner [DATE] 08:00-16:30 (8h30m) Asami Staff" at bounding box center [321, 141] width 71 height 23
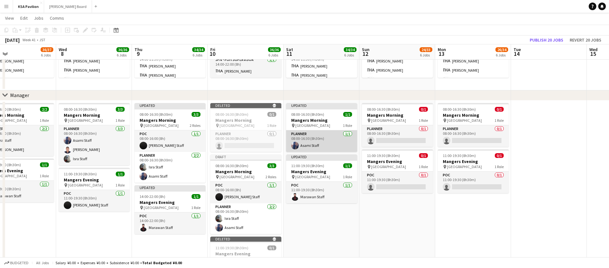
click at [327, 141] on app-card-role "Planner [DATE] 08:00-16:30 (8h30m) Asami Staff" at bounding box center [321, 141] width 71 height 22
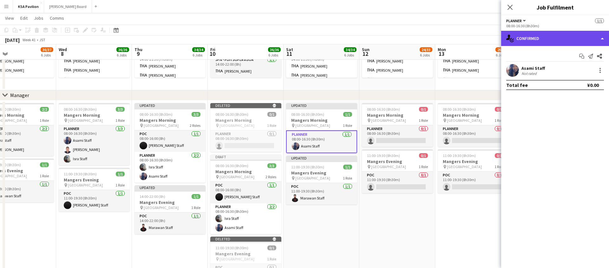
click at [605, 38] on div "single-neutral-actions-check-2 Confirmed" at bounding box center [555, 38] width 108 height 15
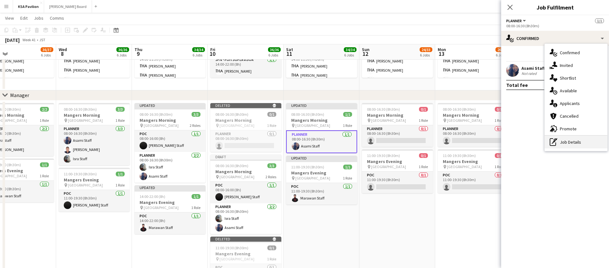
click at [566, 146] on div "pen-write Job Details" at bounding box center [575, 142] width 63 height 13
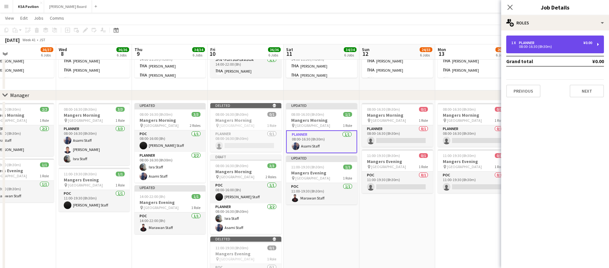
click at [599, 46] on div "1 x Planner ¥0.00 08:00-16:30 (8h30m)" at bounding box center [555, 45] width 98 height 18
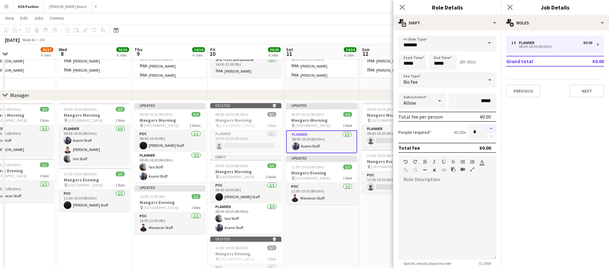
click at [493, 127] on button "button" at bounding box center [491, 128] width 10 height 8
type input "*"
click at [404, 6] on icon "Close pop-in" at bounding box center [402, 7] width 6 height 6
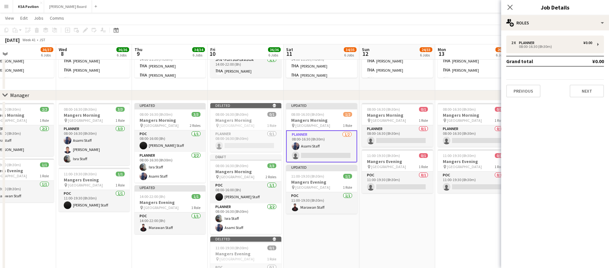
click at [316, 159] on app-card-role "Planner [DATE] 08:00-16:30 (8h30m) Asami Staff single-neutral-actions" at bounding box center [321, 146] width 71 height 32
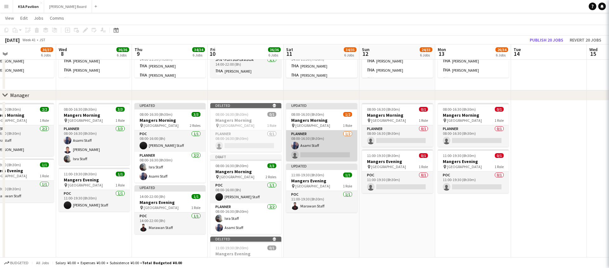
click at [322, 156] on app-card-role "Planner [DATE] 08:00-16:30 (8h30m) Asami Staff single-neutral-actions" at bounding box center [321, 145] width 71 height 31
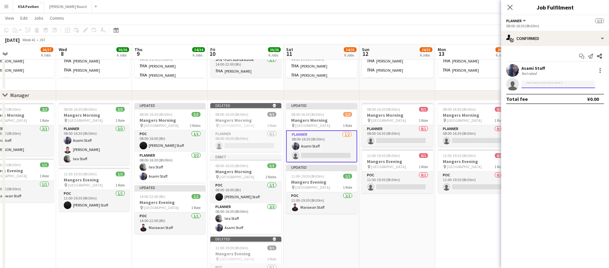
click at [547, 87] on input at bounding box center [558, 85] width 74 height 8
type input "*****"
click at [541, 95] on span "[PERSON_NAME]" at bounding box center [544, 93] width 36 height 5
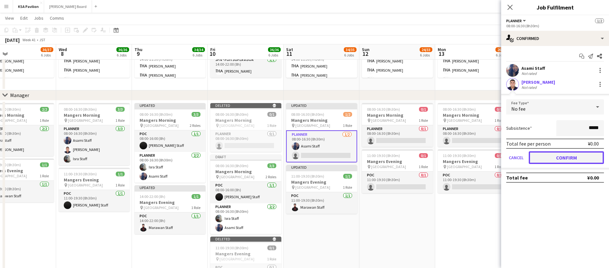
click at [562, 159] on button "Confirm" at bounding box center [566, 157] width 75 height 13
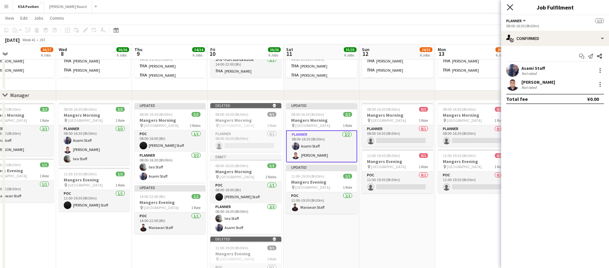
click at [512, 8] on icon "Close pop-in" at bounding box center [510, 7] width 6 height 6
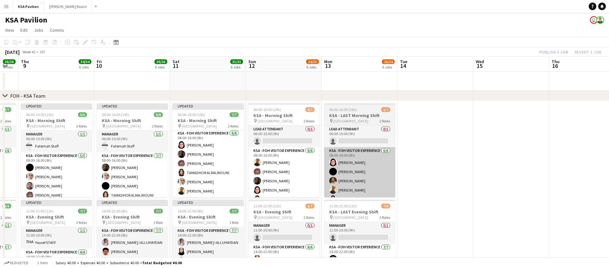
scroll to position [0, 218]
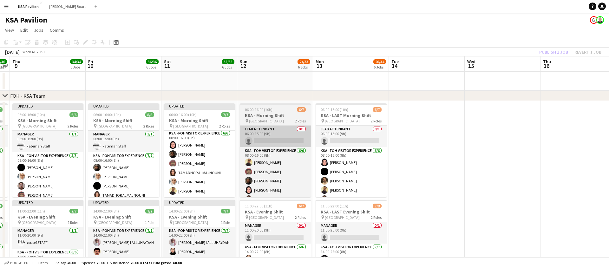
click at [274, 136] on app-card-role "LEAD ATTENDANT 0/1 06:00-15:00 (9h) single-neutral-actions" at bounding box center [275, 137] width 71 height 22
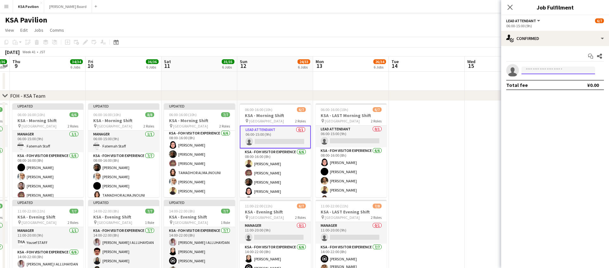
click at [531, 67] on input at bounding box center [558, 71] width 74 height 8
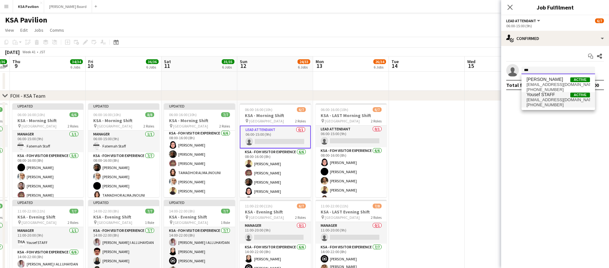
type input "***"
click at [540, 104] on span "[PHONE_NUMBER]" at bounding box center [557, 104] width 63 height 5
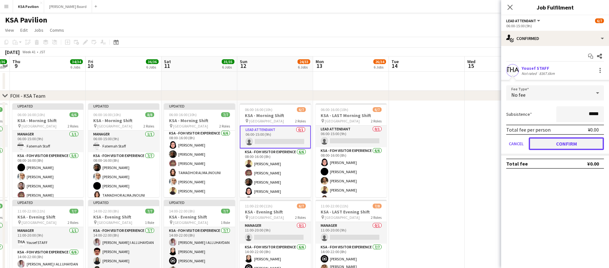
click at [547, 142] on button "Confirm" at bounding box center [566, 143] width 75 height 13
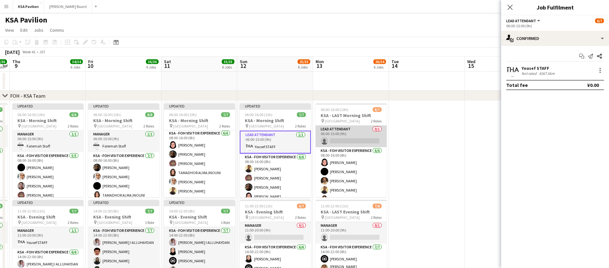
click at [362, 142] on app-card-role "LEAD ATTENDANT 0/1 06:00-15:00 (9h) single-neutral-actions" at bounding box center [351, 137] width 71 height 22
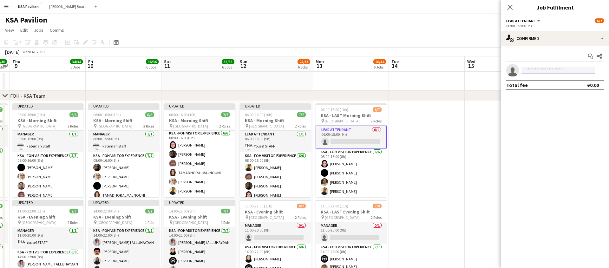
click at [550, 69] on input at bounding box center [558, 71] width 74 height 8
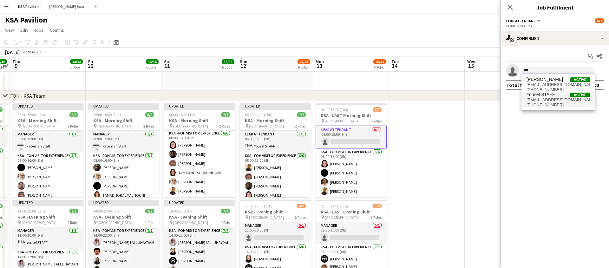
type input "***"
click at [543, 96] on span "Yousef STAFF" at bounding box center [540, 94] width 28 height 5
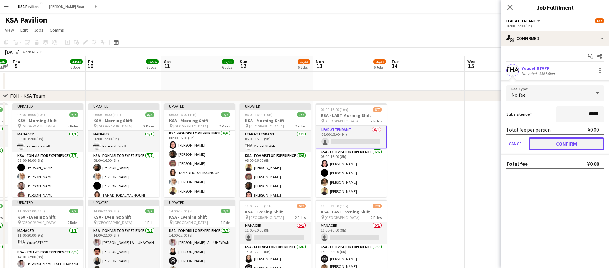
click at [548, 148] on button "Confirm" at bounding box center [566, 143] width 75 height 13
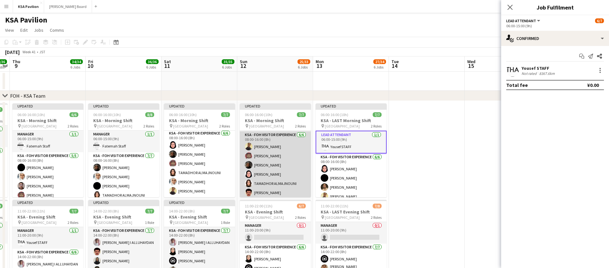
scroll to position [23, 0]
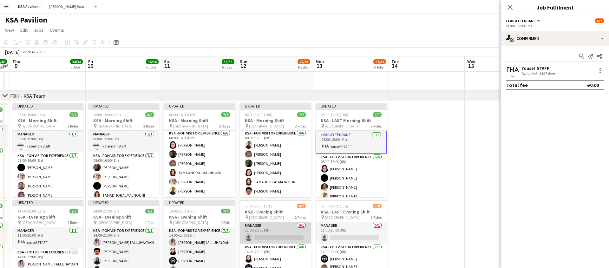
click at [269, 229] on app-card-role "Manager 0/1 11:00-20:00 (9h) single-neutral-actions" at bounding box center [275, 233] width 71 height 22
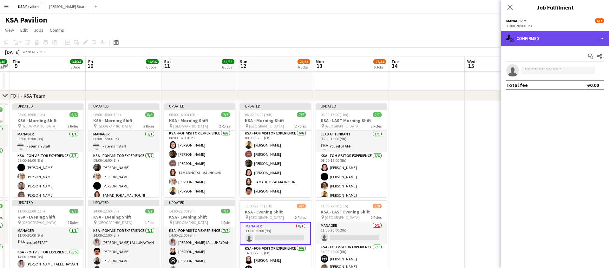
click at [605, 39] on div "single-neutral-actions-check-2 Confirmed" at bounding box center [555, 38] width 108 height 15
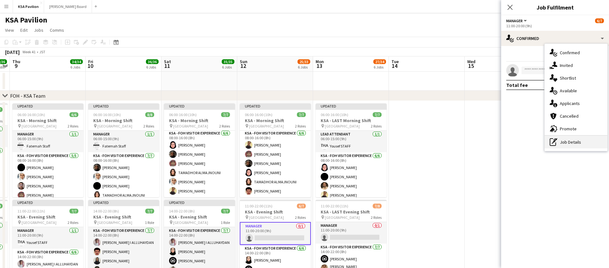
click at [564, 139] on div "pen-write Job Details" at bounding box center [575, 142] width 63 height 13
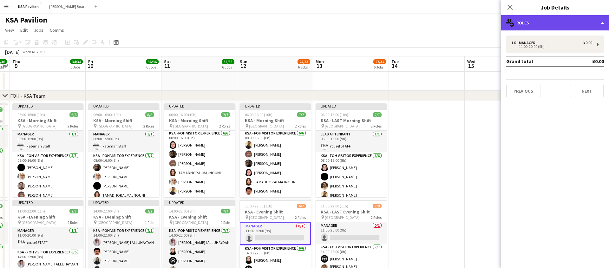
click at [585, 23] on div "multiple-users-add Roles" at bounding box center [555, 22] width 108 height 15
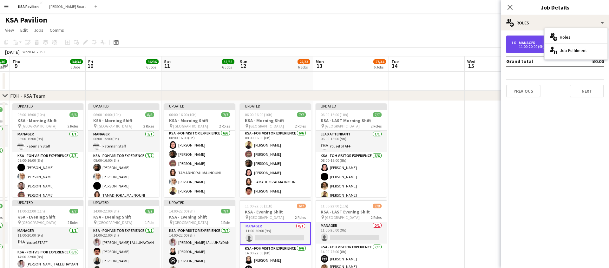
click at [530, 51] on div "1 x Manager ¥0.00 11:00-20:00 (9h)" at bounding box center [555, 45] width 98 height 18
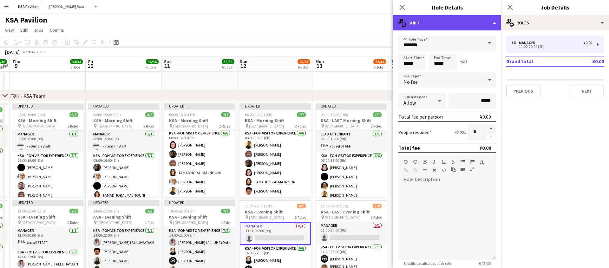
click at [491, 23] on div "multiple-actions-text Shift" at bounding box center [447, 22] width 108 height 15
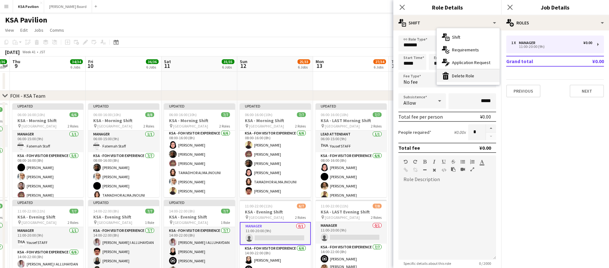
click at [479, 75] on div "bin-2 Delete Role" at bounding box center [468, 75] width 63 height 13
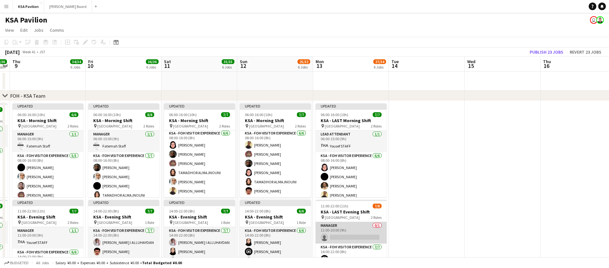
click at [346, 231] on app-card-role "Manager 0/1 11:00-20:00 (9h) single-neutral-actions" at bounding box center [351, 233] width 71 height 22
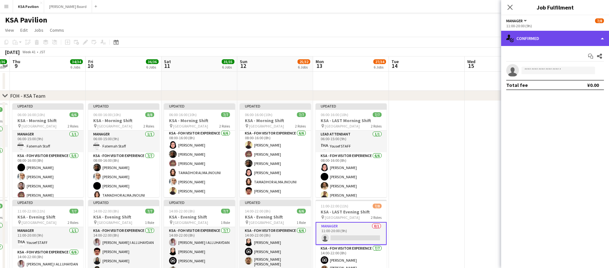
click at [606, 44] on div "single-neutral-actions-check-2 Confirmed" at bounding box center [555, 38] width 108 height 15
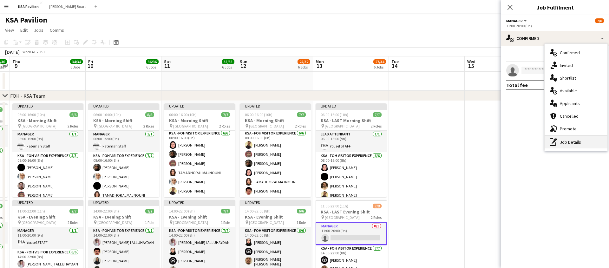
click at [567, 145] on div "pen-write Job Details" at bounding box center [575, 142] width 63 height 13
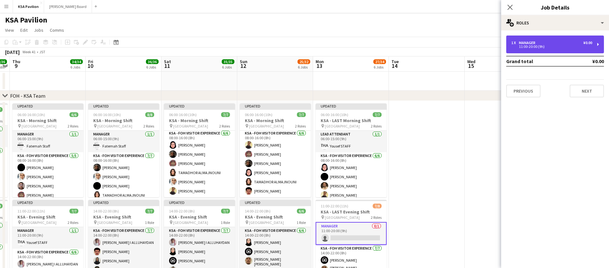
click at [544, 42] on div "1 x Manager ¥0.00" at bounding box center [551, 43] width 81 height 4
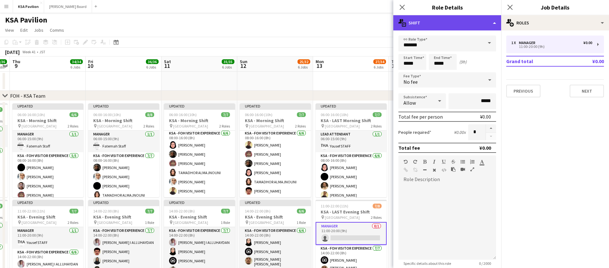
click at [494, 24] on div "multiple-actions-text Shift" at bounding box center [447, 22] width 108 height 15
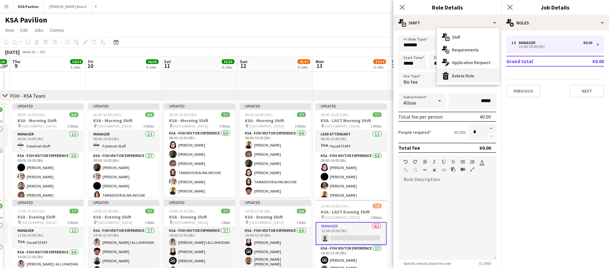
click at [466, 78] on div "bin-2 Delete Role" at bounding box center [468, 75] width 63 height 13
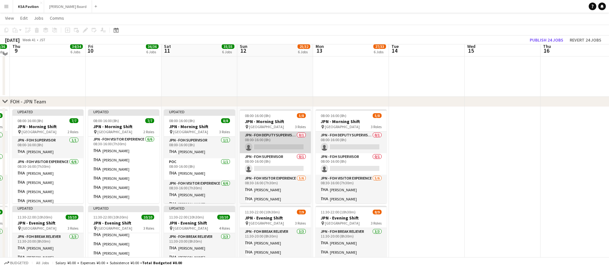
scroll to position [294, 0]
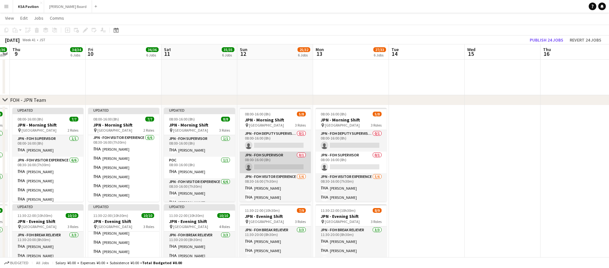
click at [267, 166] on app-card-role "JPN - FOH Supervisor 0/1 08:00-16:00 (8h) single-neutral-actions" at bounding box center [275, 163] width 71 height 22
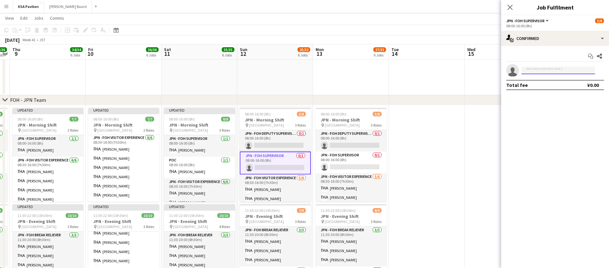
click at [559, 72] on input at bounding box center [558, 71] width 74 height 8
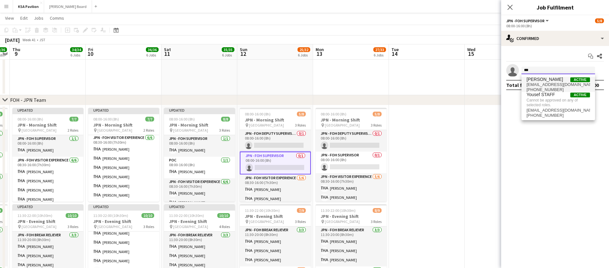
type input "***"
click at [547, 83] on span "[EMAIL_ADDRESS][DOMAIN_NAME]" at bounding box center [557, 84] width 63 height 5
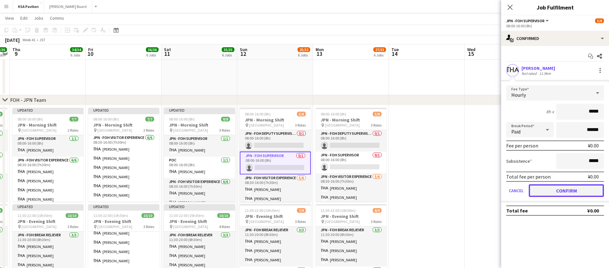
click at [553, 189] on button "Confirm" at bounding box center [566, 190] width 75 height 13
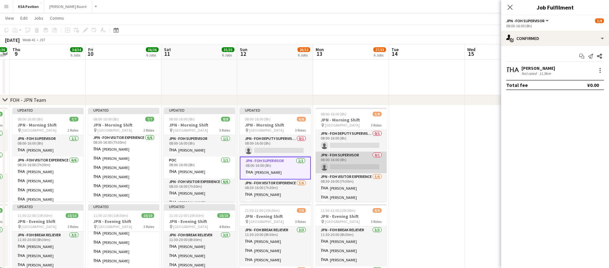
click at [365, 167] on app-card-role "JPN - FOH Supervisor 0/1 08:00-16:00 (8h) single-neutral-actions" at bounding box center [351, 163] width 71 height 22
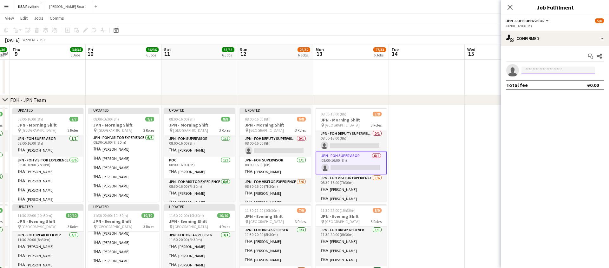
click at [566, 67] on input at bounding box center [558, 71] width 74 height 8
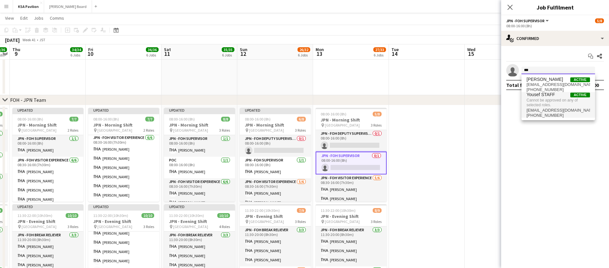
type input "***"
click at [553, 98] on span "Cannot be approved on any of selected roles." at bounding box center [557, 102] width 63 height 10
type input "***"
click at [537, 83] on span "[EMAIL_ADDRESS][DOMAIN_NAME]" at bounding box center [557, 84] width 63 height 5
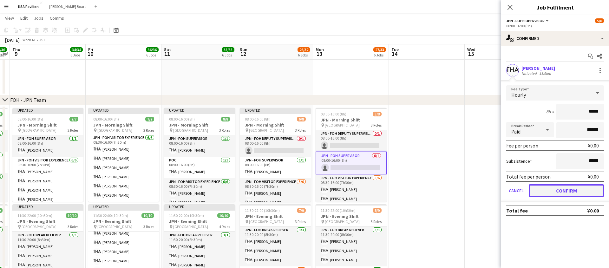
click at [550, 189] on button "Confirm" at bounding box center [566, 190] width 75 height 13
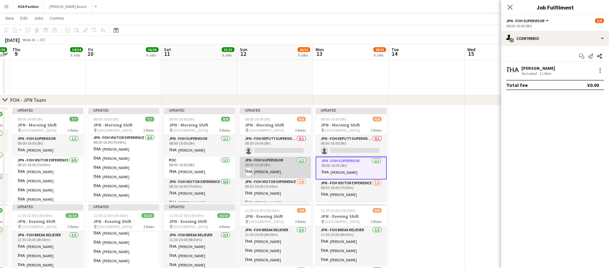
click at [281, 162] on app-card-role "JPN - FOH Supervisor [DATE] 08:00-16:00 (8h) [PERSON_NAME]" at bounding box center [275, 168] width 71 height 22
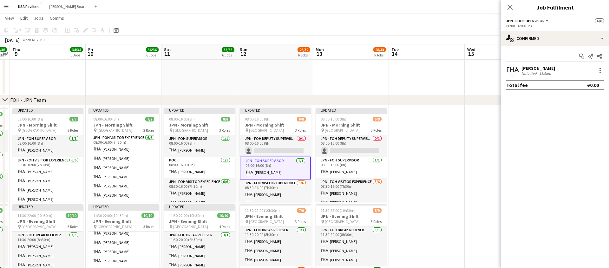
click at [279, 160] on app-card-role "JPN - FOH Supervisor [DATE] 08:00-16:00 (8h) [PERSON_NAME]" at bounding box center [275, 168] width 71 height 23
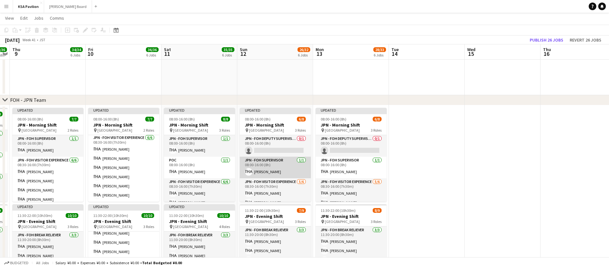
click at [279, 160] on app-card-role "JPN - FOH Supervisor [DATE] 08:00-16:00 (8h) [PERSON_NAME]" at bounding box center [275, 168] width 71 height 22
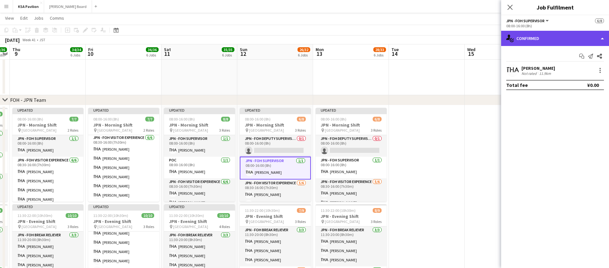
click at [602, 37] on div "single-neutral-actions-check-2 Confirmed" at bounding box center [555, 38] width 108 height 15
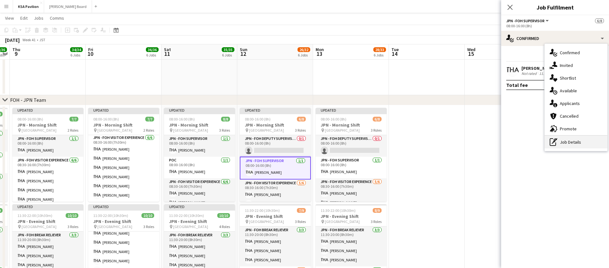
click at [568, 140] on div "pen-write Job Details" at bounding box center [575, 142] width 63 height 13
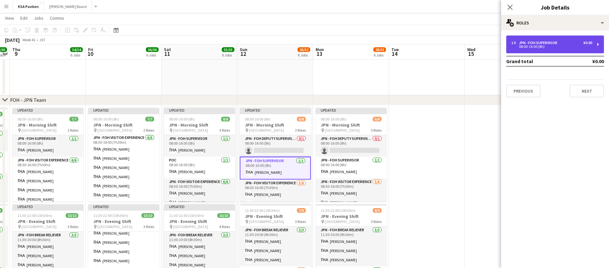
click at [526, 42] on div "JPN - FOH Supervisor" at bounding box center [539, 43] width 41 height 4
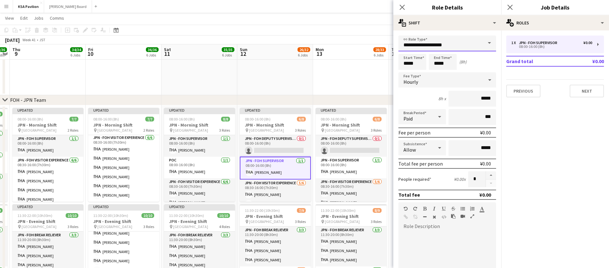
click at [457, 44] on input "**********" at bounding box center [447, 44] width 98 height 16
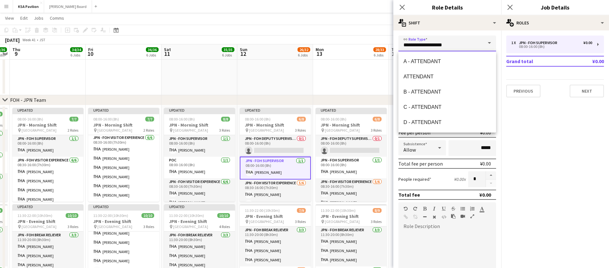
click at [457, 44] on input "**********" at bounding box center [447, 44] width 98 height 16
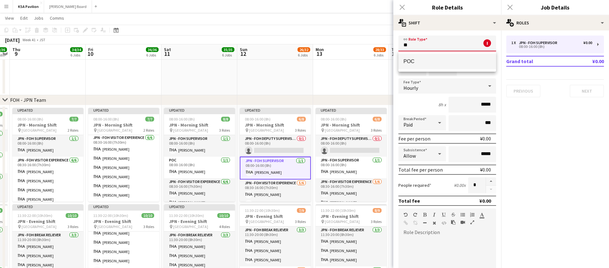
click at [436, 63] on span "POC" at bounding box center [447, 61] width 88 height 6
type input "***"
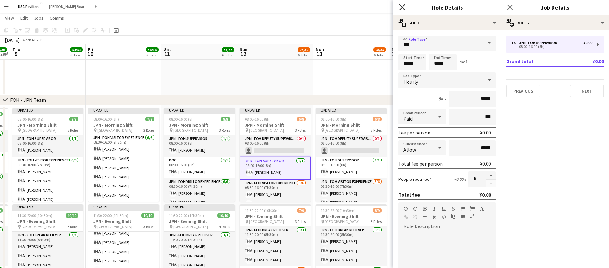
click at [402, 8] on icon at bounding box center [402, 7] width 6 height 6
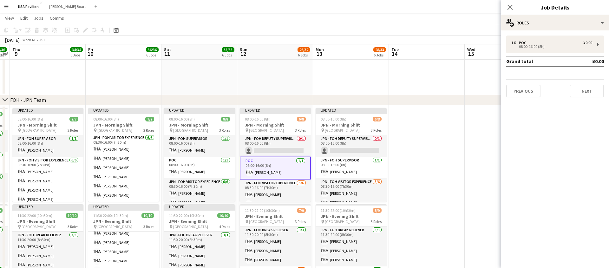
click at [291, 171] on app-card-role "POC [DATE] 08:00-16:00 (8h) [PERSON_NAME]" at bounding box center [275, 168] width 71 height 23
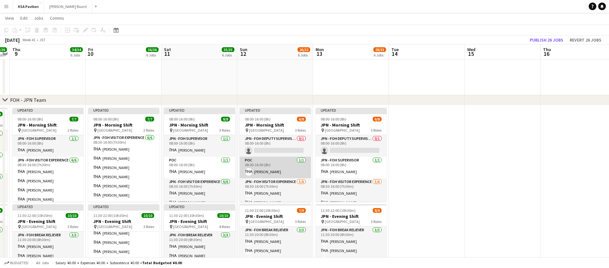
click at [272, 176] on app-card-role "POC [DATE] 08:00-16:00 (8h) [PERSON_NAME]" at bounding box center [275, 168] width 71 height 22
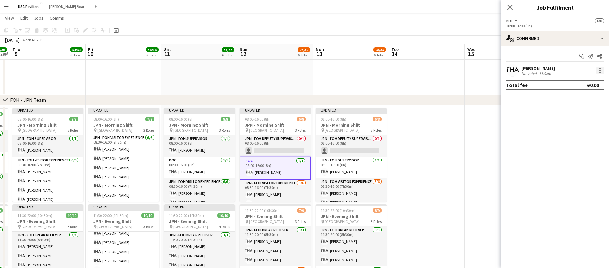
click at [600, 71] on div at bounding box center [599, 70] width 1 height 1
click at [572, 156] on span "Set as supervisor" at bounding box center [578, 157] width 39 height 5
click at [597, 78] on div at bounding box center [600, 78] width 8 height 8
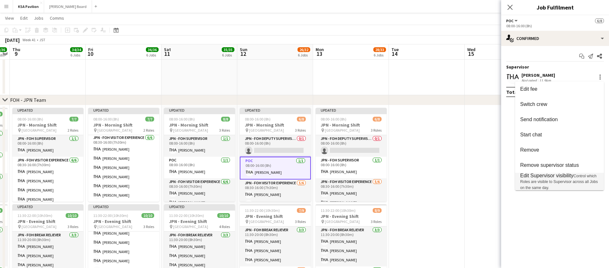
click at [542, 174] on span "Edit Supervisor visibility" at bounding box center [546, 175] width 53 height 5
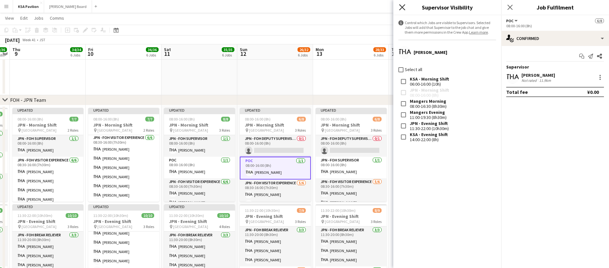
click at [400, 6] on icon "Close pop-in" at bounding box center [402, 7] width 6 height 6
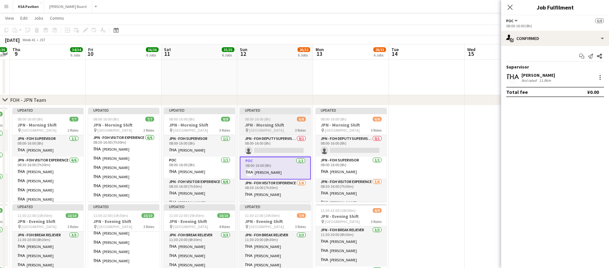
click at [285, 132] on div "pin [GEOGRAPHIC_DATA] 3 Roles" at bounding box center [275, 130] width 71 height 5
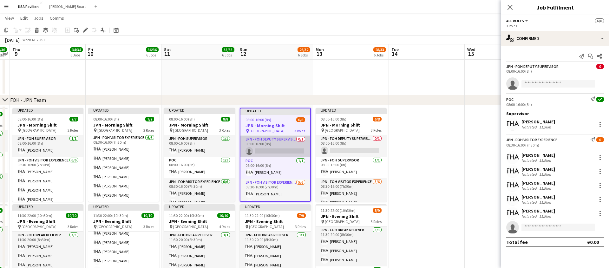
click at [271, 142] on app-card-role "JPN - FOH Deputy Supervisor 0/1 08:00-16:00 (8h) single-neutral-actions" at bounding box center [275, 147] width 70 height 22
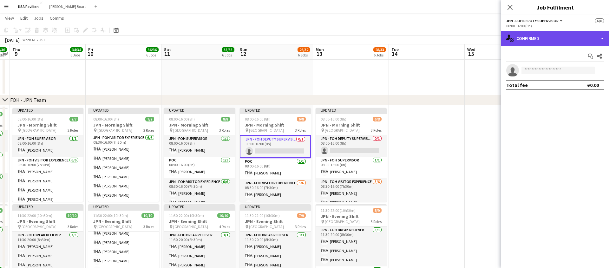
click at [600, 39] on div "single-neutral-actions-check-2 Confirmed" at bounding box center [555, 38] width 108 height 15
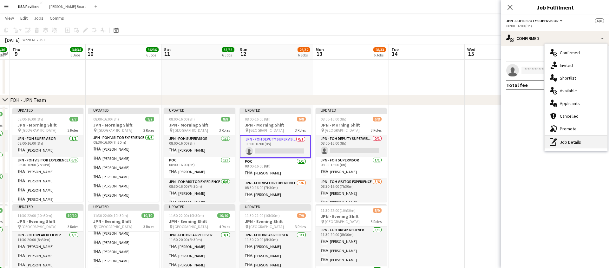
click at [573, 140] on div "pen-write Job Details" at bounding box center [575, 142] width 63 height 13
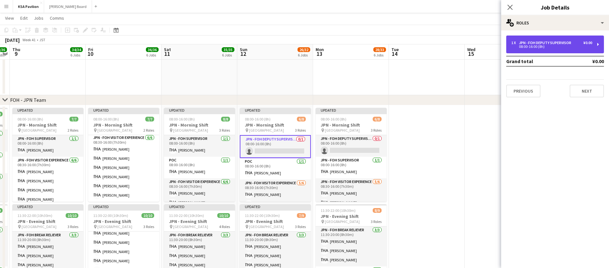
click at [599, 43] on div "1 x JPN - FOH Deputy Supervisor ¥0.00 08:00-16:00 (8h)" at bounding box center [555, 45] width 98 height 18
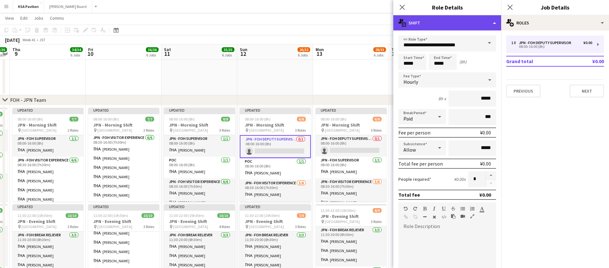
click at [493, 24] on div "multiple-actions-text Shift" at bounding box center [447, 22] width 108 height 15
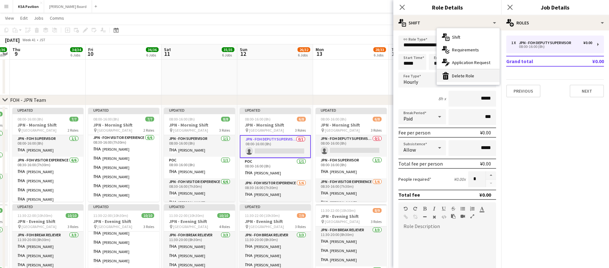
click at [470, 75] on div "bin-2 Delete Role" at bounding box center [468, 75] width 63 height 13
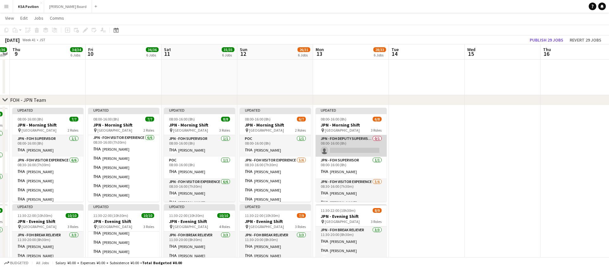
click at [348, 148] on app-card-role "JPN - FOH Deputy Supervisor 0/1 08:00-16:00 (8h) single-neutral-actions" at bounding box center [351, 146] width 71 height 22
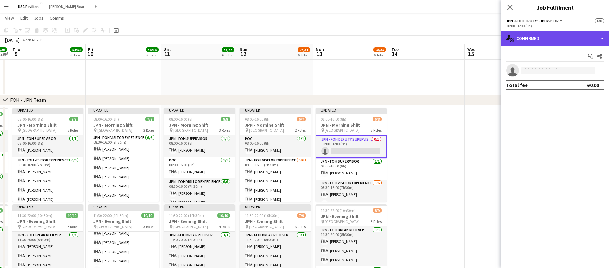
click at [603, 38] on div "single-neutral-actions-check-2 Confirmed" at bounding box center [555, 38] width 108 height 15
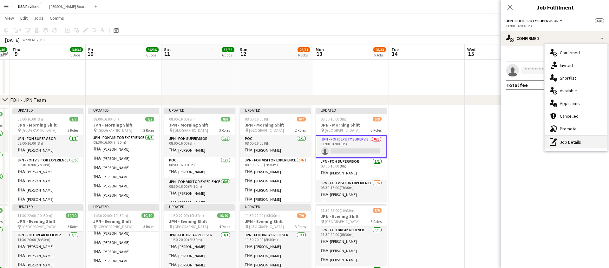
click at [565, 140] on div "pen-write Job Details" at bounding box center [575, 142] width 63 height 13
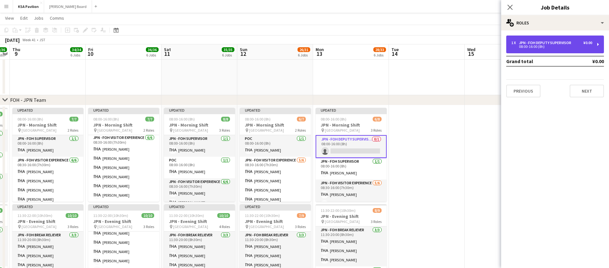
click at [596, 47] on div "1 x JPN - FOH Deputy Supervisor ¥0.00 08:00-16:00 (8h)" at bounding box center [555, 45] width 98 height 18
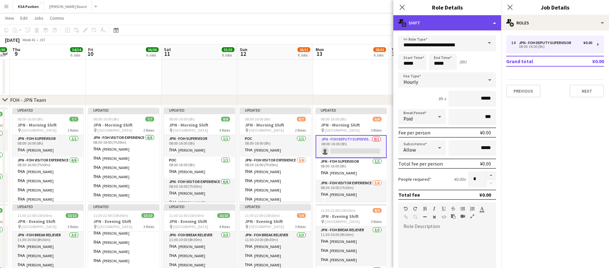
click at [492, 27] on div "multiple-actions-text Shift" at bounding box center [447, 22] width 108 height 15
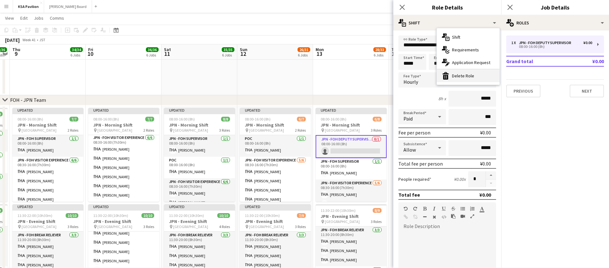
click at [470, 73] on div "bin-2 Delete Role" at bounding box center [468, 75] width 63 height 13
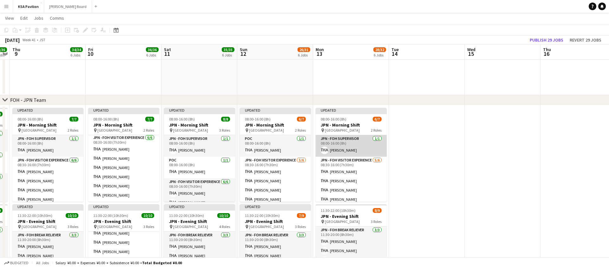
click at [354, 150] on app-card-role "JPN - FOH Supervisor [DATE] 08:00-16:00 (8h) [PERSON_NAME]" at bounding box center [351, 146] width 71 height 22
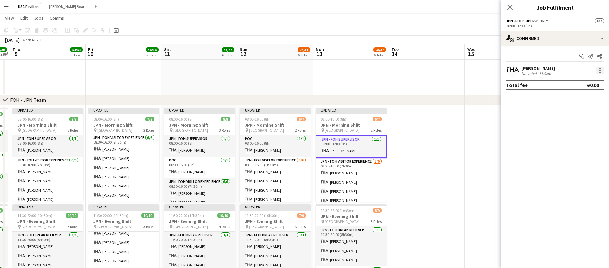
click at [600, 69] on div at bounding box center [600, 71] width 8 height 8
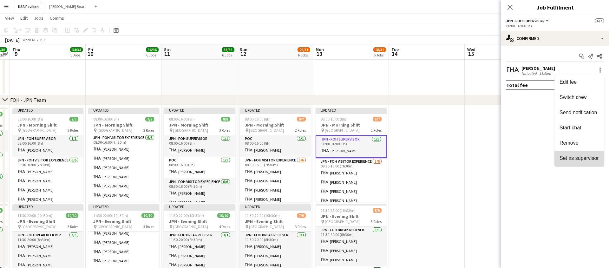
click at [562, 158] on span "Set as supervisor" at bounding box center [578, 157] width 39 height 5
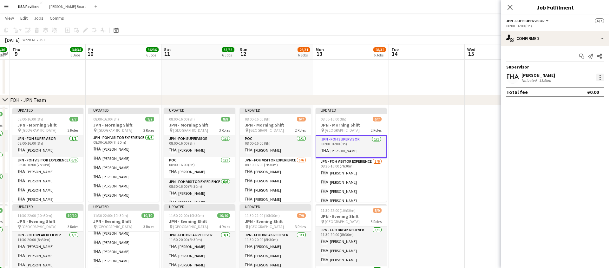
click at [599, 80] on div at bounding box center [600, 78] width 8 height 8
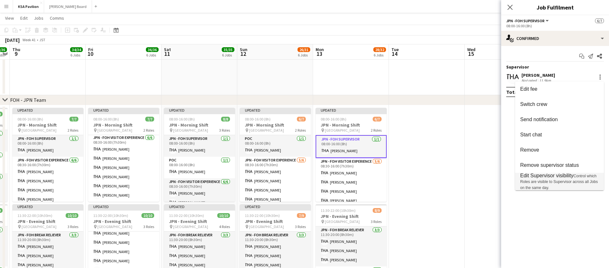
click at [567, 174] on span "Edit Supervisor visibility" at bounding box center [546, 175] width 53 height 5
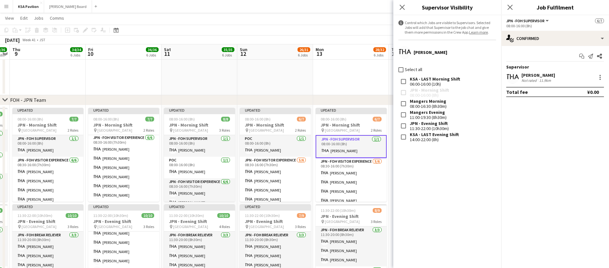
click at [402, 12] on div "Close pop-in" at bounding box center [402, 7] width 18 height 15
click at [401, 10] on icon "Close pop-in" at bounding box center [402, 7] width 6 height 6
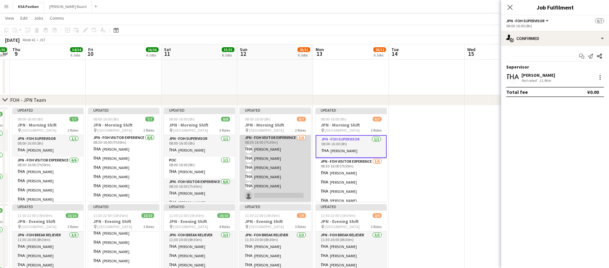
click at [270, 191] on app-card-role "JPN - FOH Visitor Experience [DATE] 08:30-16:00 (7h30m) [PERSON_NAME] [PERSON_N…" at bounding box center [275, 168] width 71 height 68
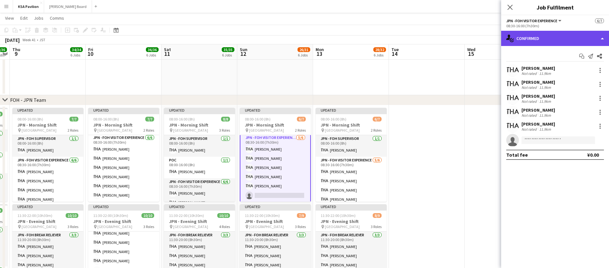
click at [600, 43] on div "single-neutral-actions-check-2 Confirmed" at bounding box center [555, 38] width 108 height 15
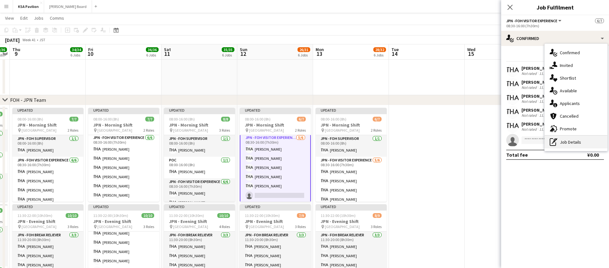
click at [556, 148] on div "pen-write Job Details" at bounding box center [575, 142] width 63 height 13
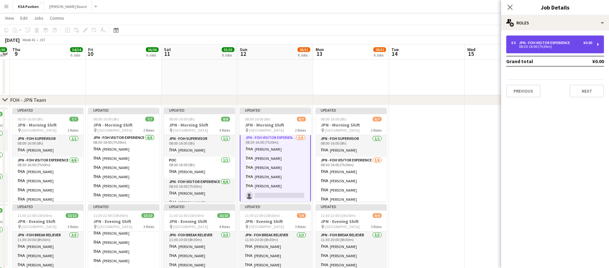
click at [597, 45] on div "6 x JPN - FOH Visitor Experience ¥0.00 08:30-16:00 (7h30m)" at bounding box center [555, 45] width 98 height 18
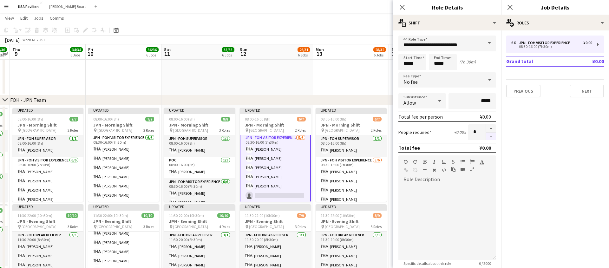
click at [493, 136] on button "button" at bounding box center [491, 137] width 10 height 8
type input "*"
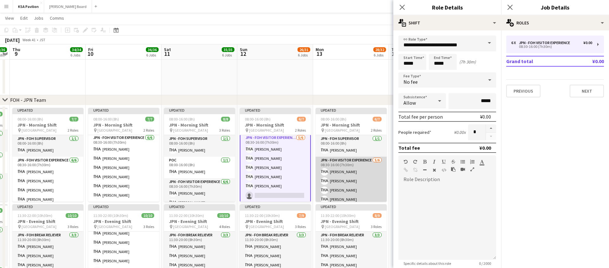
click at [357, 169] on app-card-role "JPN - FOH Visitor Experience [DATE] 08:30-16:00 (7h30m) [PERSON_NAME] [PERSON_N…" at bounding box center [351, 191] width 71 height 68
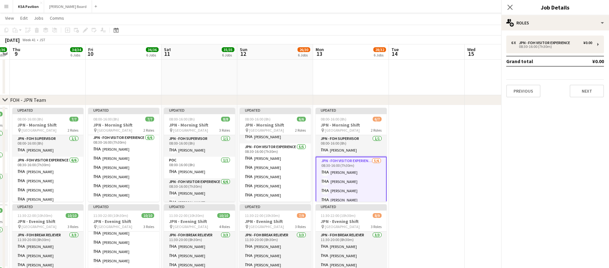
scroll to position [13, 0]
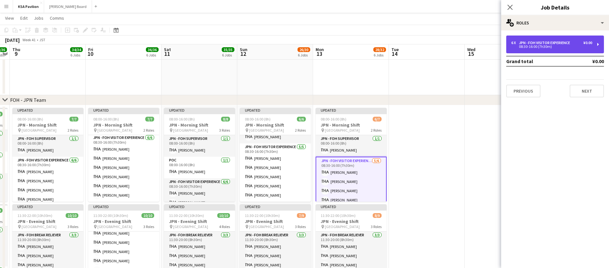
click at [599, 50] on div "6 x JPN - FOH Visitor Experience ¥0.00 08:30-16:00 (7h30m)" at bounding box center [555, 45] width 98 height 18
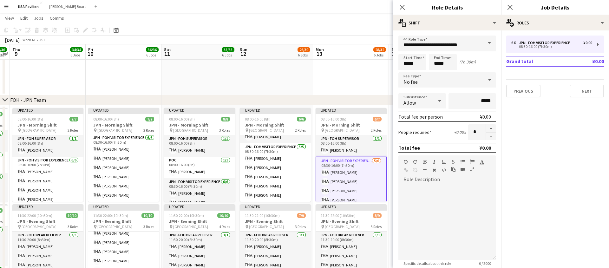
click at [490, 141] on form "**********" at bounding box center [447, 184] width 108 height 296
click at [493, 136] on button "button" at bounding box center [491, 137] width 10 height 8
type input "*"
click at [405, 7] on app-icon "Close pop-in" at bounding box center [402, 7] width 9 height 9
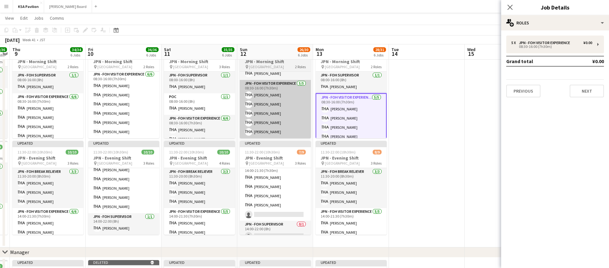
scroll to position [53, 0]
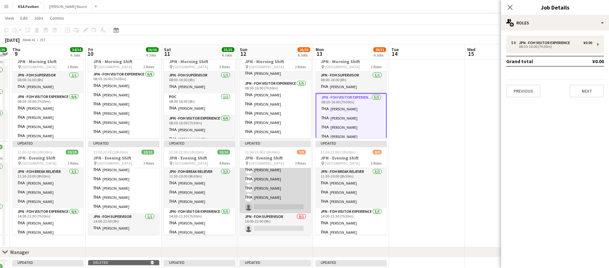
click at [269, 198] on app-card-role "JPN - FOH Visitor Experience [DATE] 14:00-21:30 (7h30m) [PERSON_NAME] [PERSON_N…" at bounding box center [275, 184] width 71 height 58
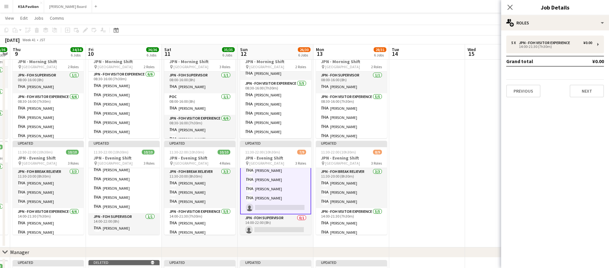
scroll to position [54, 0]
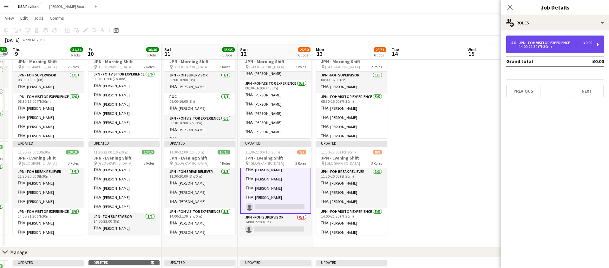
click at [595, 46] on div "5 x JPN - FOH Visitor Experience ¥0.00 14:00-21:30 (7h30m)" at bounding box center [555, 45] width 98 height 18
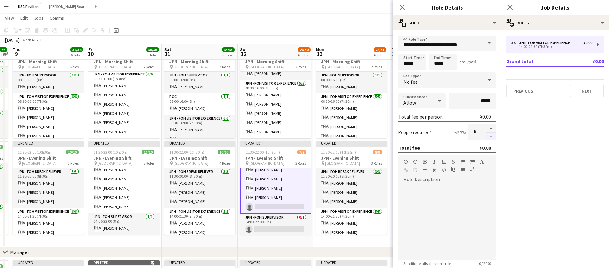
click at [491, 139] on button "button" at bounding box center [491, 137] width 10 height 8
type input "*"
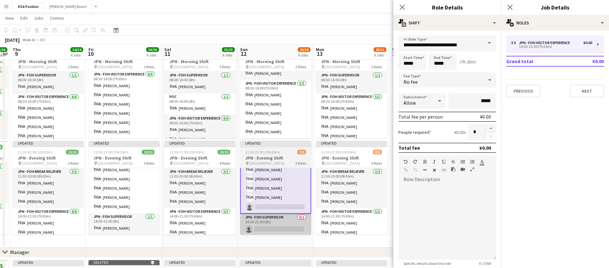
click at [273, 228] on app-card-role "JPN - FOH Supervisor 0/1 14:00-22:00 (8h) single-neutral-actions" at bounding box center [275, 225] width 71 height 22
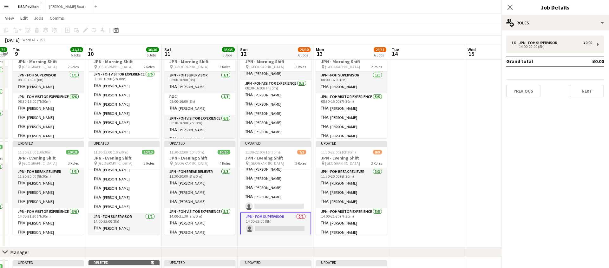
scroll to position [45, 0]
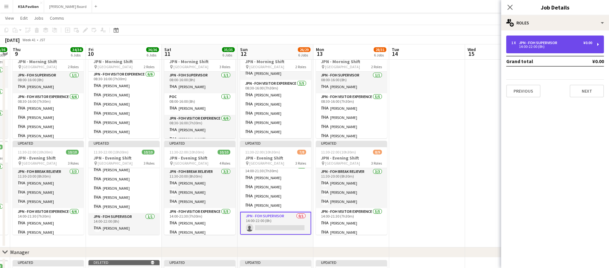
click at [569, 45] on div "14:00-22:00 (8h)" at bounding box center [551, 46] width 81 height 3
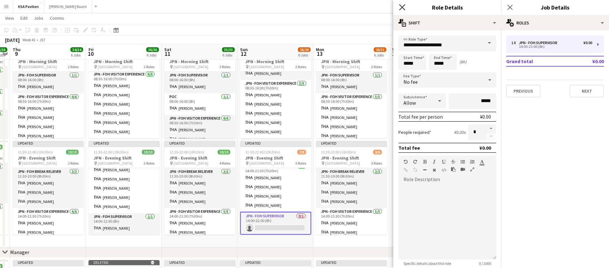
click at [404, 8] on icon "Close pop-in" at bounding box center [402, 7] width 6 height 6
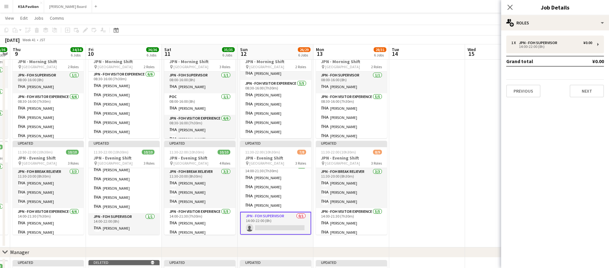
click at [280, 220] on app-card-role "JPN - FOH Supervisor 0/1 14:00-22:00 (8h) single-neutral-actions" at bounding box center [275, 223] width 71 height 23
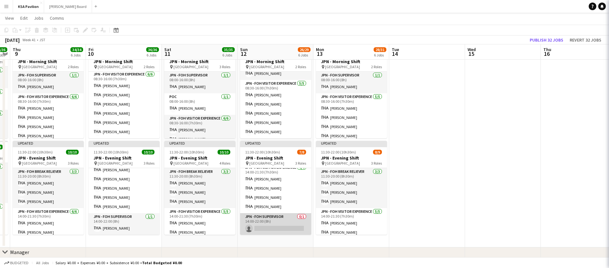
click at [280, 220] on app-card-role "JPN - FOH Supervisor 0/1 14:00-22:00 (8h) single-neutral-actions" at bounding box center [275, 224] width 71 height 22
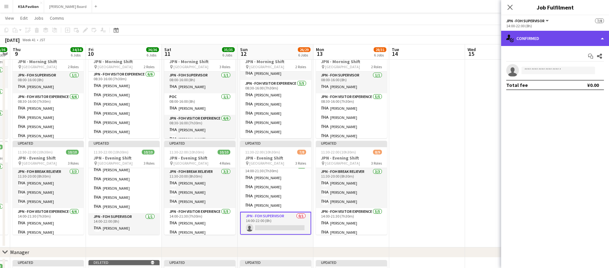
click at [600, 40] on div "single-neutral-actions-check-2 Confirmed" at bounding box center [555, 38] width 108 height 15
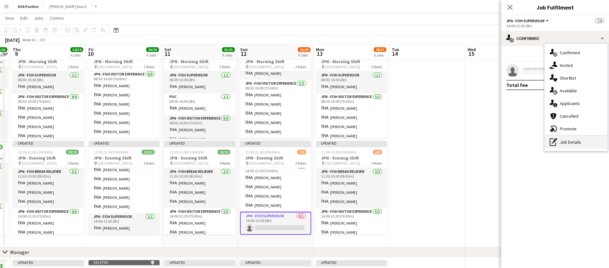
click at [556, 140] on icon at bounding box center [555, 139] width 4 height 2
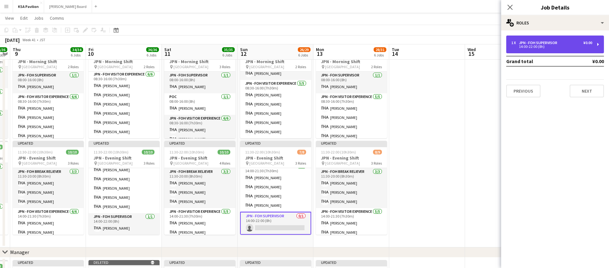
click at [530, 45] on div "14:00-22:00 (8h)" at bounding box center [551, 46] width 81 height 3
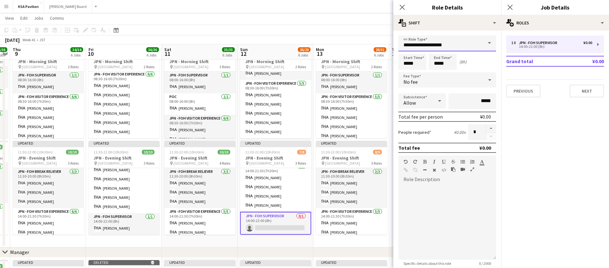
click at [433, 41] on input "**********" at bounding box center [447, 44] width 98 height 16
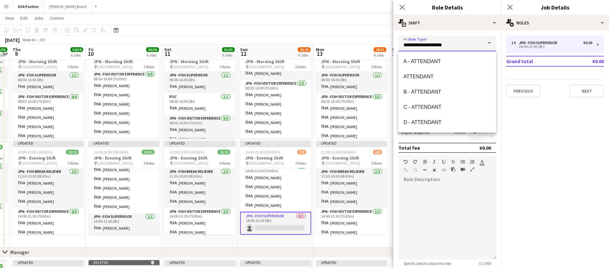
click at [433, 41] on input "**********" at bounding box center [447, 44] width 98 height 16
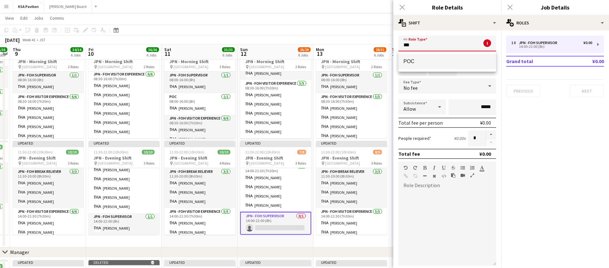
type input "***"
click at [417, 63] on span "POC" at bounding box center [447, 61] width 88 height 6
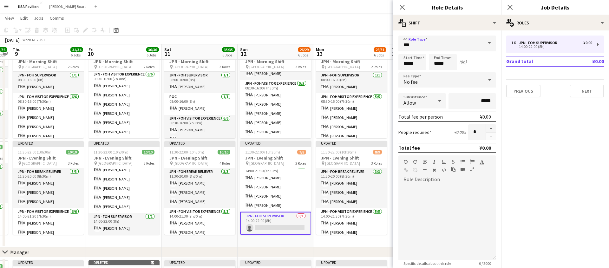
click at [285, 216] on app-card-role "JPN - FOH Supervisor 0/1 14:00-22:00 (8h) single-neutral-actions" at bounding box center [275, 223] width 71 height 23
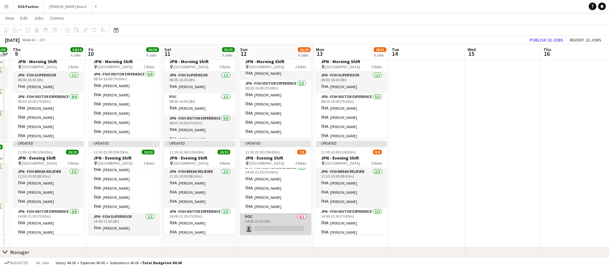
click at [285, 216] on app-card-role "POC 0/1 14:00-22:00 (8h) single-neutral-actions" at bounding box center [275, 224] width 71 height 22
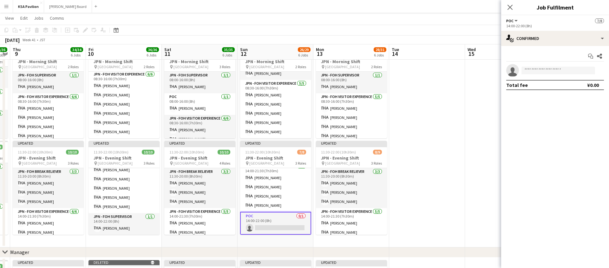
click at [574, 65] on app-invite-slot "single-neutral-actions" at bounding box center [555, 70] width 108 height 13
click at [570, 68] on input at bounding box center [558, 71] width 74 height 8
type input "****"
click at [549, 82] on span "[PERSON_NAME]" at bounding box center [544, 79] width 36 height 5
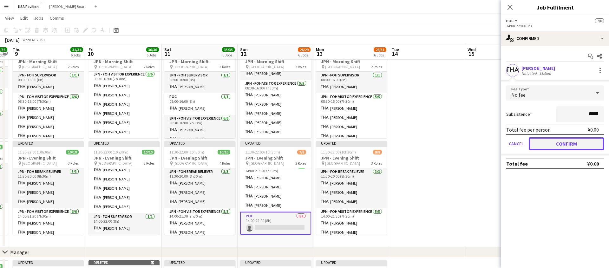
click at [553, 142] on button "Confirm" at bounding box center [566, 143] width 75 height 13
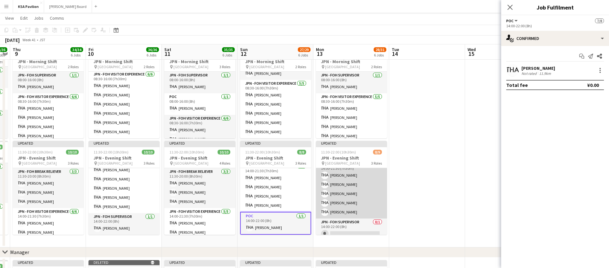
scroll to position [53, 0]
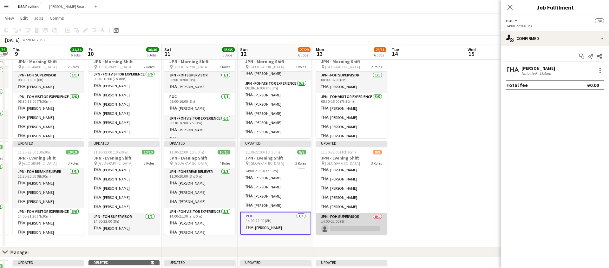
click at [339, 220] on app-card-role "JPN - FOH Supervisor 0/1 14:00-22:00 (8h) single-neutral-actions" at bounding box center [351, 224] width 71 height 22
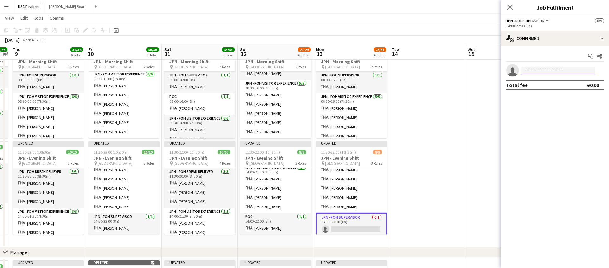
click at [577, 67] on input at bounding box center [558, 71] width 74 height 8
type input "****"
click at [550, 80] on span "[PERSON_NAME]" at bounding box center [544, 79] width 36 height 5
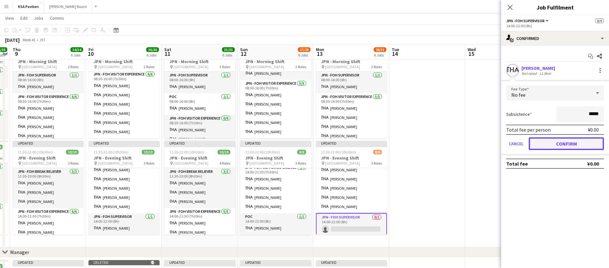
click at [570, 141] on button "Confirm" at bounding box center [566, 143] width 75 height 13
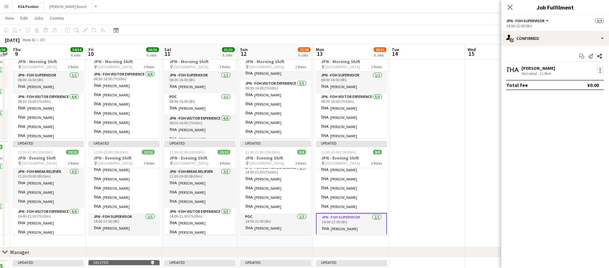
click at [599, 71] on div at bounding box center [600, 71] width 8 height 8
click at [571, 154] on button "Set as supervisor" at bounding box center [578, 158] width 49 height 15
click at [599, 77] on div at bounding box center [599, 77] width 1 height 1
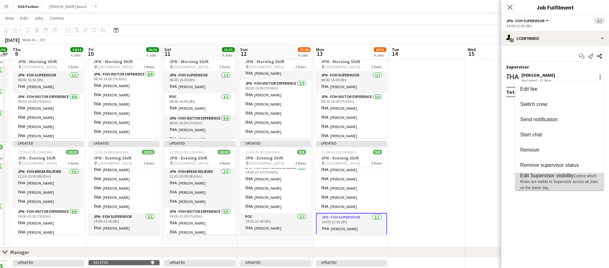
click at [549, 175] on span "Edit Supervisor visibility" at bounding box center [546, 175] width 53 height 5
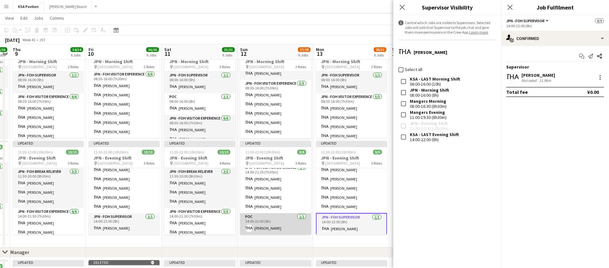
click at [280, 224] on app-card-role "POC [DATE] 14:00-22:00 (8h) [PERSON_NAME]" at bounding box center [275, 224] width 71 height 22
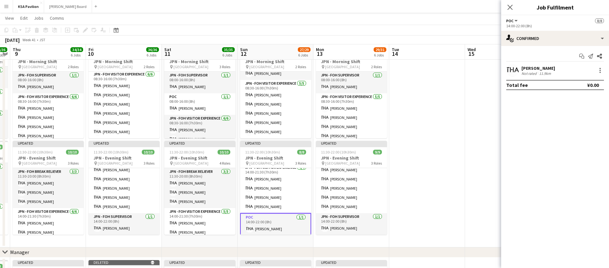
click at [266, 226] on app-card-role "POC [DATE] 14:00-22:00 (8h) [PERSON_NAME]" at bounding box center [275, 224] width 71 height 23
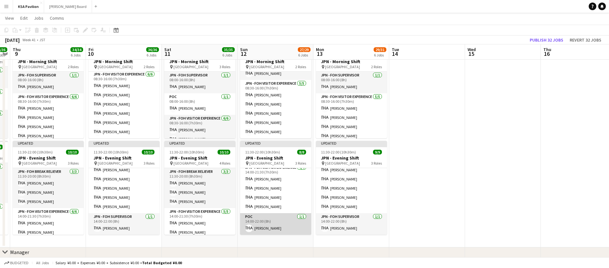
click at [278, 223] on app-card-role "POC [DATE] 14:00-22:00 (8h) [PERSON_NAME]" at bounding box center [275, 224] width 71 height 22
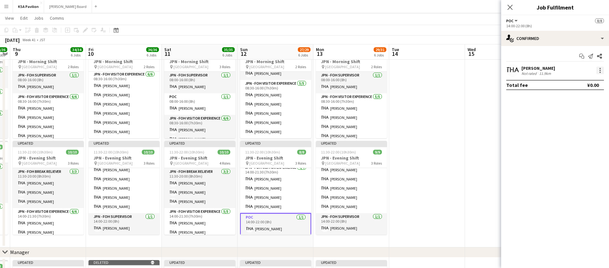
click at [597, 71] on div at bounding box center [600, 71] width 8 height 8
click at [568, 154] on button "Set as supervisor" at bounding box center [578, 158] width 49 height 15
click at [602, 79] on div at bounding box center [600, 78] width 8 height 8
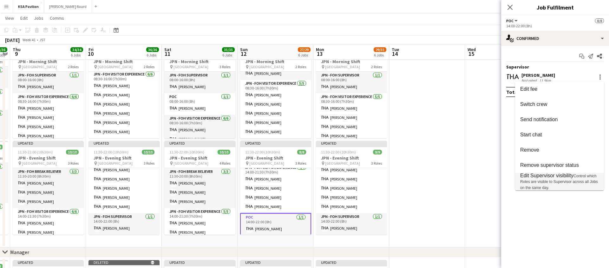
click at [559, 179] on span "Edit Supervisor visibility Control which Roles are visible to Supervisor across…" at bounding box center [559, 181] width 79 height 17
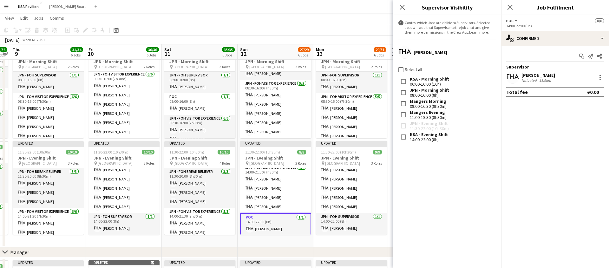
click at [400, 66] on mat-checkbox "Select all" at bounding box center [410, 69] width 24 height 6
click at [401, 9] on icon "Close pop-in" at bounding box center [402, 7] width 6 height 6
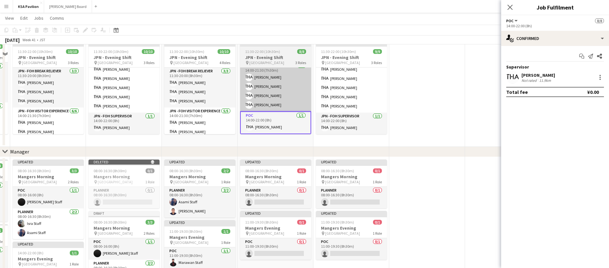
scroll to position [461, 0]
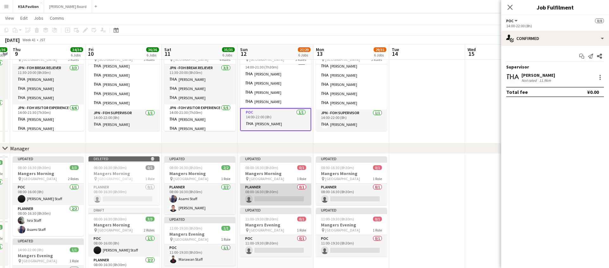
click at [270, 190] on app-card-role "Planner 0/1 08:00-16:30 (8h30m) single-neutral-actions" at bounding box center [275, 195] width 71 height 22
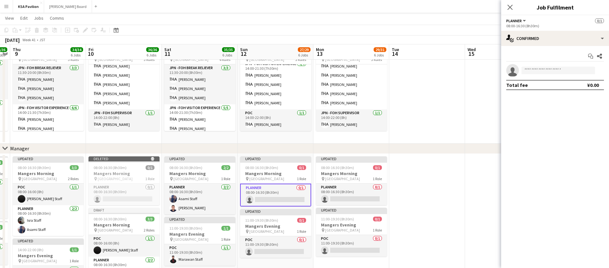
click at [566, 66] on app-invite-slot "single-neutral-actions" at bounding box center [555, 70] width 108 height 13
click at [563, 68] on input at bounding box center [558, 71] width 74 height 8
type input "*****"
click at [553, 83] on span "[EMAIL_ADDRESS][DOMAIN_NAME]" at bounding box center [557, 84] width 63 height 5
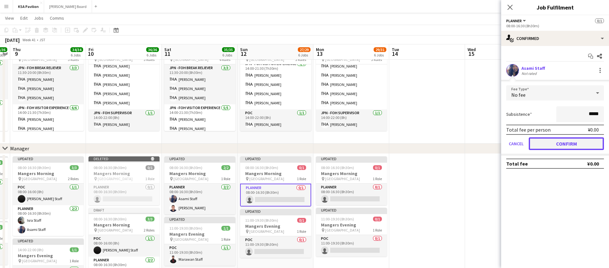
click at [554, 146] on button "Confirm" at bounding box center [566, 143] width 75 height 13
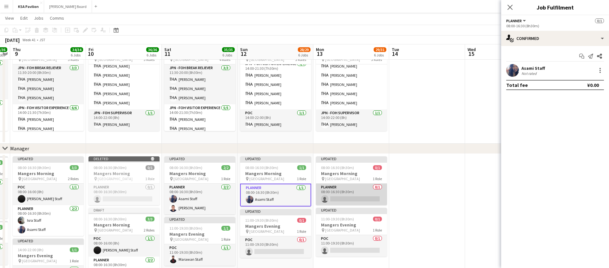
click at [353, 199] on app-card-role "Planner 0/1 08:00-16:30 (8h30m) single-neutral-actions" at bounding box center [351, 195] width 71 height 22
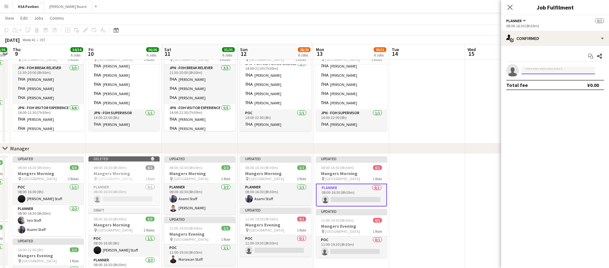
click at [549, 69] on input at bounding box center [558, 71] width 74 height 8
type input "****"
click at [540, 84] on span "[EMAIL_ADDRESS][DOMAIN_NAME]" at bounding box center [557, 84] width 63 height 5
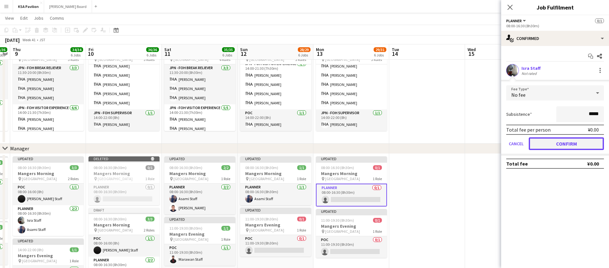
click at [551, 142] on button "Confirm" at bounding box center [566, 143] width 75 height 13
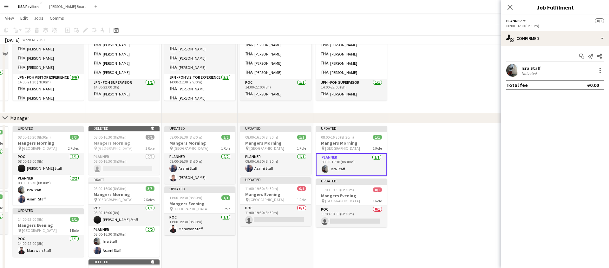
scroll to position [494, 0]
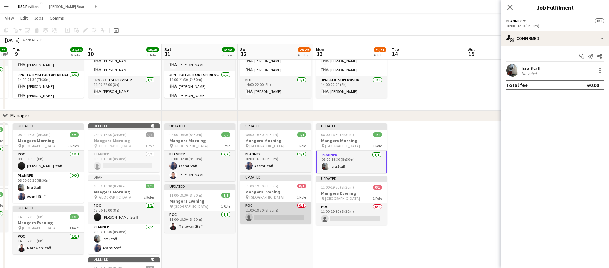
click at [276, 215] on app-card-role "POC 0/1 11:00-19:30 (8h30m) single-neutral-actions" at bounding box center [275, 213] width 71 height 22
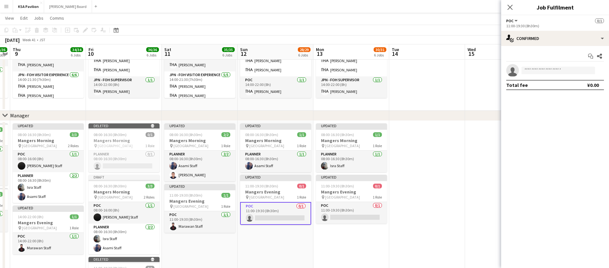
click at [276, 215] on app-card-role "POC 0/1 11:00-19:30 (8h30m) single-neutral-actions" at bounding box center [275, 213] width 71 height 23
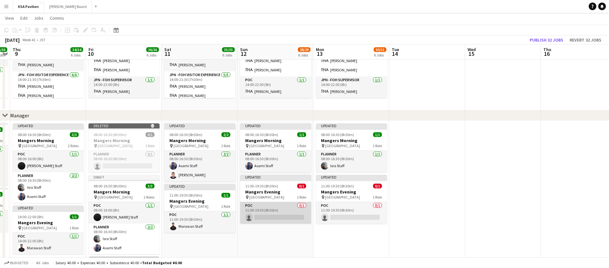
click at [276, 215] on app-card-role "POC 0/1 11:00-19:30 (8h30m) single-neutral-actions" at bounding box center [275, 213] width 71 height 22
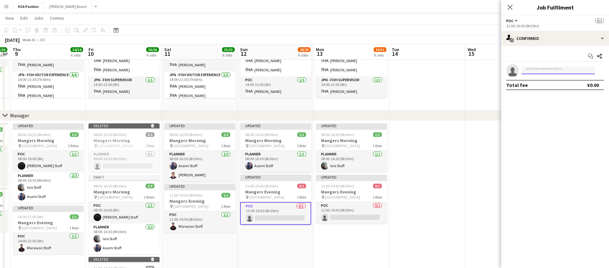
click at [562, 68] on input at bounding box center [558, 71] width 74 height 8
type input "*****"
click at [546, 83] on span "[EMAIL_ADDRESS][DOMAIN_NAME]" at bounding box center [557, 84] width 63 height 5
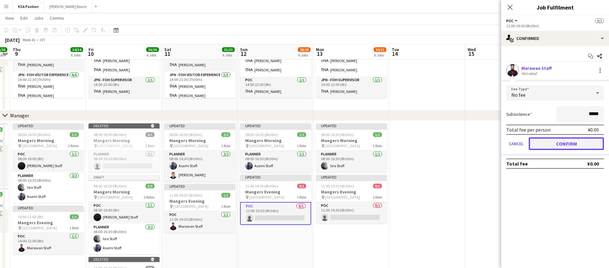
click at [552, 144] on button "Confirm" at bounding box center [566, 143] width 75 height 13
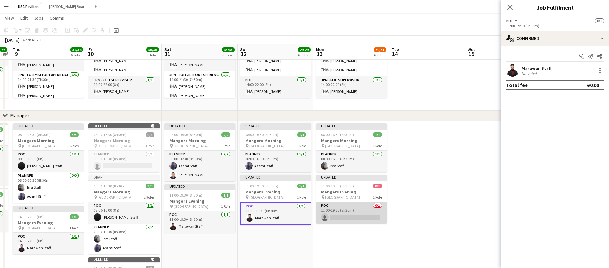
click at [345, 210] on app-card-role "POC 0/1 11:00-19:30 (8h30m) single-neutral-actions" at bounding box center [351, 213] width 71 height 22
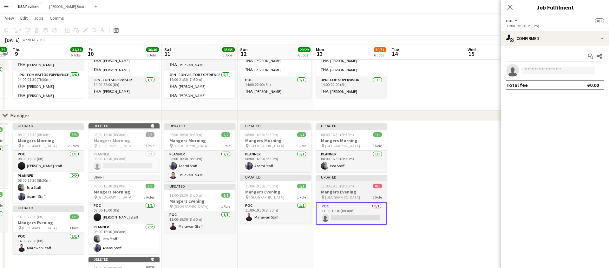
click at [352, 192] on h3 "Mangers Evening" at bounding box center [351, 192] width 71 height 6
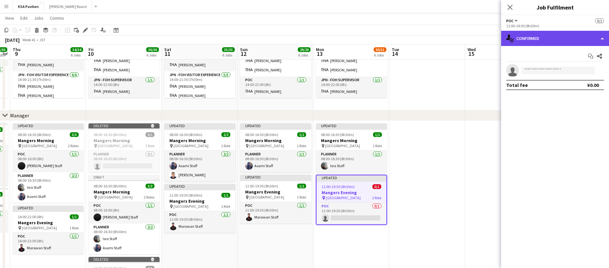
click at [603, 41] on div "single-neutral-actions-check-2 Confirmed" at bounding box center [555, 38] width 108 height 15
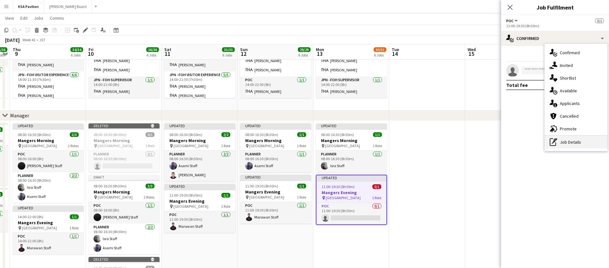
click at [561, 144] on div "pen-write Job Details" at bounding box center [575, 142] width 63 height 13
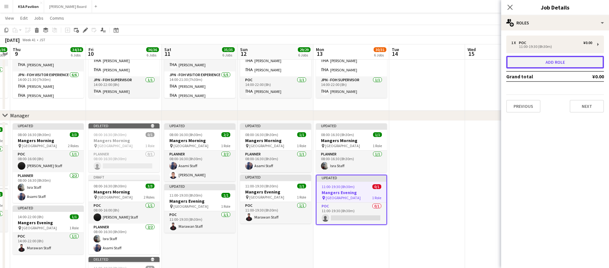
click at [564, 65] on button "Add role" at bounding box center [555, 62] width 98 height 13
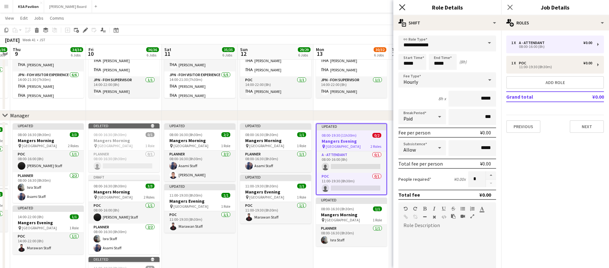
click at [404, 5] on icon at bounding box center [402, 7] width 6 height 6
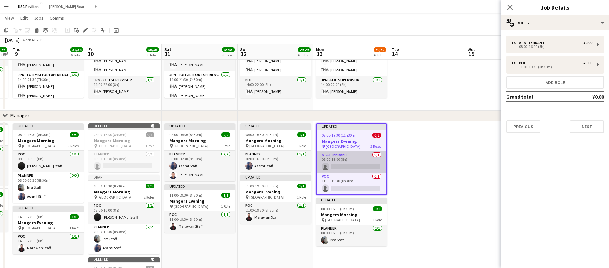
click at [352, 162] on app-card-role "A - ATTENDANT 0/1 08:00-16:00 (8h) single-neutral-actions" at bounding box center [351, 162] width 70 height 22
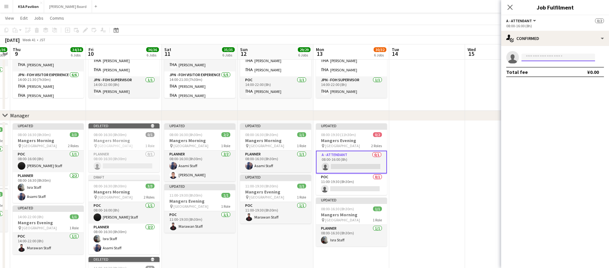
click at [576, 59] on input at bounding box center [558, 58] width 74 height 8
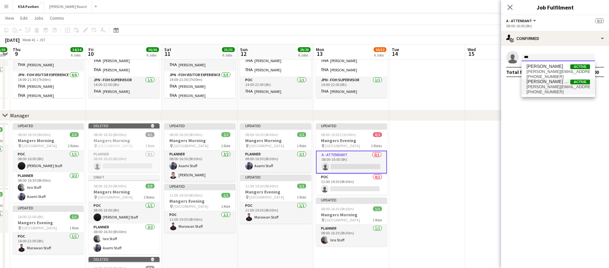
type input "***"
click at [553, 85] on span "[PERSON_NAME][EMAIL_ADDRESS][DOMAIN_NAME]" at bounding box center [557, 86] width 63 height 5
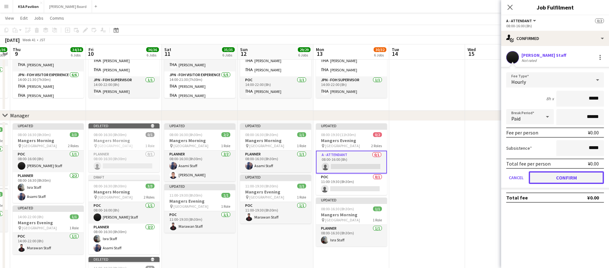
click at [564, 173] on button "Confirm" at bounding box center [566, 177] width 75 height 13
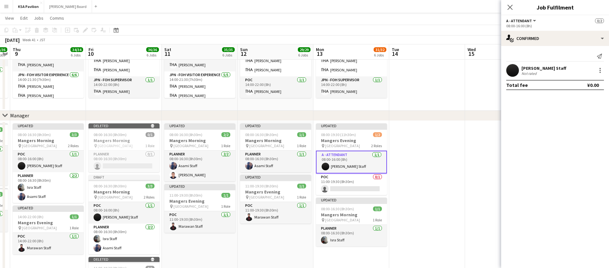
click at [334, 165] on app-card-role "A - ATTENDANT [DATE] 08:00-16:00 (8h) [PERSON_NAME]" at bounding box center [351, 162] width 71 height 23
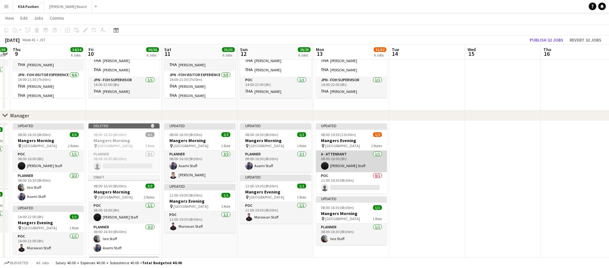
click at [334, 165] on app-card-role "A - ATTENDANT [DATE] 08:00-16:00 (8h) [PERSON_NAME]" at bounding box center [351, 162] width 71 height 22
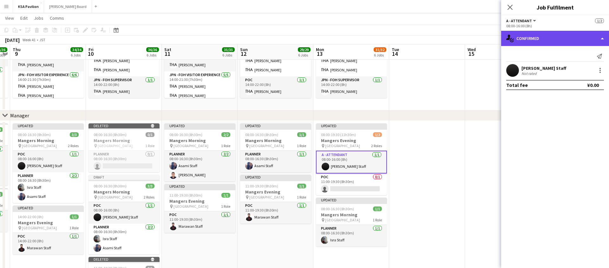
click at [601, 39] on div "single-neutral-actions-check-2 Confirmed" at bounding box center [555, 38] width 108 height 15
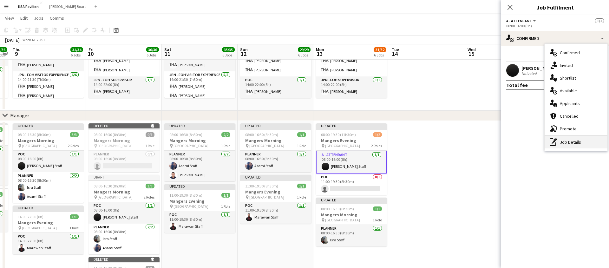
click at [565, 142] on div "pen-write Job Details" at bounding box center [575, 142] width 63 height 13
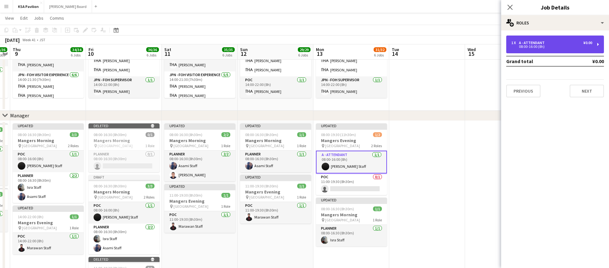
click at [529, 40] on div "1 x A - ATTENDANT ¥0.00 08:00-16:00 (8h)" at bounding box center [555, 45] width 98 height 18
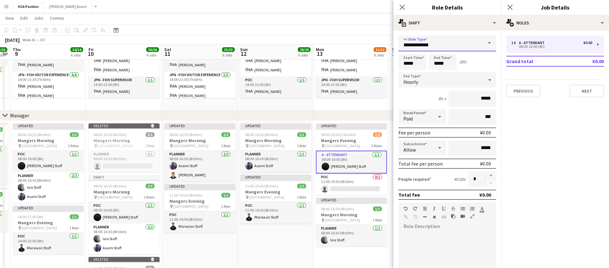
click at [440, 40] on input "**********" at bounding box center [447, 44] width 98 height 16
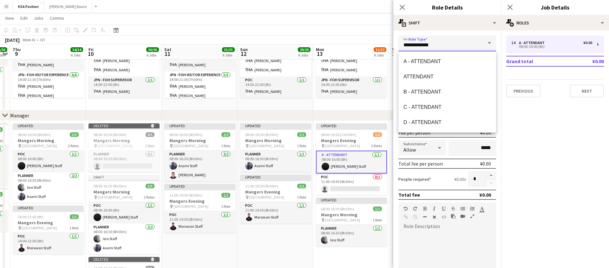
click at [440, 40] on input "**********" at bounding box center [447, 44] width 98 height 16
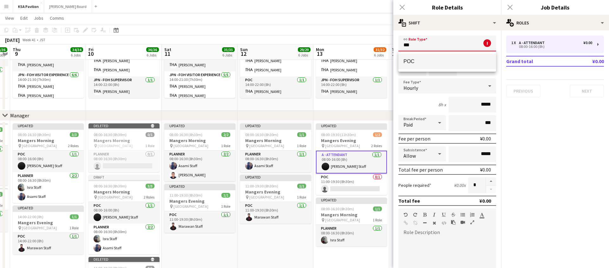
type input "***"
click at [407, 63] on span "POC" at bounding box center [447, 61] width 88 height 6
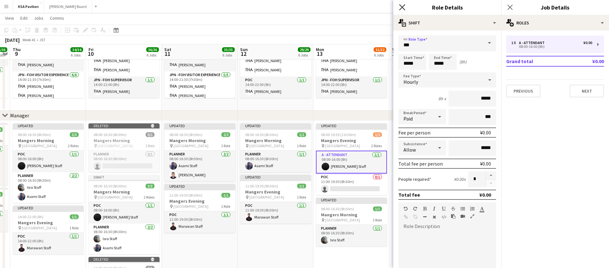
click at [402, 7] on icon at bounding box center [402, 7] width 6 height 6
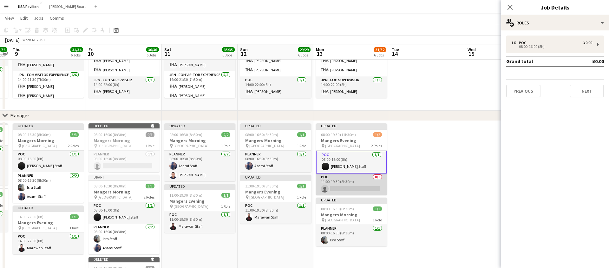
click at [350, 184] on app-card-role "POC 0/1 11:00-19:30 (8h30m) single-neutral-actions" at bounding box center [351, 184] width 71 height 22
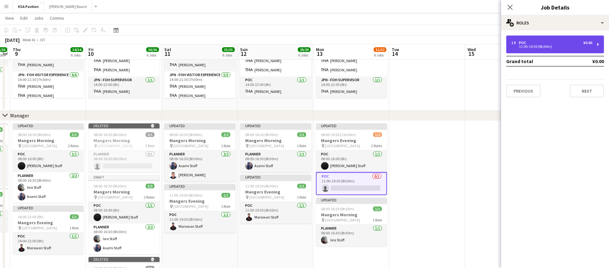
click at [600, 42] on div "1 x POC ¥0.00 11:00-19:30 (8h30m)" at bounding box center [555, 45] width 98 height 18
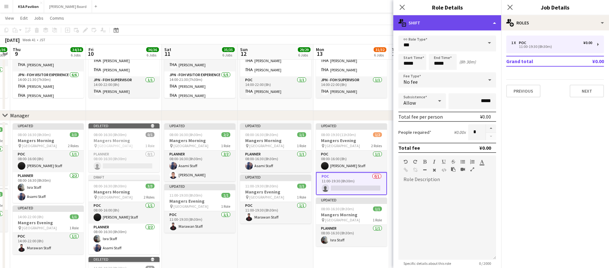
click at [495, 24] on div "multiple-actions-text Shift" at bounding box center [447, 22] width 108 height 15
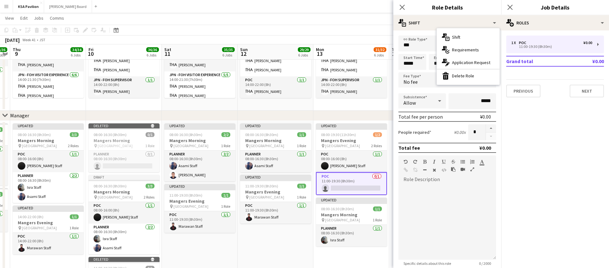
click at [453, 82] on div "multiple-actions-text Shift multiple-actions-check-2 Requirements multiple-acti…" at bounding box center [468, 56] width 63 height 56
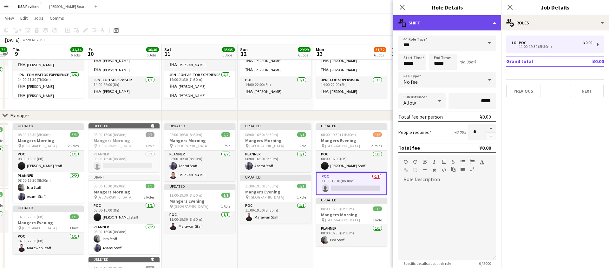
click at [491, 23] on div "multiple-actions-text Shift" at bounding box center [447, 22] width 108 height 15
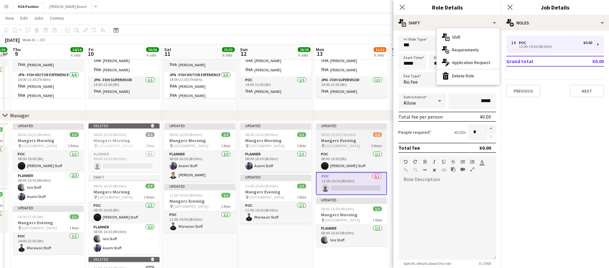
click at [351, 188] on app-card-role "POC 0/1 11:00-19:30 (8h30m) single-neutral-actions" at bounding box center [351, 183] width 71 height 23
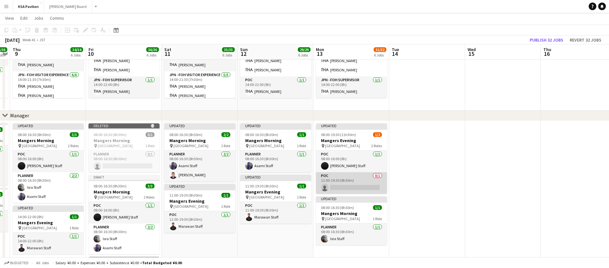
click at [352, 184] on app-card-role "POC 0/1 11:00-19:30 (8h30m) single-neutral-actions" at bounding box center [351, 183] width 71 height 22
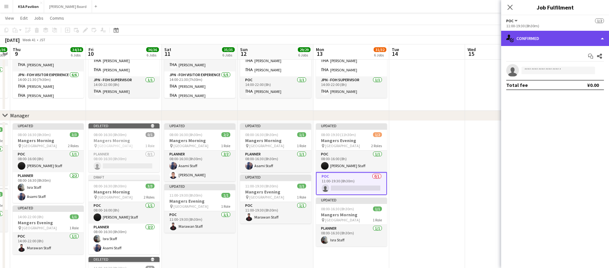
click at [602, 37] on div "single-neutral-actions-check-2 Confirmed" at bounding box center [555, 38] width 108 height 15
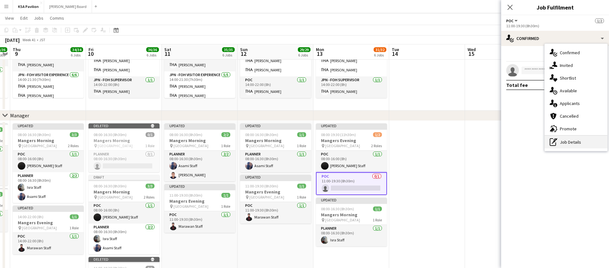
click at [565, 138] on div "pen-write Job Details" at bounding box center [575, 142] width 63 height 13
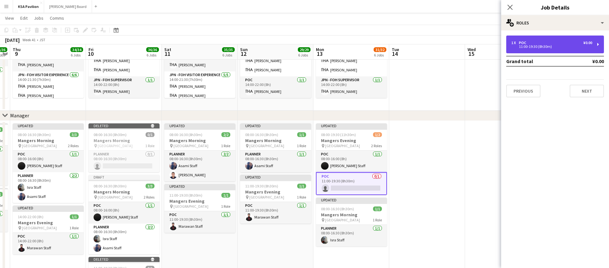
click at [543, 38] on div "1 x POC ¥0.00 11:00-19:30 (8h30m)" at bounding box center [555, 45] width 98 height 18
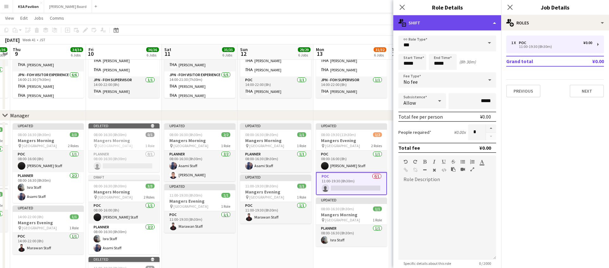
click at [496, 23] on div "multiple-actions-text Shift" at bounding box center [447, 22] width 108 height 15
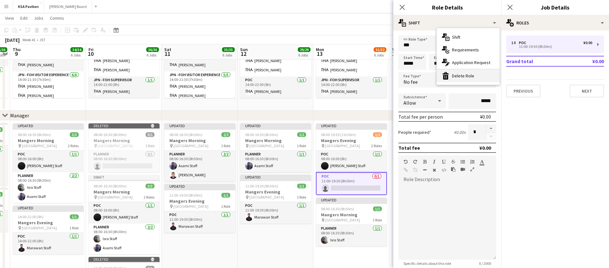
click at [460, 76] on div "bin-2 Delete Role" at bounding box center [468, 75] width 63 height 13
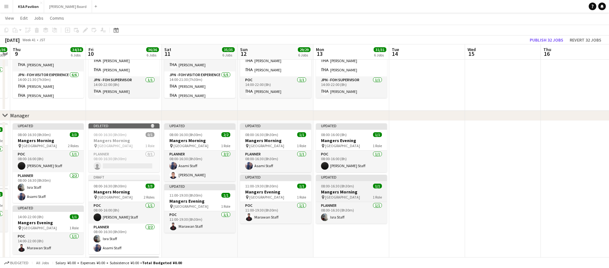
click at [352, 178] on div "Updated" at bounding box center [351, 177] width 71 height 5
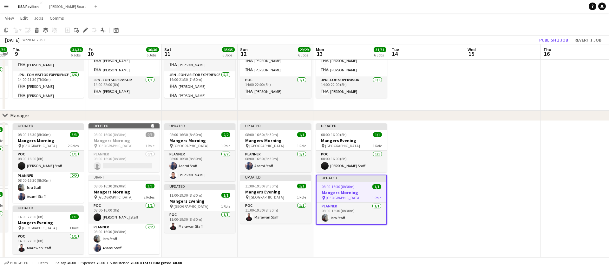
click at [352, 178] on div "Updated" at bounding box center [351, 177] width 70 height 5
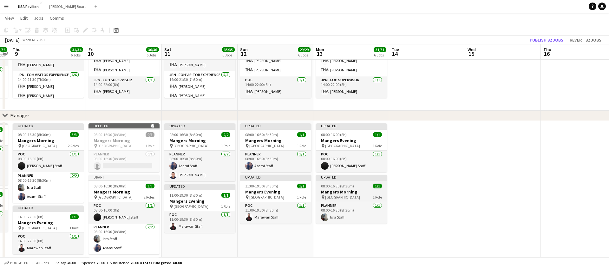
click at [352, 178] on div "Updated" at bounding box center [351, 177] width 71 height 5
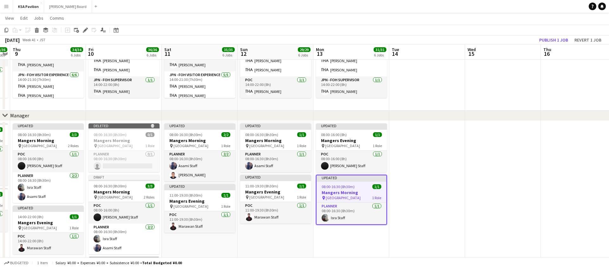
click at [340, 187] on span "08:00-16:30 (8h30m)" at bounding box center [338, 186] width 33 height 5
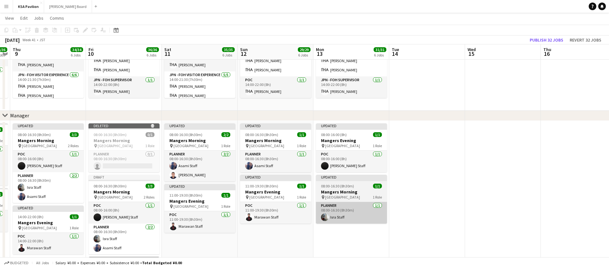
click at [341, 206] on app-card-role "Planner [DATE] 08:00-16:30 (8h30m) Isra Staff" at bounding box center [351, 213] width 71 height 22
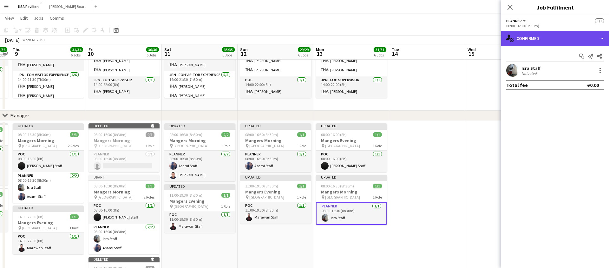
click at [606, 39] on div "single-neutral-actions-check-2 Confirmed" at bounding box center [555, 38] width 108 height 15
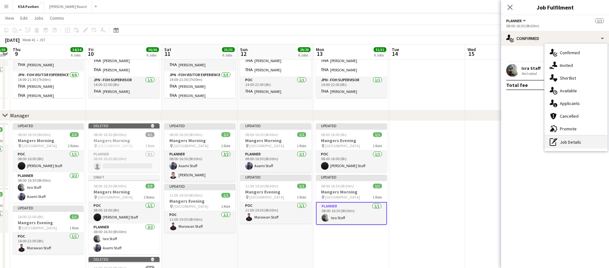
click at [563, 141] on div "pen-write Job Details" at bounding box center [575, 142] width 63 height 13
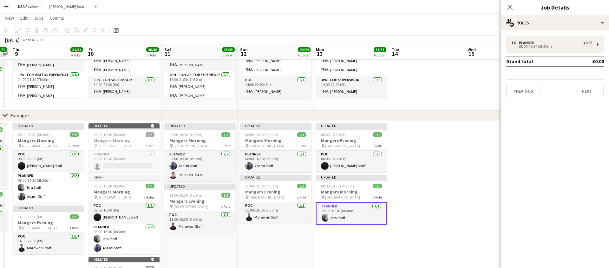
click at [546, 76] on div "1 x Planner ¥0.00 08:00-16:30 (8h30m) Grand total ¥0.00 Previous Next" at bounding box center [555, 67] width 108 height 62
click at [359, 182] on app-job-card "Updated 08:00-16:30 (8h30m) 1/1 Mangers Morning pin Osaka 1 Role Planner [DATE]…" at bounding box center [351, 200] width 71 height 50
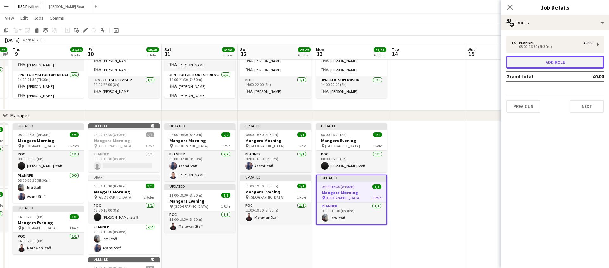
click at [560, 64] on button "Add role" at bounding box center [555, 62] width 98 height 13
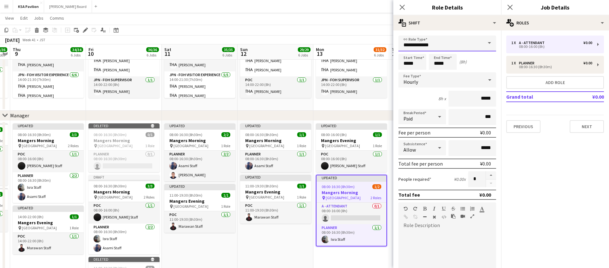
click at [433, 45] on input "**********" at bounding box center [447, 44] width 98 height 16
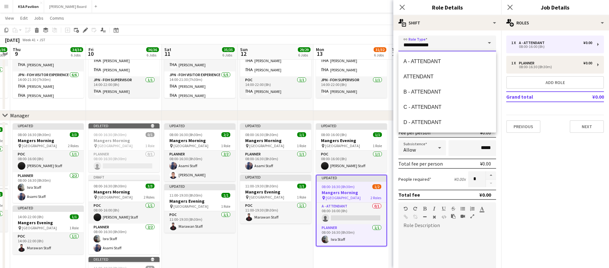
click at [433, 45] on input "**********" at bounding box center [447, 44] width 98 height 16
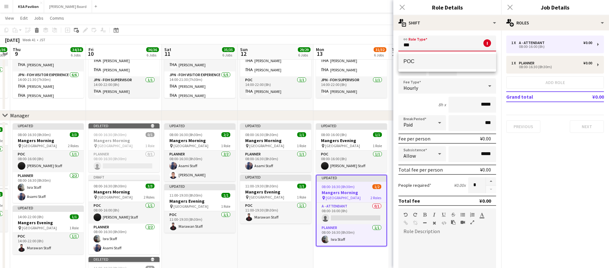
type input "***"
click at [418, 60] on span "POC" at bounding box center [447, 61] width 88 height 6
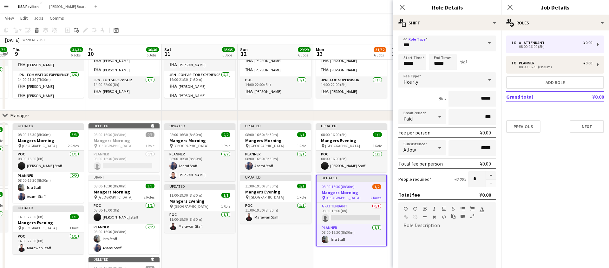
click at [549, 177] on mat-expansion-panel "pencil3 General details 1 x A - ATTENDANT ¥0.00 08:00-16:00 (8h) 1 x Planner ¥0…" at bounding box center [555, 149] width 108 height 238
click at [401, 6] on icon "Close pop-in" at bounding box center [402, 7] width 6 height 6
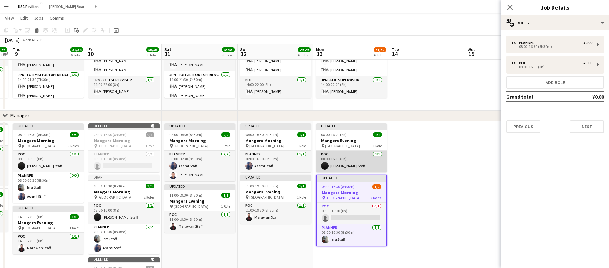
click at [351, 161] on app-card-role "POC [DATE] 08:00-16:00 (8h) [PERSON_NAME]" at bounding box center [351, 162] width 71 height 22
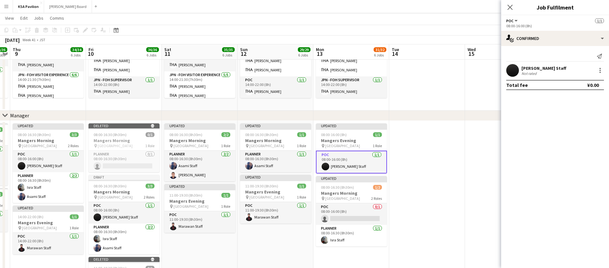
click at [602, 66] on div "[PERSON_NAME] Staff Not rated" at bounding box center [555, 70] width 108 height 13
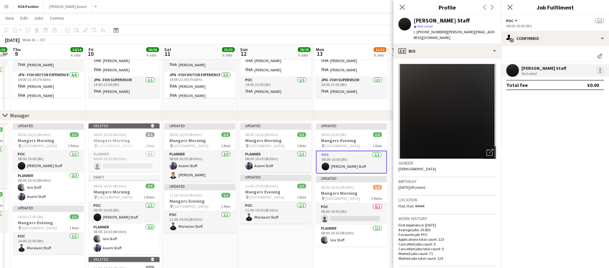
click at [599, 72] on div at bounding box center [599, 72] width 1 height 1
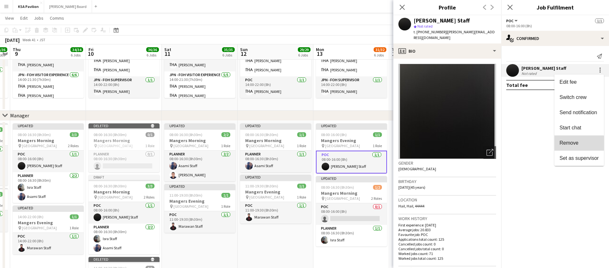
click at [575, 146] on button "Remove" at bounding box center [578, 142] width 49 height 15
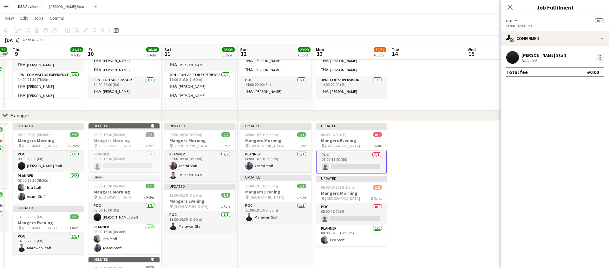
click at [601, 55] on div at bounding box center [600, 58] width 8 height 8
click at [534, 137] on div at bounding box center [304, 134] width 609 height 268
click at [364, 165] on app-card-role "POC 0/1 08:00-16:00 (8h) single-neutral-actions" at bounding box center [351, 162] width 71 height 23
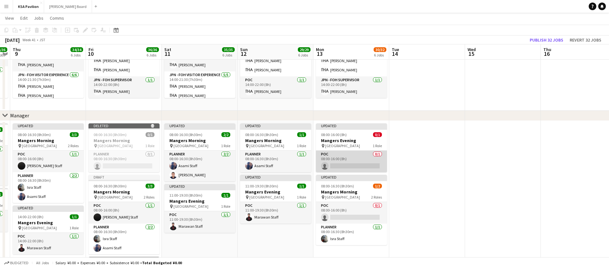
click at [364, 165] on app-card-role "POC 0/1 08:00-16:00 (8h) single-neutral-actions" at bounding box center [351, 162] width 71 height 22
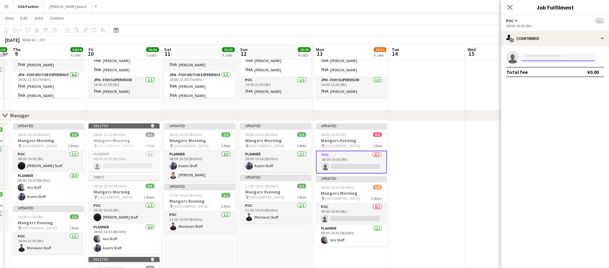
click at [568, 57] on input at bounding box center [558, 58] width 74 height 8
type input "*****"
click at [553, 72] on span "[EMAIL_ADDRESS][DOMAIN_NAME]" at bounding box center [557, 71] width 63 height 5
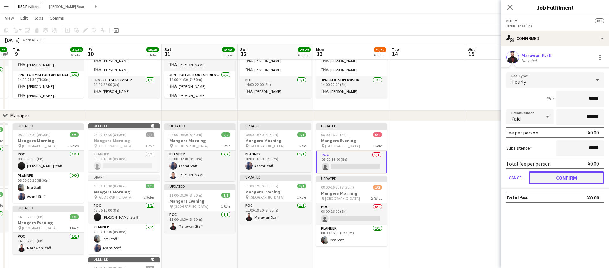
click at [556, 177] on button "Confirm" at bounding box center [566, 177] width 75 height 13
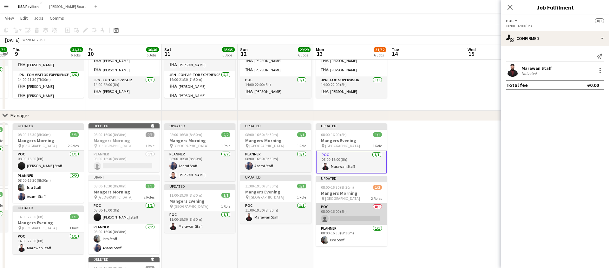
click at [353, 220] on app-card-role "POC 0/1 08:00-16:00 (8h) single-neutral-actions" at bounding box center [351, 214] width 71 height 22
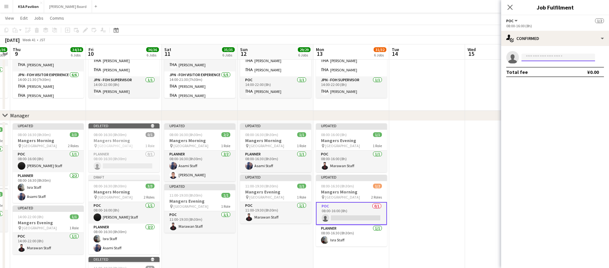
click at [539, 60] on input at bounding box center [558, 58] width 74 height 8
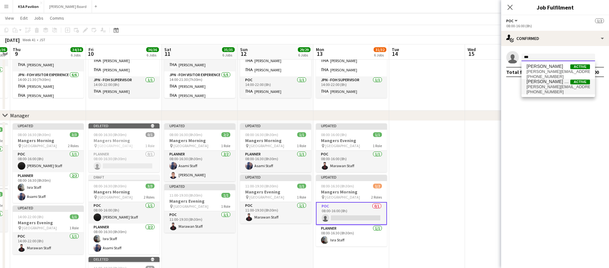
type input "***"
click at [539, 84] on span "[PERSON_NAME] Staff" at bounding box center [548, 81] width 44 height 5
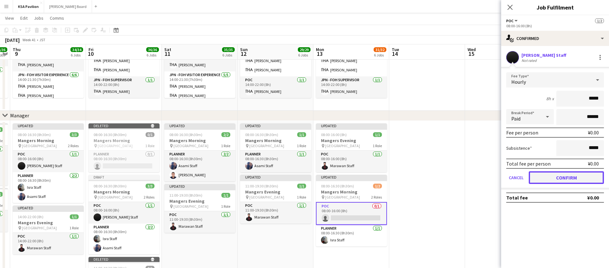
click at [551, 177] on button "Confirm" at bounding box center [566, 177] width 75 height 13
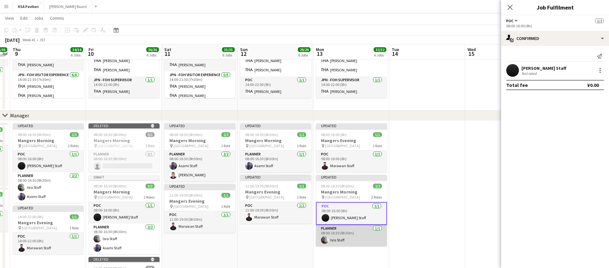
click at [369, 237] on app-card-role "Planner [DATE] 08:00-16:30 (8h30m) Isra Staff" at bounding box center [351, 236] width 71 height 22
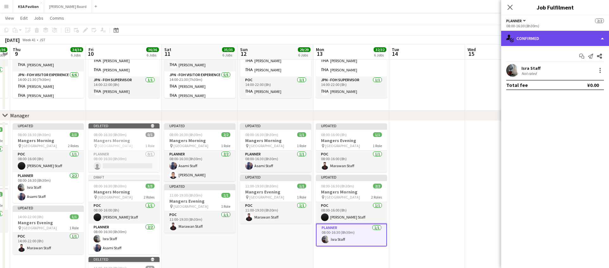
click at [603, 40] on div "single-neutral-actions-check-2 Confirmed" at bounding box center [555, 38] width 108 height 15
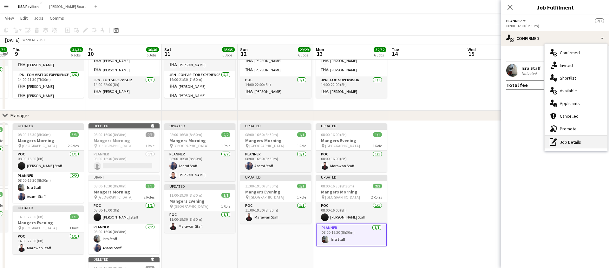
click at [563, 140] on div "pen-write Job Details" at bounding box center [575, 142] width 63 height 13
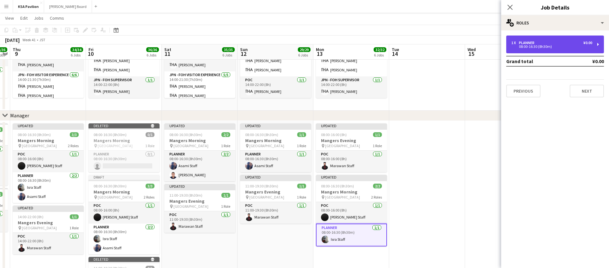
click at [537, 47] on div "08:00-16:30 (8h30m)" at bounding box center [551, 46] width 81 height 3
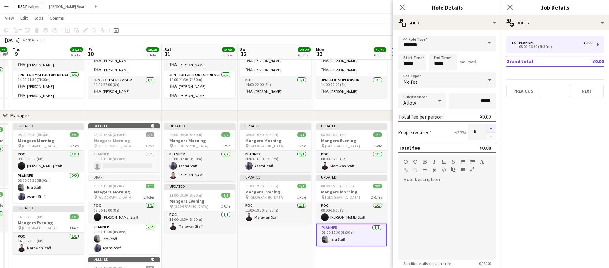
click at [493, 127] on button "button" at bounding box center [491, 128] width 10 height 8
type input "*"
click at [403, 3] on app-icon "Close pop-in" at bounding box center [402, 7] width 9 height 9
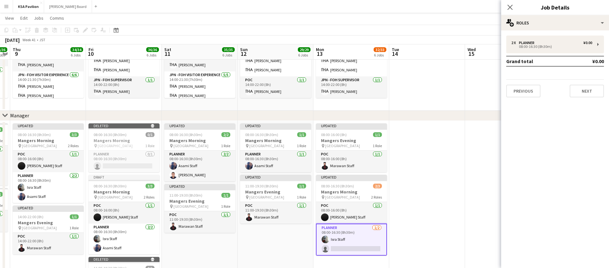
click at [338, 246] on app-card-role "Planner [DATE] 08:00-16:30 (8h30m) Isra Staff single-neutral-actions" at bounding box center [351, 240] width 71 height 32
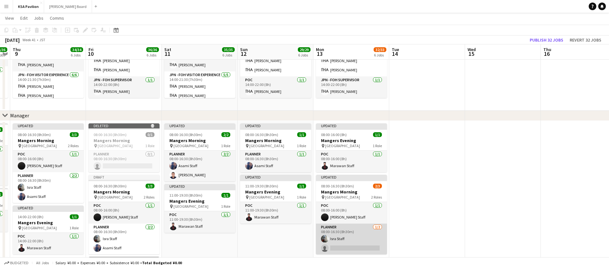
click at [338, 246] on app-card-role "Planner [DATE] 08:00-16:30 (8h30m) Isra Staff single-neutral-actions" at bounding box center [351, 239] width 71 height 31
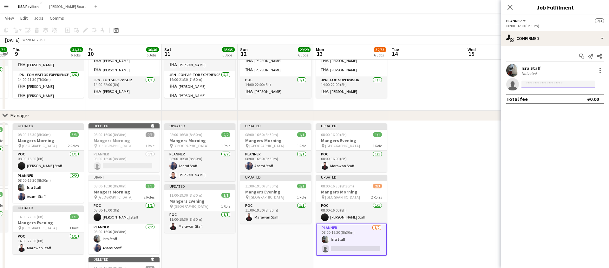
click at [547, 85] on input at bounding box center [558, 85] width 74 height 8
type input "*****"
click at [537, 99] on span "[PERSON_NAME][EMAIL_ADDRESS][PERSON_NAME][DOMAIN_NAME]" at bounding box center [557, 98] width 63 height 5
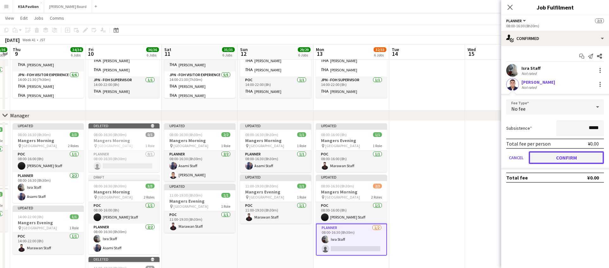
click at [555, 163] on button "Confirm" at bounding box center [566, 157] width 75 height 13
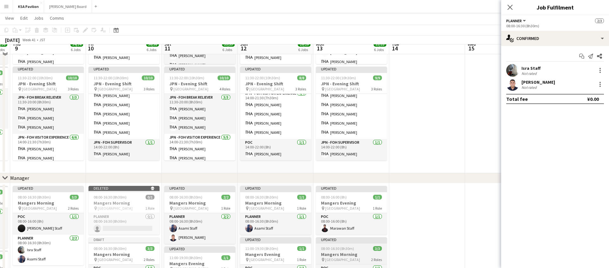
scroll to position [435, 0]
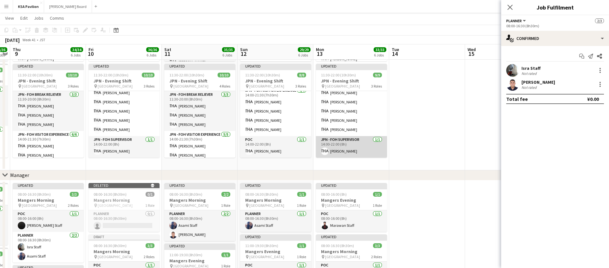
click at [355, 148] on app-card-role "JPN - FOH Supervisor [DATE] 14:00-22:00 (8h) [PERSON_NAME]" at bounding box center [351, 147] width 71 height 22
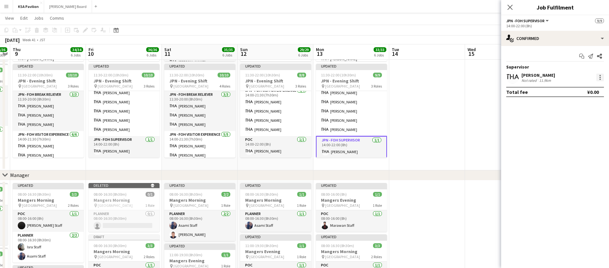
click at [600, 77] on div at bounding box center [599, 77] width 1 height 1
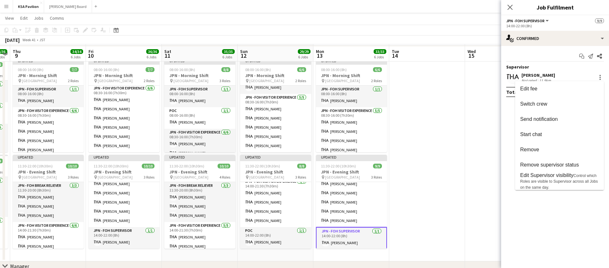
scroll to position [343, 0]
click at [349, 114] on div at bounding box center [304, 134] width 609 height 268
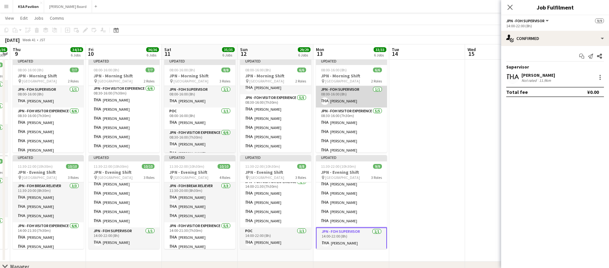
click at [350, 99] on app-card-role "JPN - FOH Supervisor [DATE] 08:00-16:00 (8h) [PERSON_NAME]" at bounding box center [351, 97] width 71 height 22
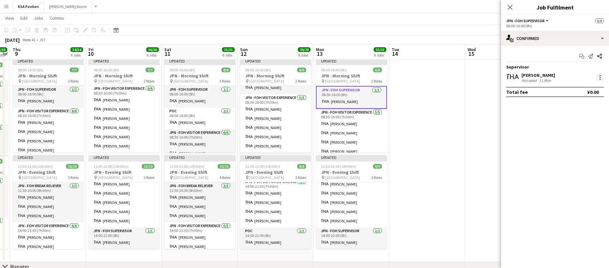
click at [603, 78] on div at bounding box center [600, 78] width 8 height 8
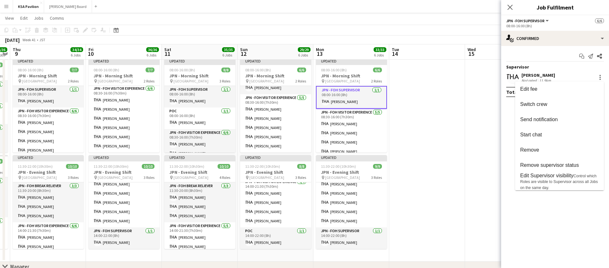
click at [423, 130] on div at bounding box center [304, 134] width 609 height 268
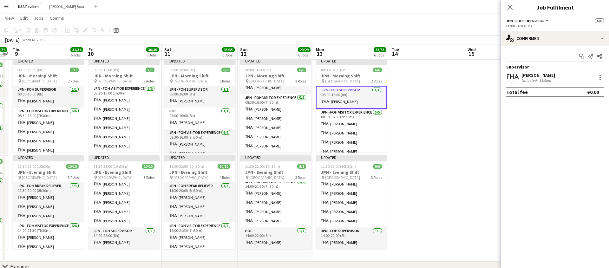
click at [406, 129] on app-date-cell at bounding box center [427, 158] width 76 height 205
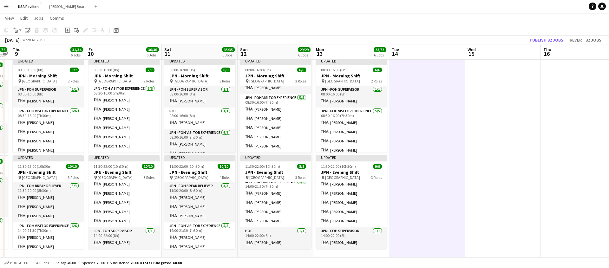
click at [420, 33] on app-toolbar "Copy Paste Paste Command V Paste with crew Command Shift V Paste linked Job [GE…" at bounding box center [304, 30] width 609 height 11
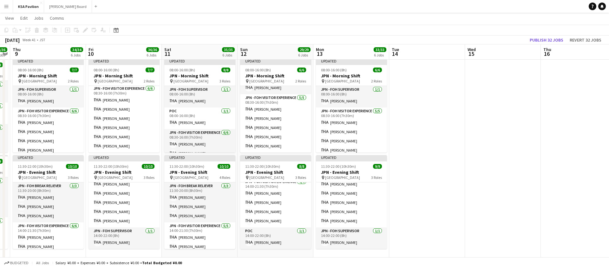
click at [413, 41] on div "[DATE] Week 41 • JST Publish 32 jobs Revert 32 jobs" at bounding box center [304, 40] width 609 height 9
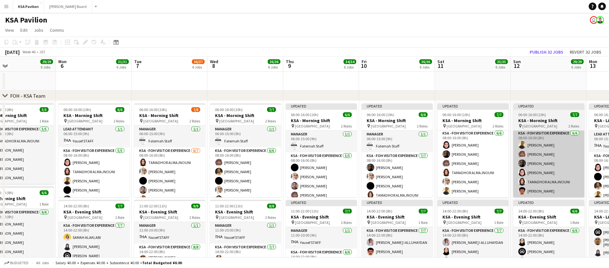
scroll to position [0, 136]
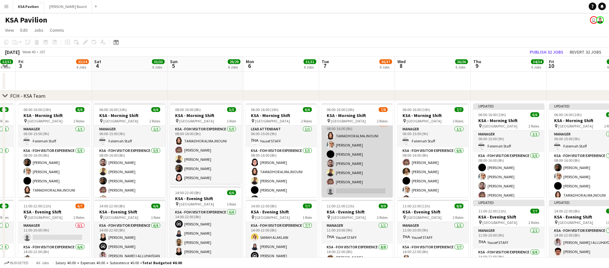
click at [350, 157] on app-card-role "KSA - FOH Visitor Experience [DATE] 08:00-16:00 (8h) TAMADHOR ALMAJNOUNI Abdull…" at bounding box center [357, 158] width 71 height 77
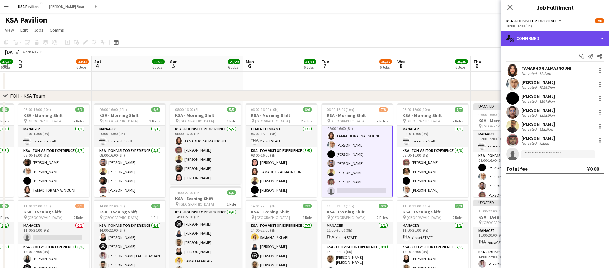
click at [602, 40] on div "single-neutral-actions-check-2 Confirmed" at bounding box center [555, 38] width 108 height 15
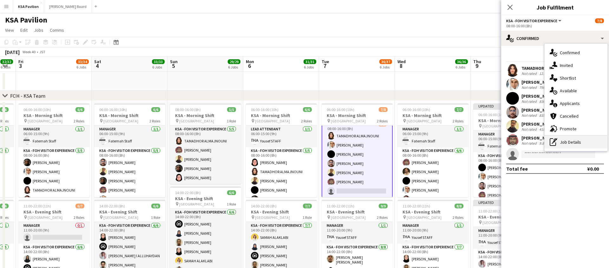
click at [569, 138] on div "pen-write Job Details" at bounding box center [575, 142] width 63 height 13
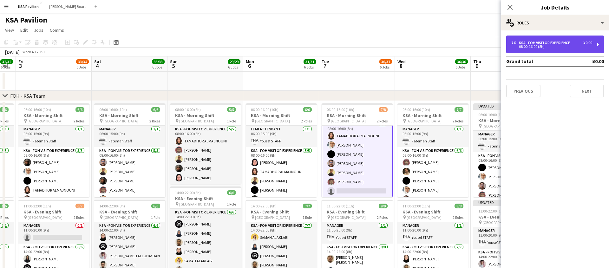
click at [596, 49] on div "7 x KSA - FOH Visitor Experience ¥0.00 08:00-16:00 (8h)" at bounding box center [555, 45] width 98 height 18
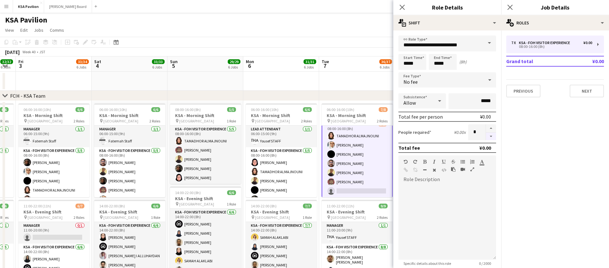
click at [492, 139] on button "button" at bounding box center [491, 137] width 10 height 8
type input "*"
click at [400, 4] on icon "Close pop-in" at bounding box center [402, 7] width 6 height 6
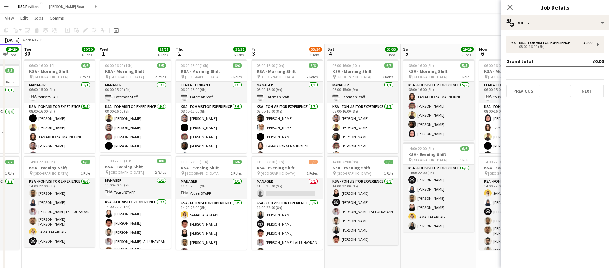
scroll to position [43, 0]
click at [284, 194] on app-card-role "Manager 0/1 11:00-20:00 (9h) single-neutral-actions" at bounding box center [286, 189] width 71 height 22
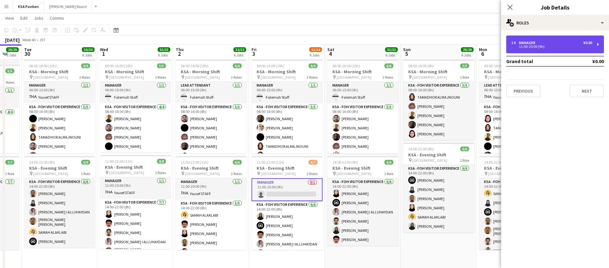
click at [601, 45] on div "1 x Manager ¥0.00 11:00-20:00 (9h)" at bounding box center [555, 45] width 98 height 18
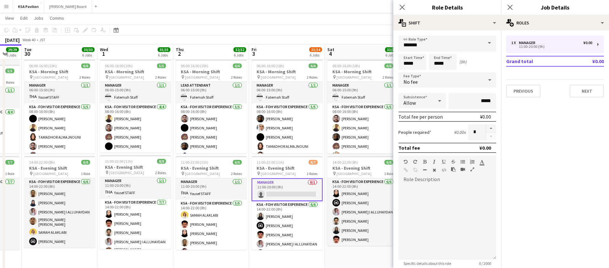
click at [488, 42] on span at bounding box center [489, 43] width 13 height 15
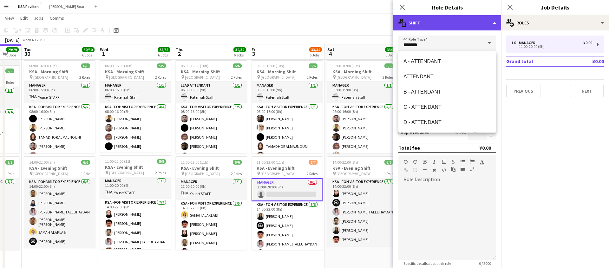
click at [493, 28] on div "multiple-actions-text Shift" at bounding box center [447, 22] width 108 height 15
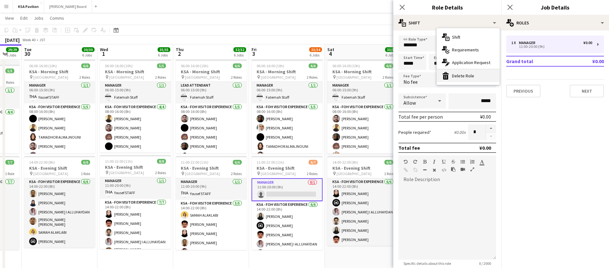
click at [466, 74] on div "bin-2 Delete Role" at bounding box center [468, 75] width 63 height 13
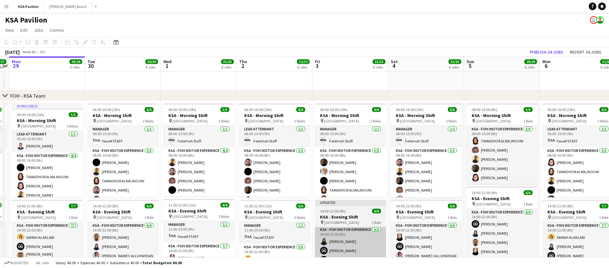
scroll to position [0, 289]
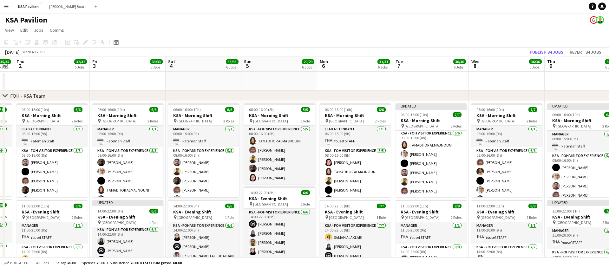
click at [473, 83] on app-date-cell at bounding box center [507, 81] width 76 height 19
click at [520, 43] on app-toolbar "Copy Paste Paste Command V Paste with crew Command Shift V Paste linked Job [GE…" at bounding box center [304, 42] width 609 height 11
click at [538, 53] on button "Publish 34 jobs" at bounding box center [546, 52] width 39 height 8
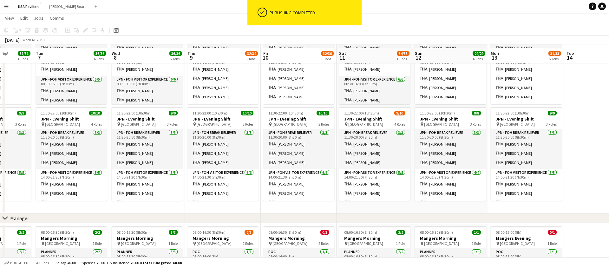
scroll to position [387, 0]
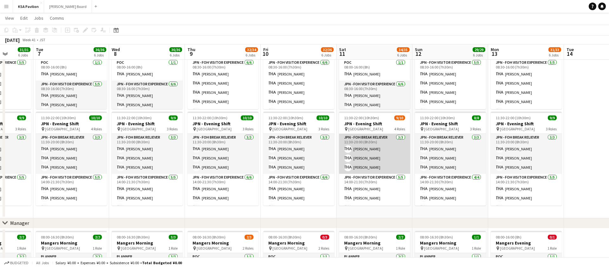
click at [373, 147] on app-card-role "JPN - FOH Break Reliever [DATE] 11:30-20:00 (8h30m) Azumi Haruyama Mako [PERSON…" at bounding box center [374, 154] width 71 height 40
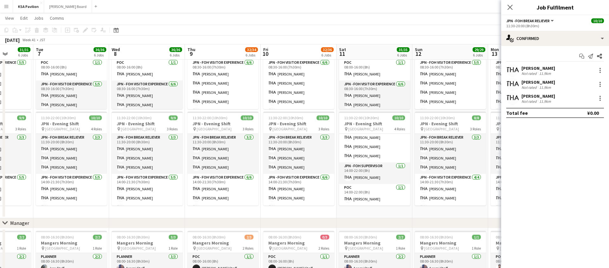
scroll to position [0, 0]
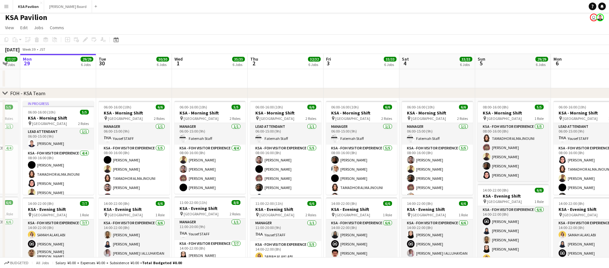
scroll to position [2, 0]
click at [4, 7] on app-icon "Menu" at bounding box center [6, 6] width 5 height 5
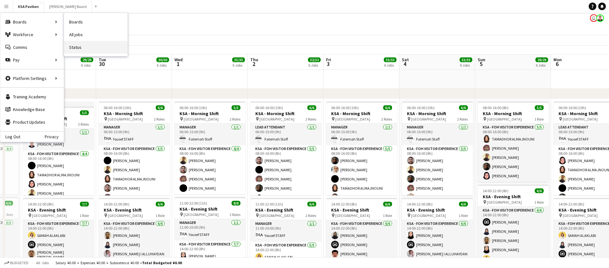
click at [101, 46] on link "Status" at bounding box center [95, 47] width 63 height 13
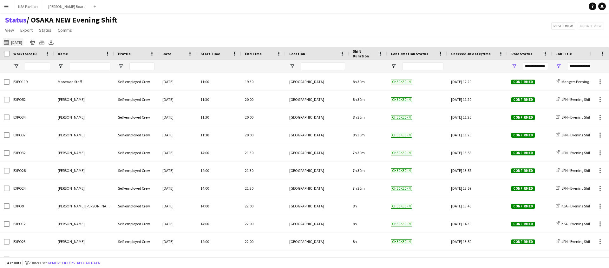
click at [17, 41] on button "29-09-2025 to 05-10-2025 21-09-2025" at bounding box center [13, 42] width 21 height 8
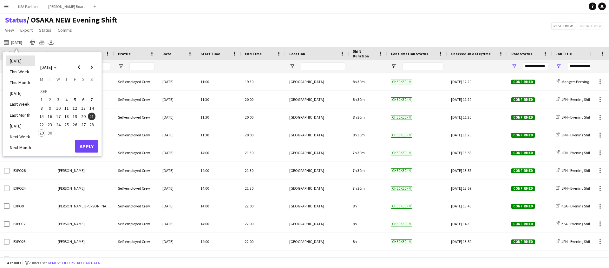
click at [23, 62] on li "[DATE]" at bounding box center [20, 60] width 29 height 11
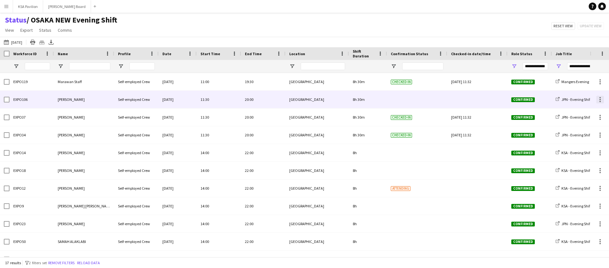
click at [598, 101] on div at bounding box center [600, 100] width 8 height 8
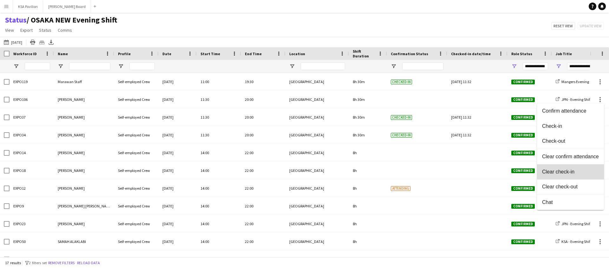
click at [571, 168] on button "Clear check-in" at bounding box center [570, 171] width 67 height 15
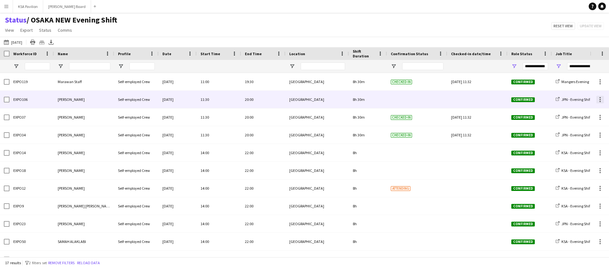
click at [601, 98] on div at bounding box center [600, 100] width 8 height 8
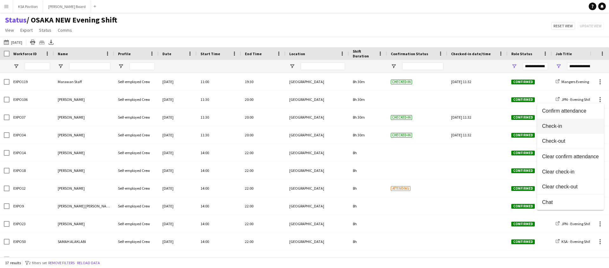
click at [570, 126] on span "Check-in" at bounding box center [570, 126] width 57 height 6
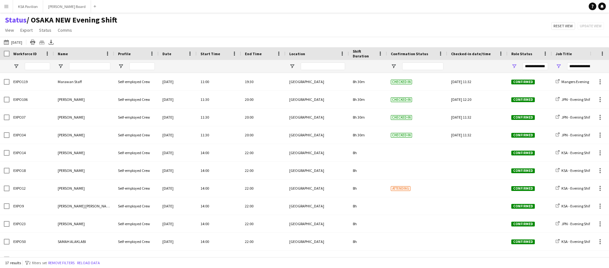
click at [83, 38] on div "29-09-2025 to 05-10-2025 Today Today This Week This Month Yesterday Last Week L…" at bounding box center [304, 42] width 609 height 10
click at [9, 7] on app-icon "Menu" at bounding box center [6, 6] width 5 height 5
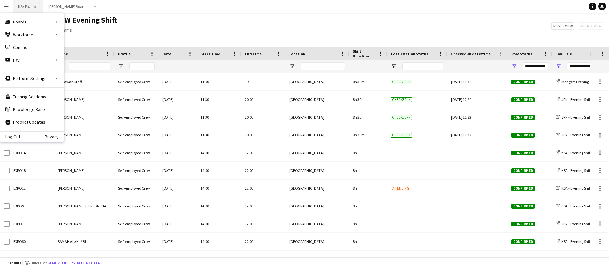
click at [27, 9] on button "KSA Pavilion Close" at bounding box center [28, 6] width 30 height 12
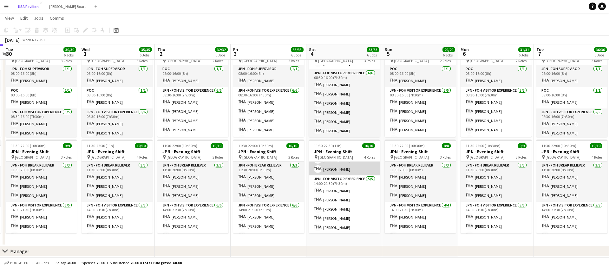
scroll to position [27, 0]
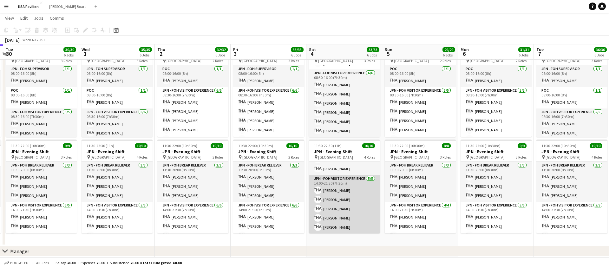
click at [344, 206] on app-card-role "JPN - FOH Visitor Experience 5/5 14:00-21:30 (7h30m) Sachiko KATO Megumi KOYAMA…" at bounding box center [344, 204] width 71 height 58
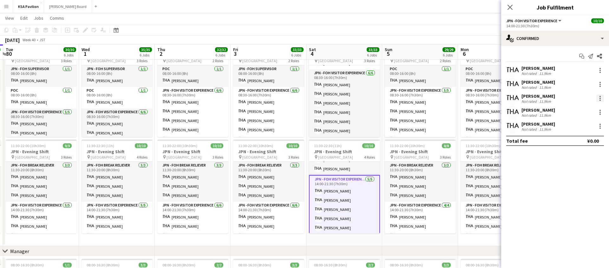
click at [599, 97] on div at bounding box center [600, 98] width 8 height 8
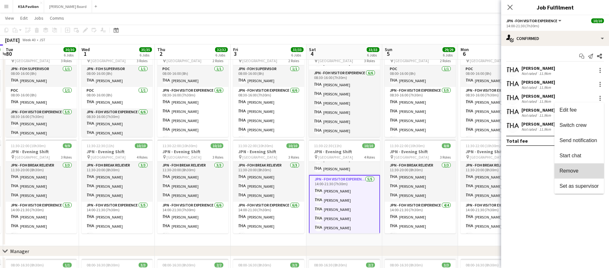
click at [577, 171] on span "Remove" at bounding box center [568, 170] width 19 height 5
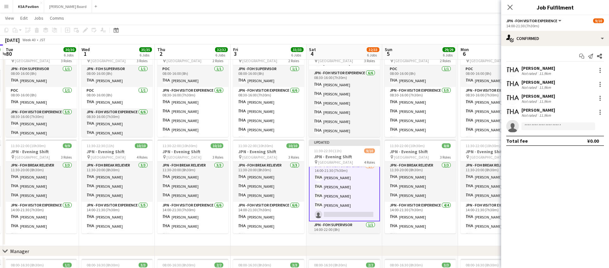
scroll to position [47, 0]
click at [544, 125] on input at bounding box center [558, 126] width 74 height 8
type input "***"
click at [543, 139] on span "fohksaosaka+27@gmail.com" at bounding box center [557, 140] width 63 height 5
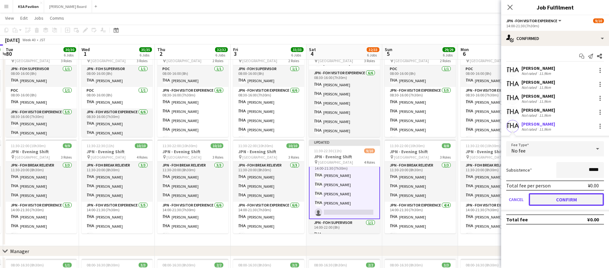
click at [553, 199] on button "Confirm" at bounding box center [566, 199] width 75 height 13
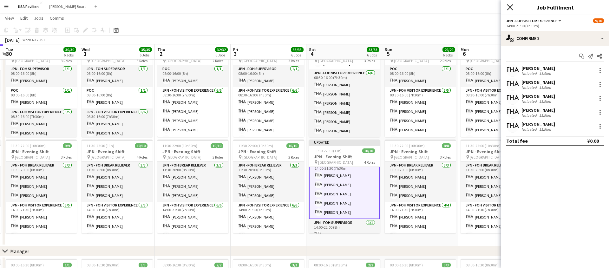
click at [511, 8] on icon "Close pop-in" at bounding box center [510, 7] width 6 height 6
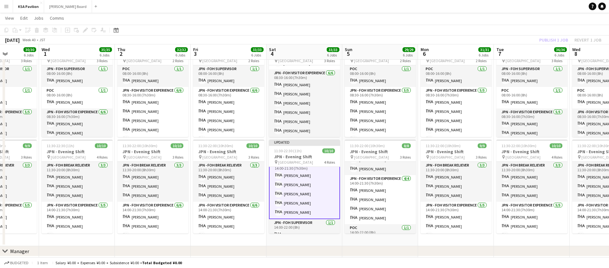
scroll to position [0, 194]
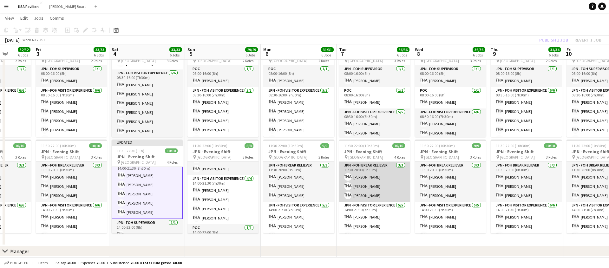
click at [367, 187] on app-card-role "JPN - FOH Break Reliever 3/3 11:30-20:00 (8h30m) Mako YASUDA Sachiko TAKEUCHI A…" at bounding box center [374, 182] width 71 height 40
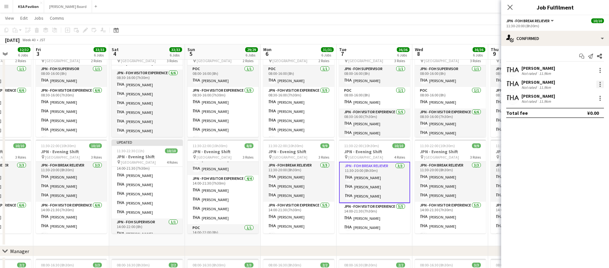
click at [597, 84] on div at bounding box center [600, 85] width 8 height 8
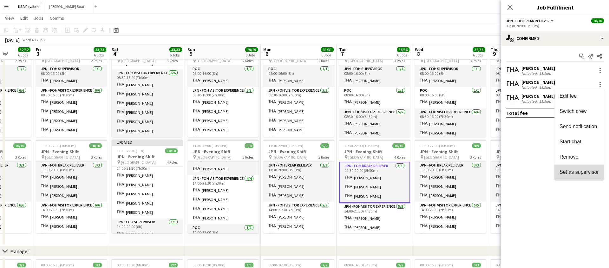
click at [583, 173] on span "Set as supervisor" at bounding box center [578, 171] width 39 height 5
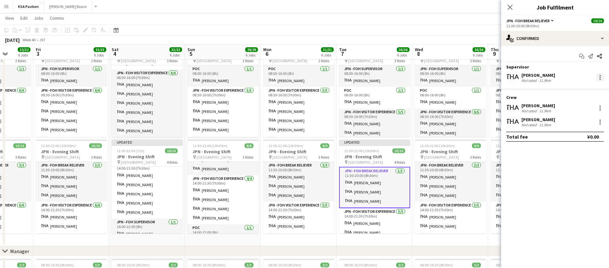
click at [600, 77] on div at bounding box center [599, 77] width 1 height 1
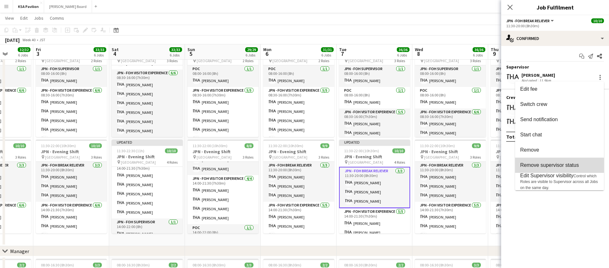
click at [555, 164] on span "Remove supervisor status" at bounding box center [549, 164] width 59 height 5
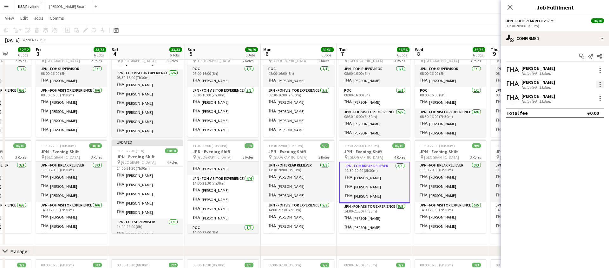
click at [598, 84] on div at bounding box center [600, 85] width 8 height 8
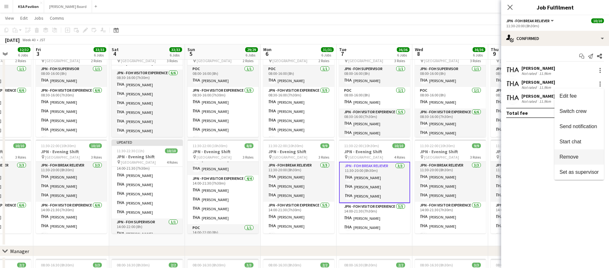
click at [567, 159] on span "Remove" at bounding box center [568, 156] width 19 height 5
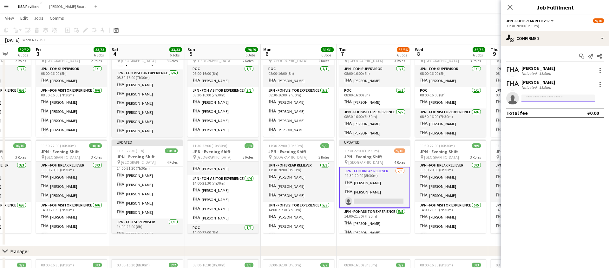
click at [538, 97] on input at bounding box center [558, 98] width 74 height 8
type input "*****"
click at [536, 109] on span "[PERSON_NAME]" at bounding box center [544, 107] width 36 height 5
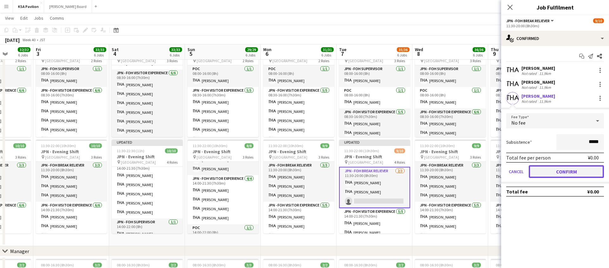
click at [563, 176] on button "Confirm" at bounding box center [566, 171] width 75 height 13
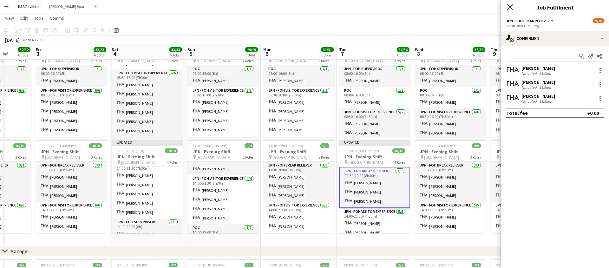
click at [512, 7] on icon "Close pop-in" at bounding box center [510, 7] width 6 height 6
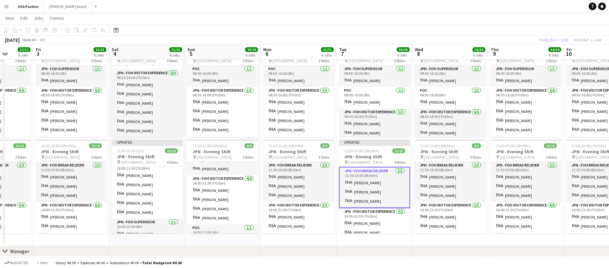
click at [538, 37] on div "Publish 1 job Revert 1 job" at bounding box center [569, 40] width 77 height 8
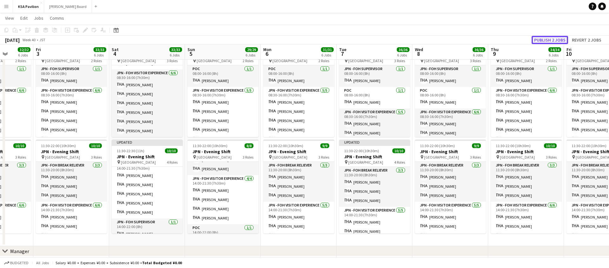
click at [538, 37] on button "Publish 2 jobs" at bounding box center [549, 40] width 36 height 8
